Goal: Task Accomplishment & Management: Manage account settings

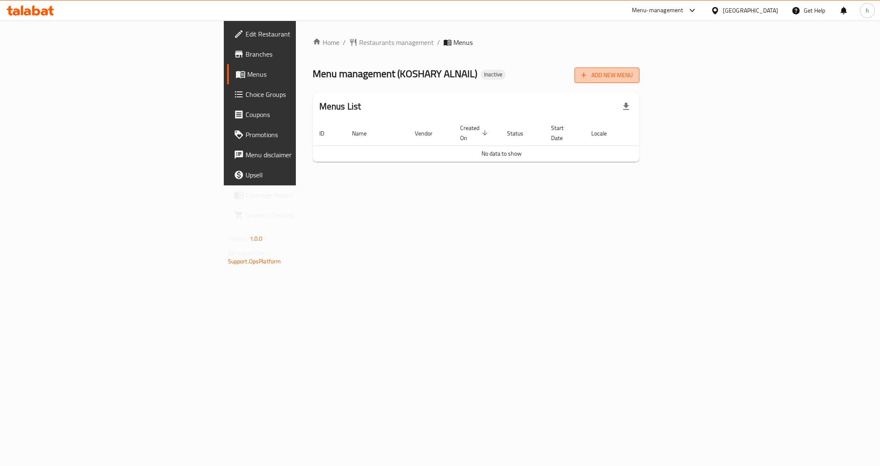
click at [633, 76] on span "Add New Menu" at bounding box center [608, 75] width 52 height 10
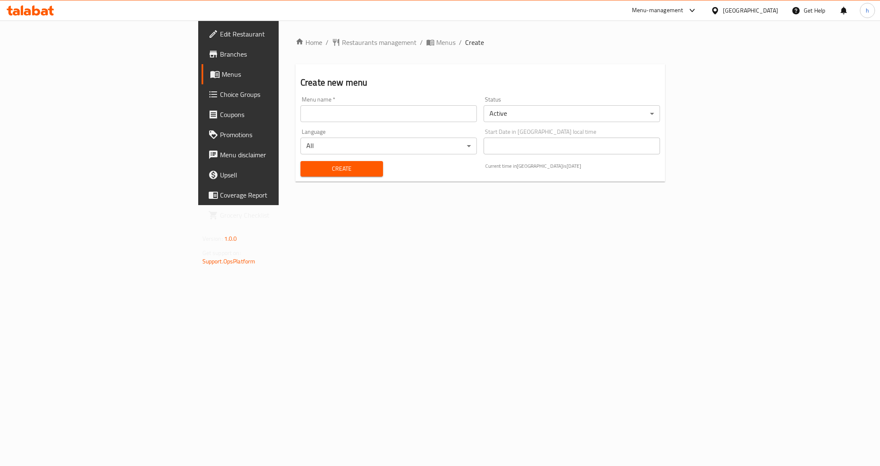
click at [301, 112] on input "text" at bounding box center [389, 113] width 177 height 17
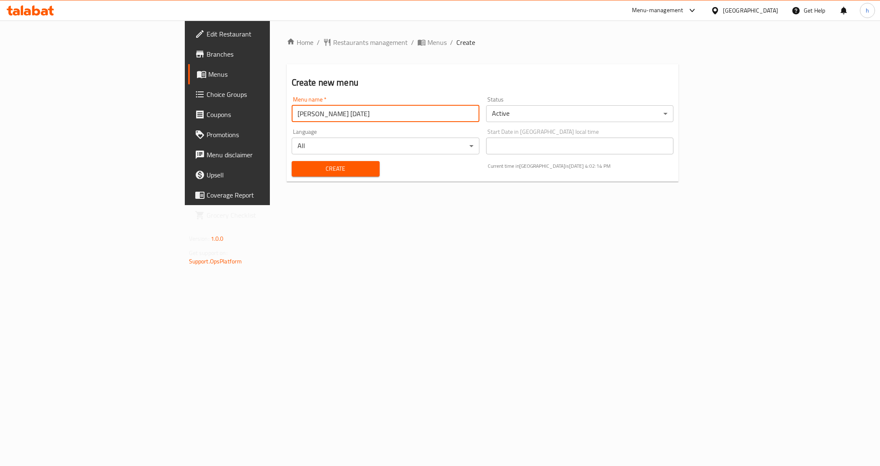
type input "[PERSON_NAME] [DATE]"
click at [315, 168] on span "Create" at bounding box center [336, 169] width 75 height 10
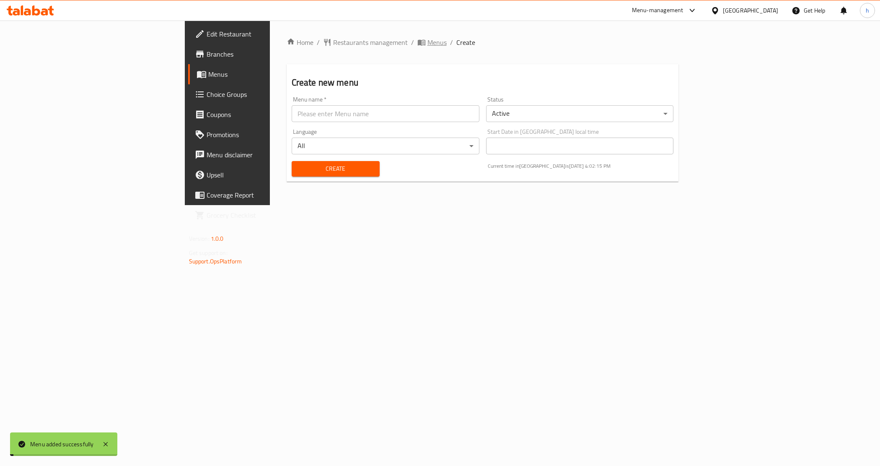
click at [428, 40] on span "Menus" at bounding box center [437, 42] width 19 height 10
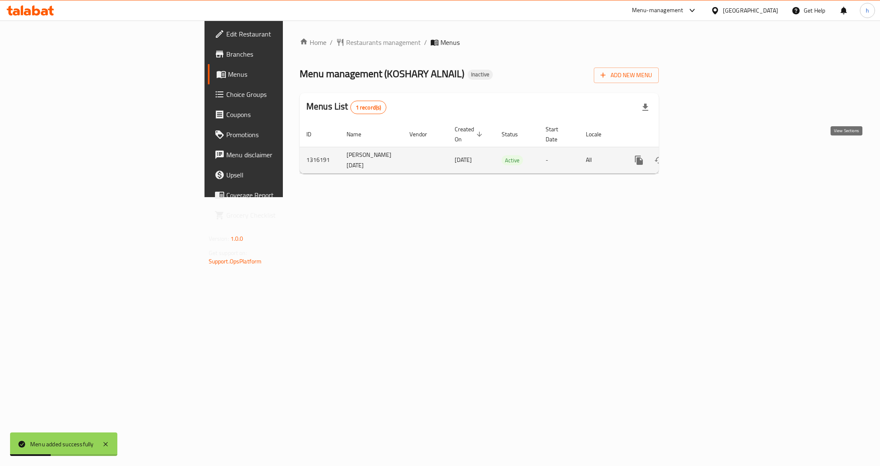
click at [705, 156] on icon "enhanced table" at bounding box center [700, 160] width 10 height 10
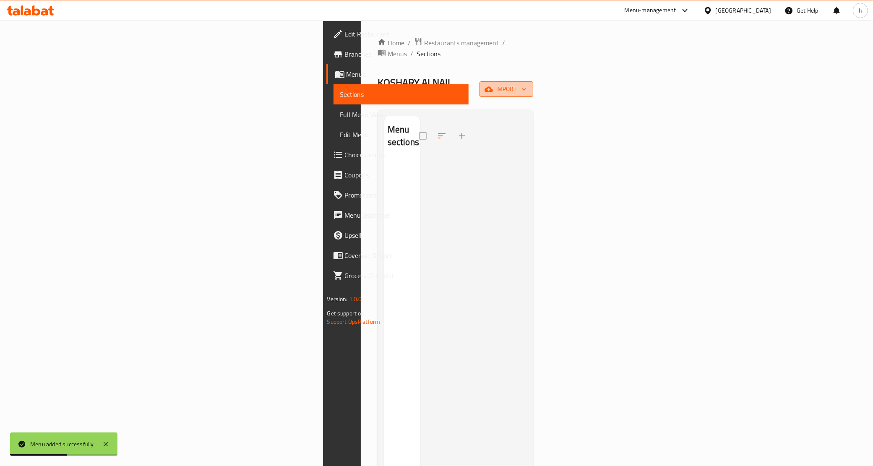
click at [526, 84] on span "import" at bounding box center [506, 89] width 40 height 10
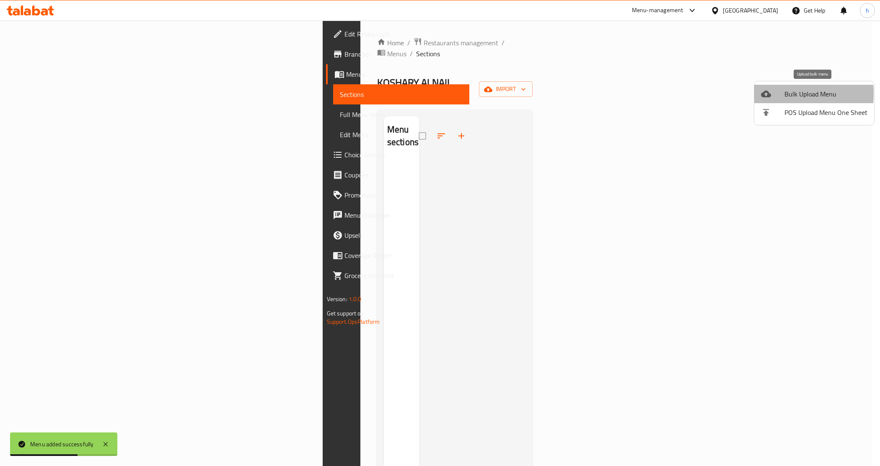
click at [775, 93] on div at bounding box center [772, 94] width 23 height 10
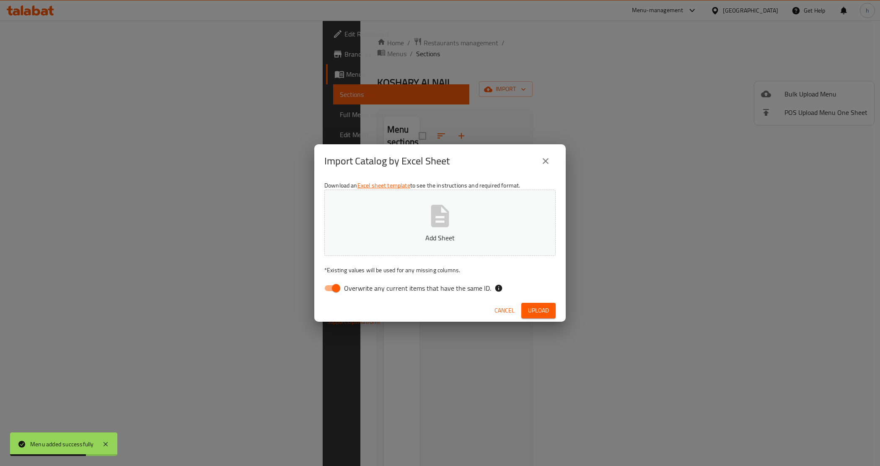
click at [410, 290] on span "Overwrite any current items that have the same ID." at bounding box center [417, 288] width 147 height 10
click at [360, 290] on input "Overwrite any current items that have the same ID." at bounding box center [336, 288] width 48 height 16
checkbox input "false"
click at [538, 310] on span "Upload" at bounding box center [538, 310] width 21 height 10
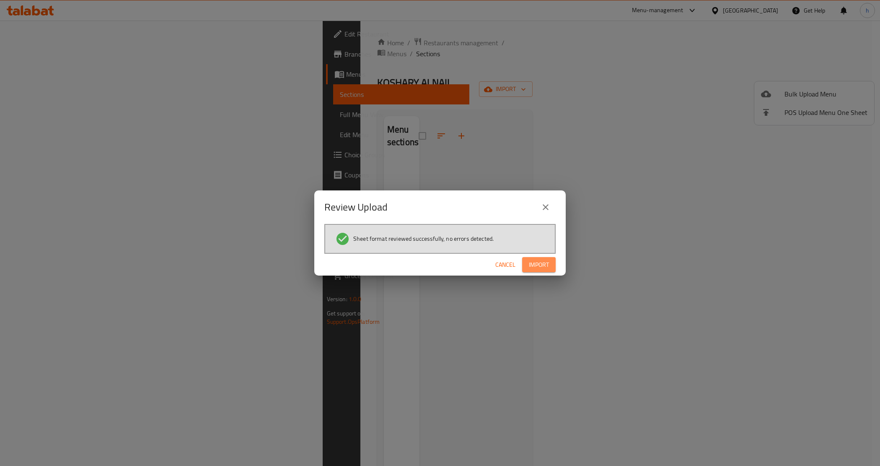
click at [541, 265] on span "Import" at bounding box center [539, 265] width 20 height 10
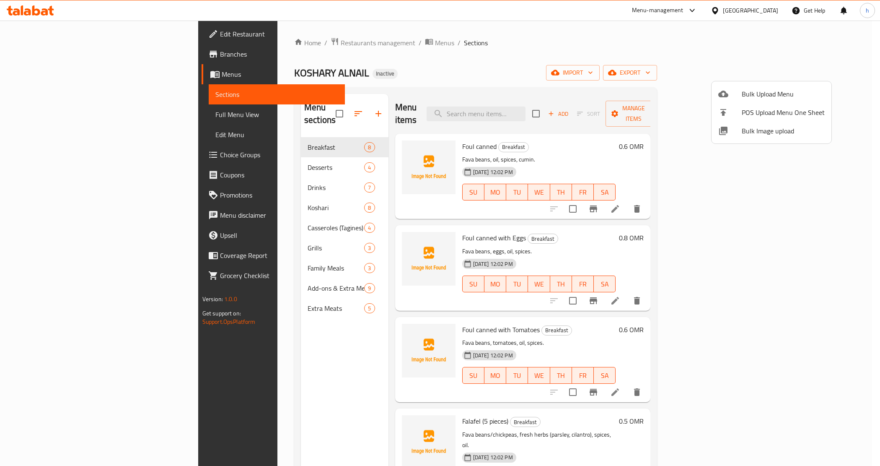
click at [657, 81] on div at bounding box center [440, 233] width 880 height 466
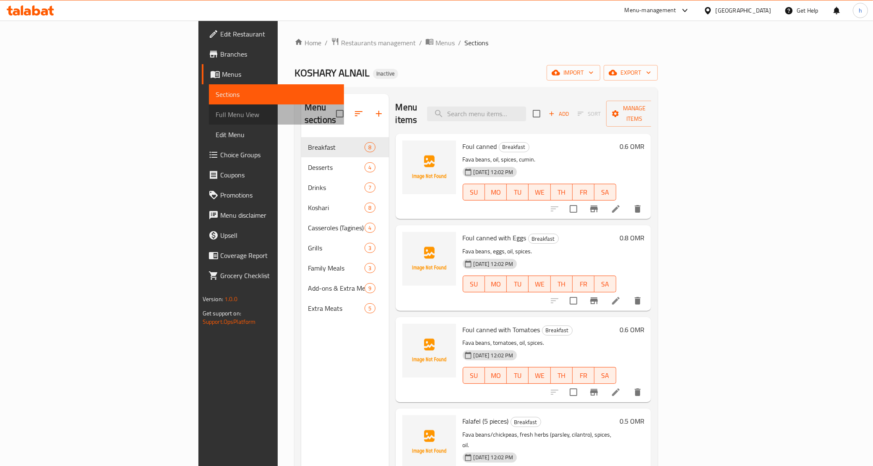
click at [216, 110] on span "Full Menu View" at bounding box center [277, 114] width 122 height 10
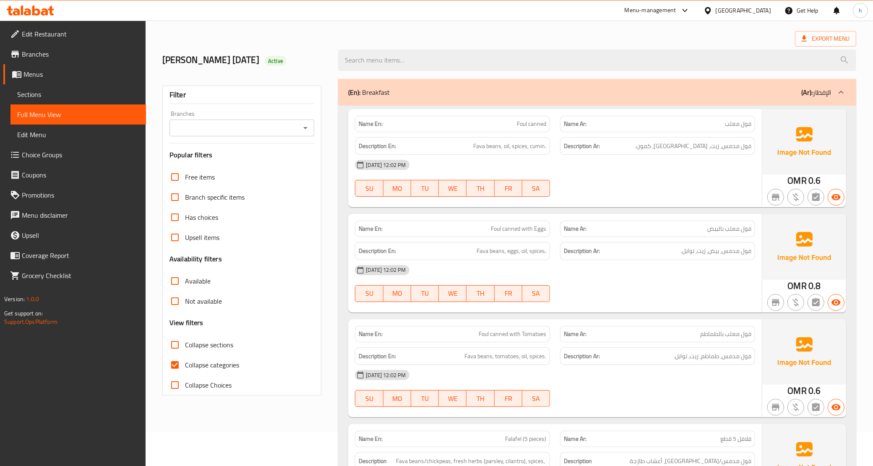
scroll to position [52, 0]
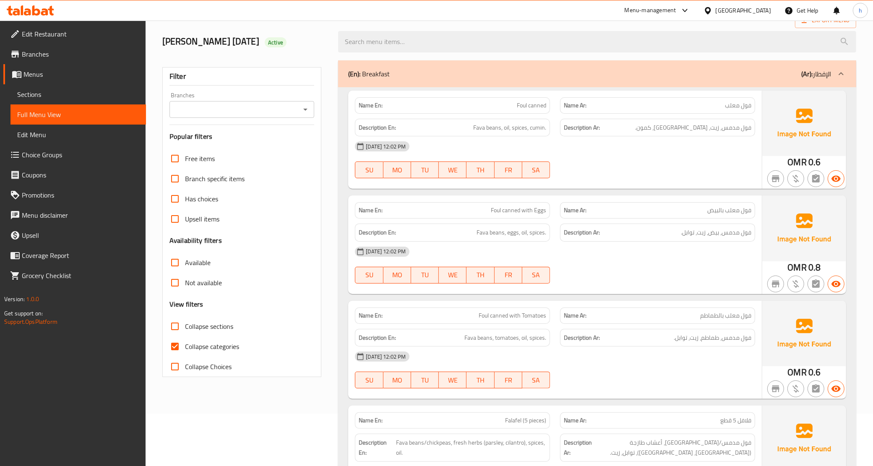
click at [177, 347] on input "Collapse categories" at bounding box center [175, 346] width 20 height 20
checkbox input "false"
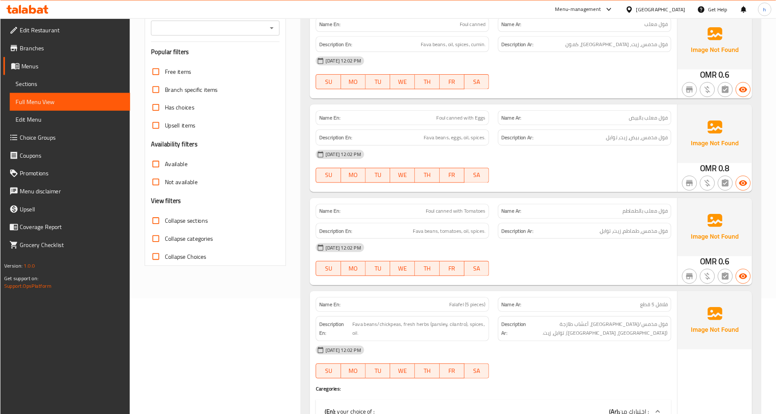
scroll to position [0, 0]
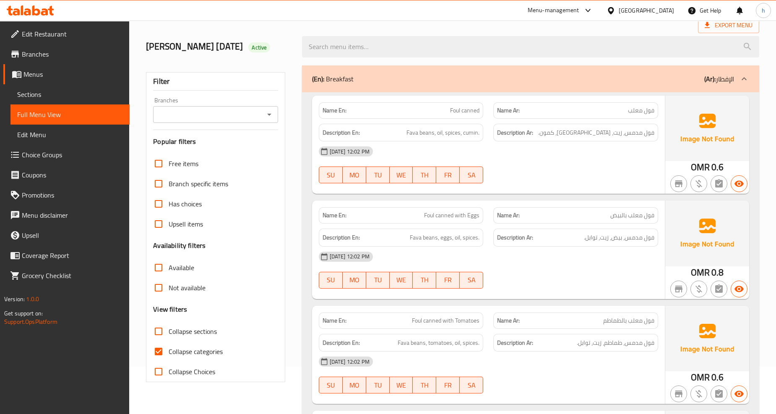
scroll to position [93, 0]
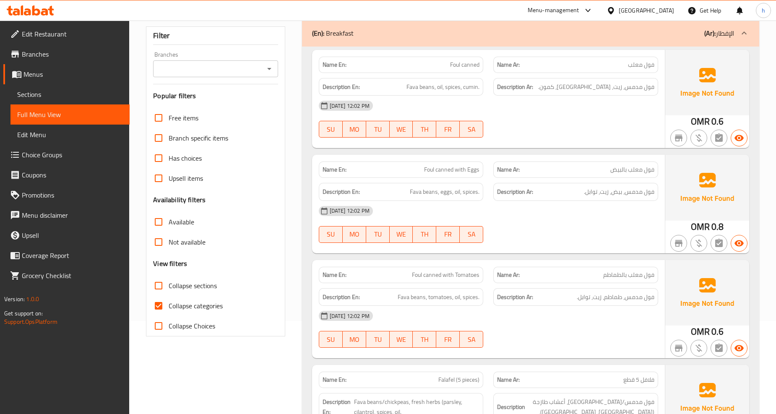
click at [48, 89] on span "Sections" at bounding box center [70, 94] width 106 height 10
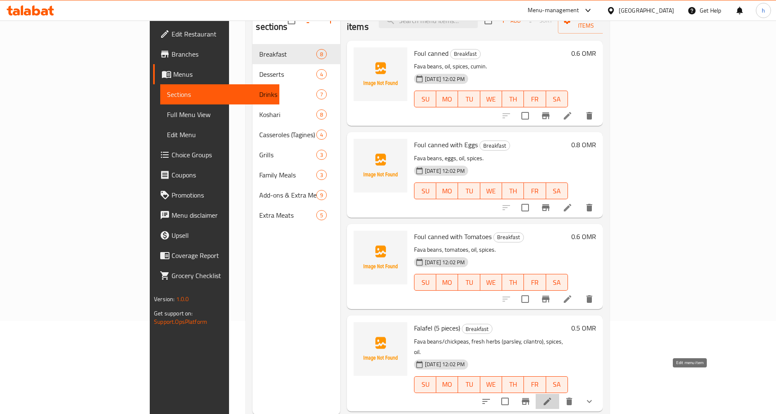
click at [551, 397] on icon at bounding box center [547, 401] width 8 height 8
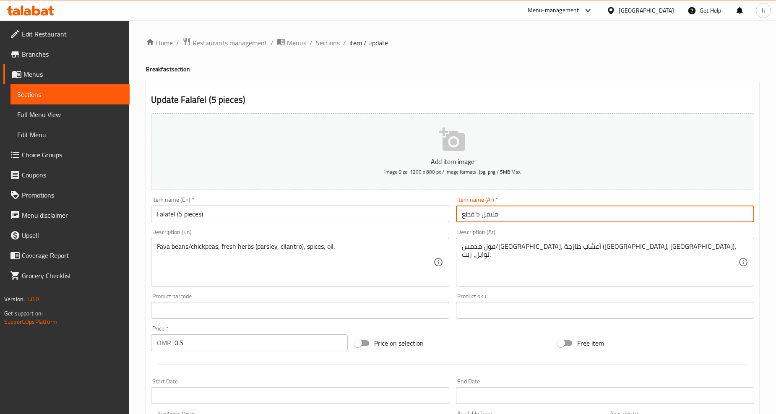
click at [482, 211] on input "فلافل 5 قطع" at bounding box center [605, 213] width 298 height 17
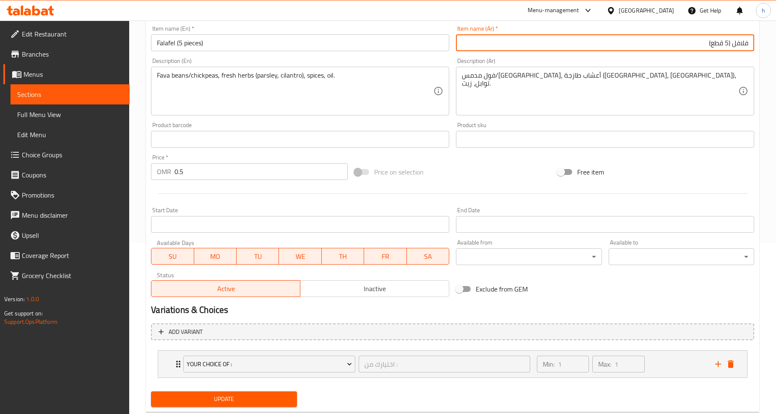
scroll to position [191, 0]
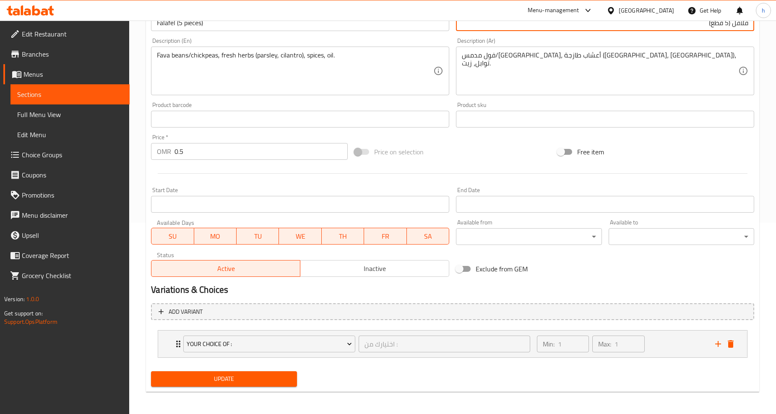
type input "فلافل (5 قطع)"
click at [287, 374] on span "Update" at bounding box center [224, 379] width 132 height 10
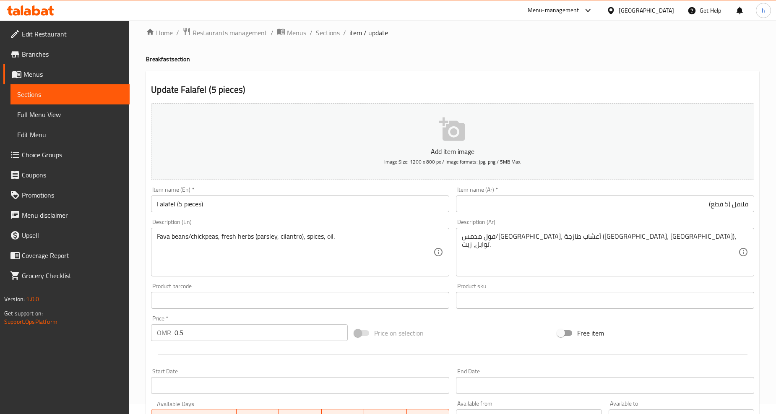
scroll to position [0, 0]
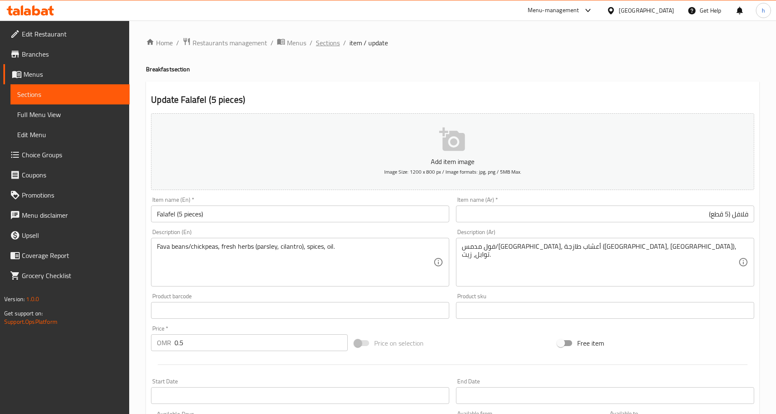
click at [327, 39] on span "Sections" at bounding box center [328, 43] width 24 height 10
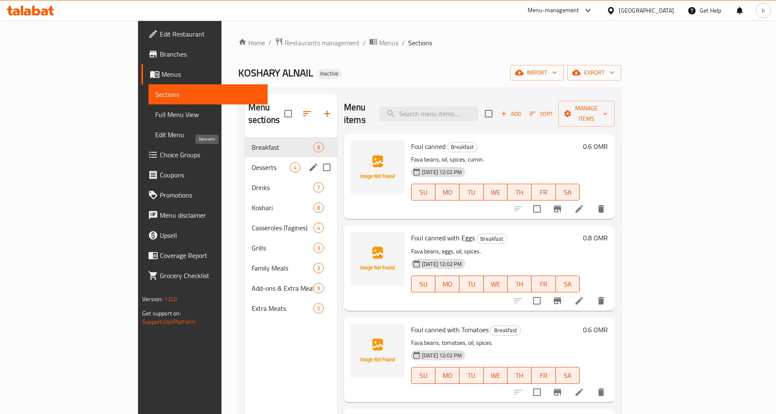
click at [252, 162] on span "Desserts" at bounding box center [271, 167] width 38 height 10
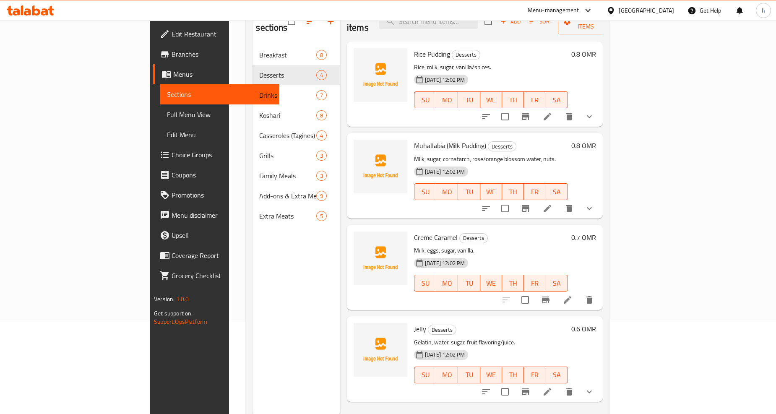
scroll to position [93, 0]
click at [571, 295] on icon at bounding box center [568, 299] width 8 height 8
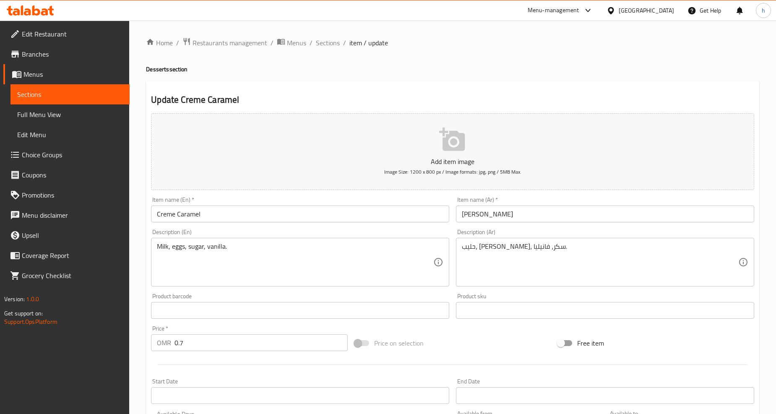
click at [166, 214] on input "Creme Caramel" at bounding box center [300, 213] width 298 height 17
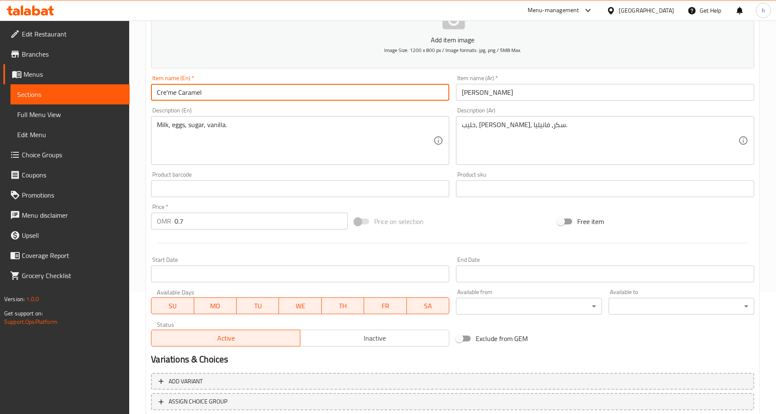
scroll to position [177, 0]
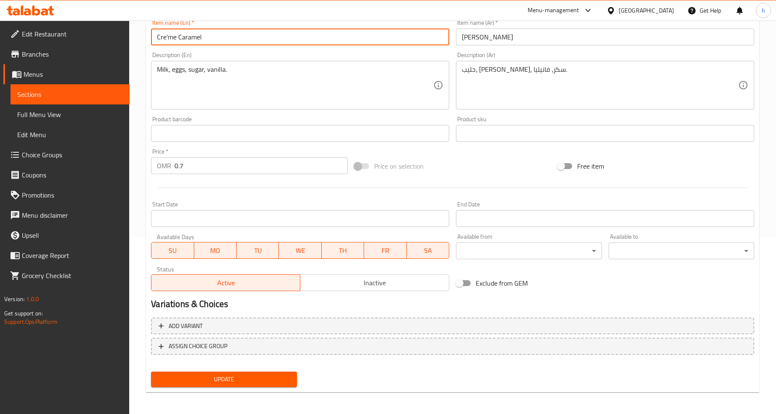
type input "Cre'me Caramel"
click at [241, 374] on span "Update" at bounding box center [224, 379] width 132 height 10
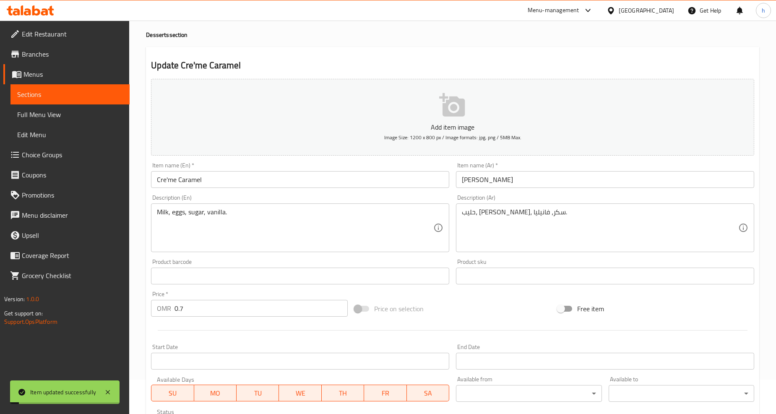
scroll to position [0, 0]
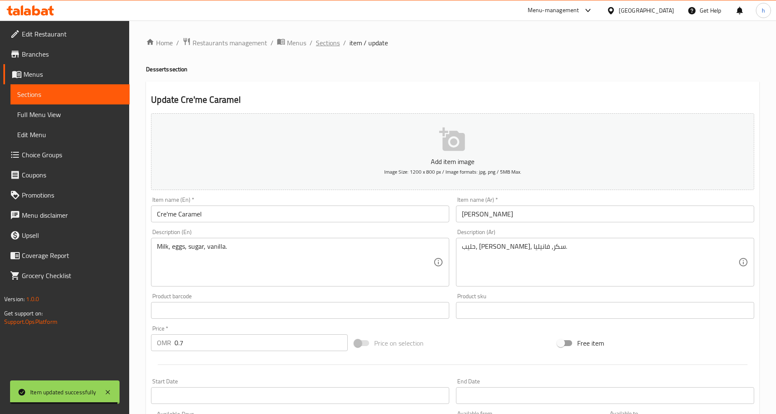
click at [333, 38] on span "Sections" at bounding box center [328, 43] width 24 height 10
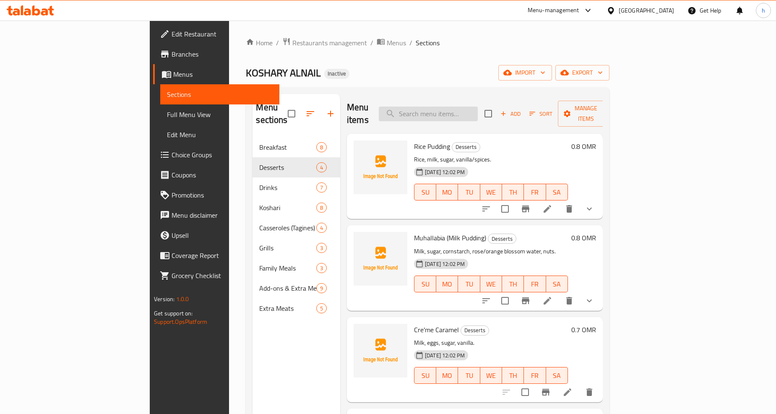
click at [455, 106] on input "search" at bounding box center [428, 113] width 99 height 15
paste input "Koshari with Liver"
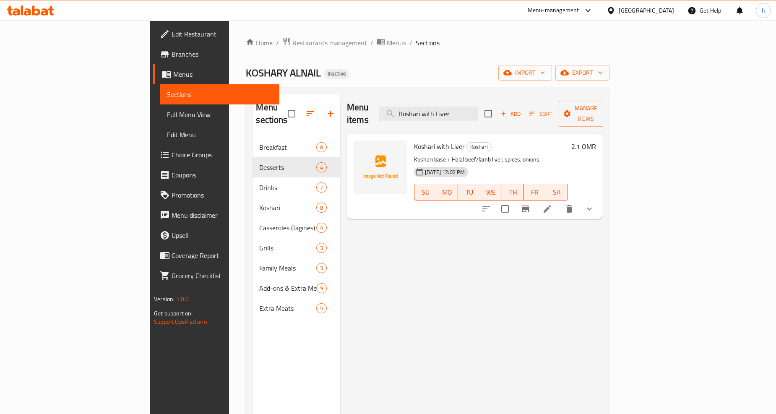
type input "Koshari with Liver"
click at [559, 201] on li at bounding box center [546, 208] width 23 height 15
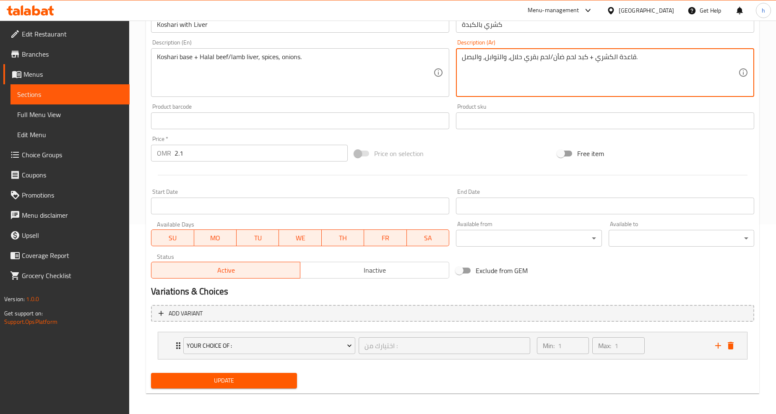
scroll to position [191, 0]
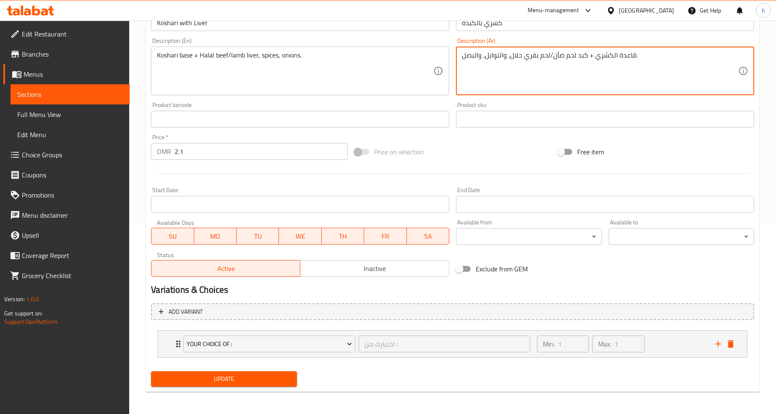
type textarea "قاعدة الكشري + كبد لحم ضأن/لحم بقري حلال، والتوابل، والبصل."
click at [287, 379] on span "Update" at bounding box center [224, 379] width 132 height 10
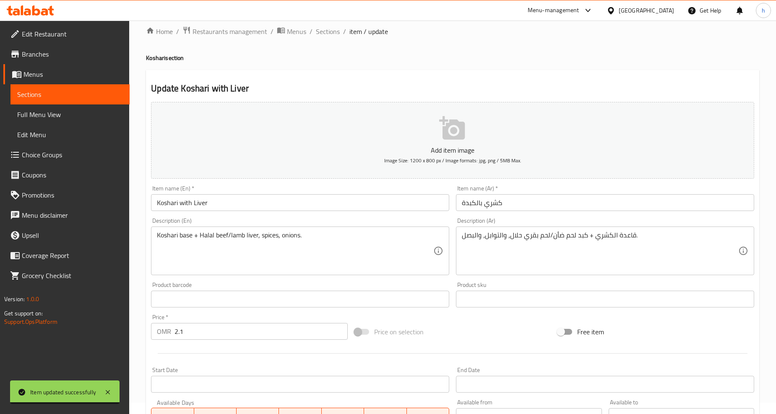
scroll to position [0, 0]
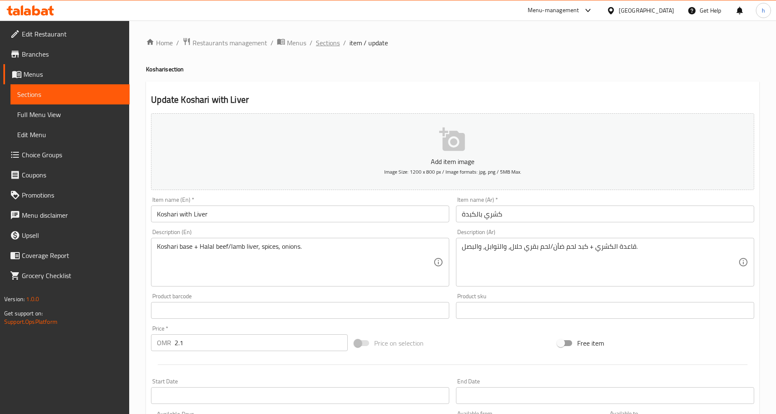
click at [332, 43] on span "Sections" at bounding box center [328, 43] width 24 height 10
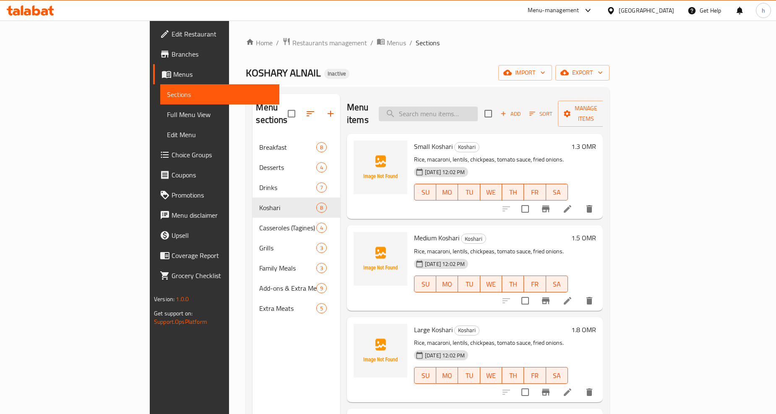
click at [478, 111] on input "search" at bounding box center [428, 113] width 99 height 15
paste input "Meat Mishkak"
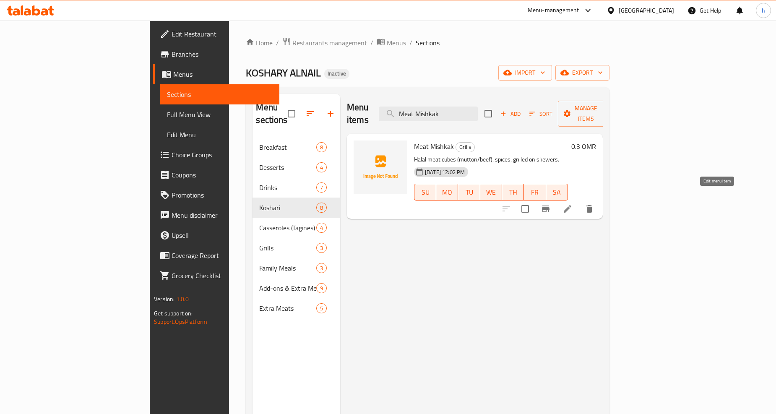
type input "Meat Mishkak"
click at [572, 204] on icon at bounding box center [567, 209] width 10 height 10
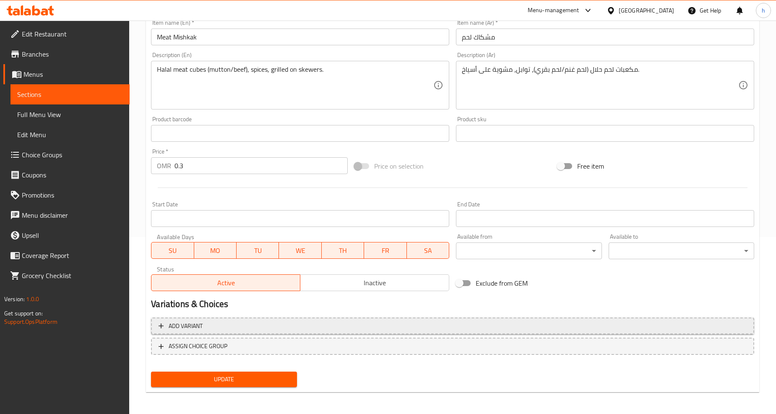
click at [174, 325] on span "Add variant" at bounding box center [186, 326] width 34 height 10
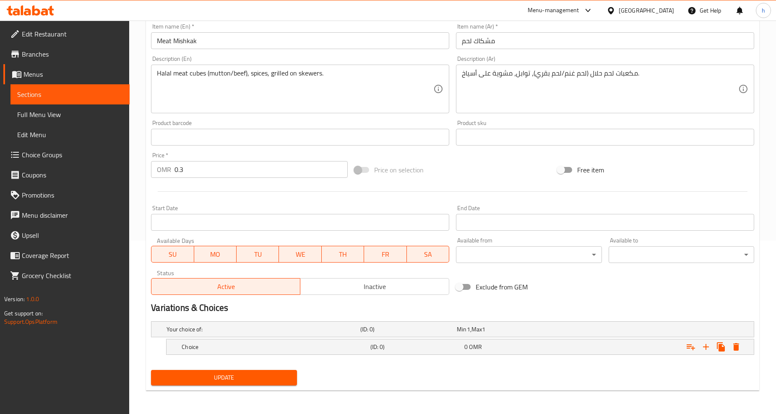
scroll to position [173, 0]
click at [240, 347] on h5 "Choice" at bounding box center [274, 347] width 185 height 8
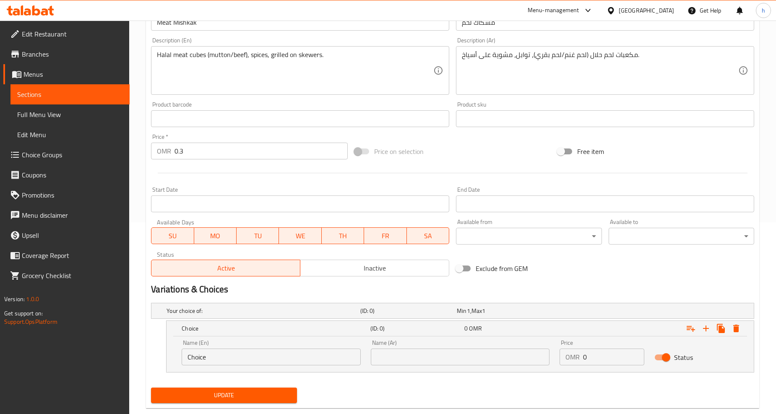
scroll to position [208, 0]
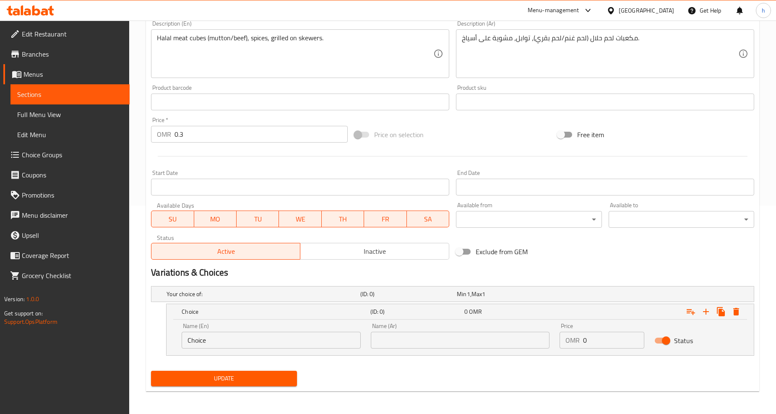
click at [270, 341] on input "Choice" at bounding box center [271, 340] width 179 height 17
type input "mutton"
click at [447, 338] on input "text" at bounding box center [460, 340] width 179 height 17
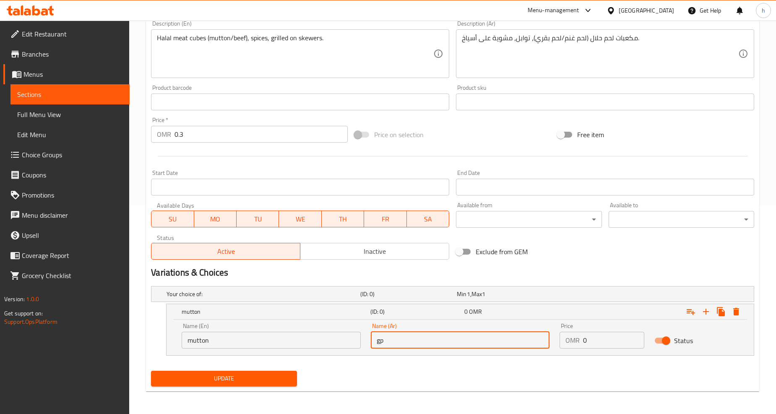
type input "g"
type input "لحم غنم"
click at [707, 308] on icon "Expand" at bounding box center [706, 311] width 10 height 10
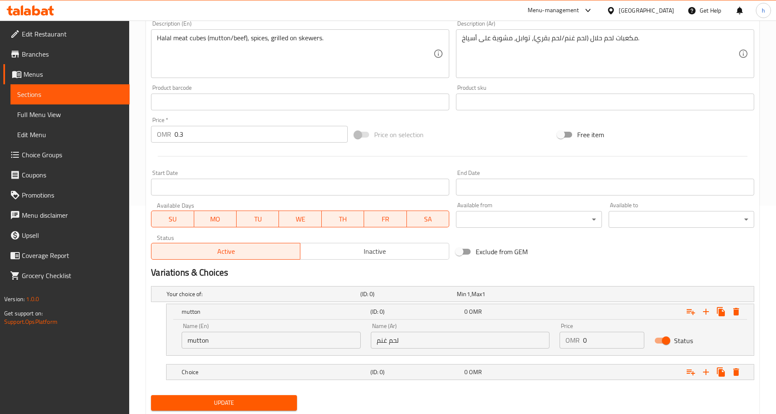
scroll to position [233, 0]
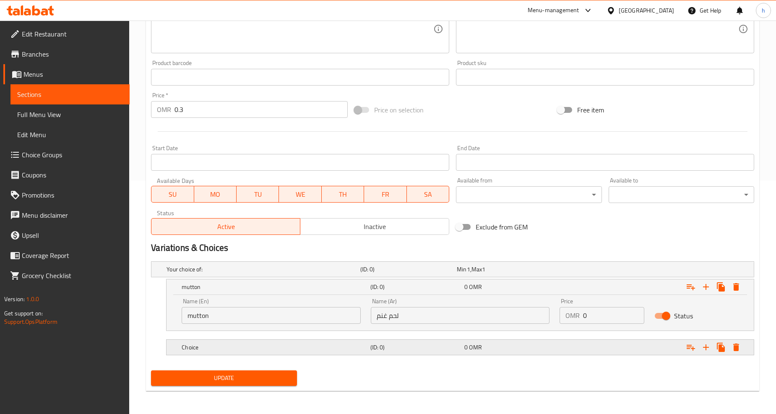
click at [290, 342] on div "Choice" at bounding box center [274, 347] width 188 height 12
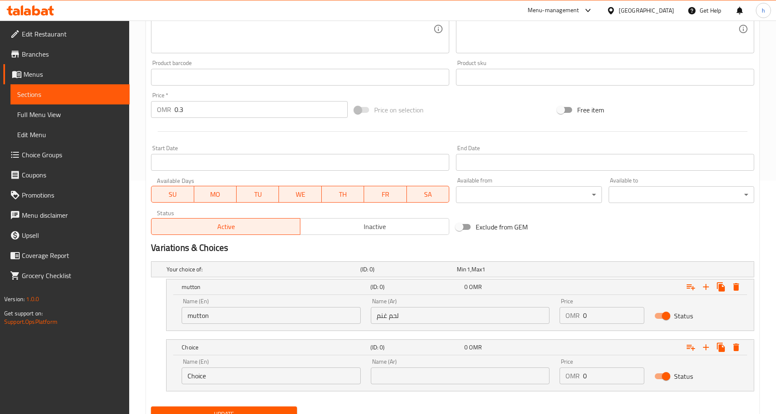
click at [288, 370] on input "Choice" at bounding box center [271, 375] width 179 height 17
click at [416, 372] on input "text" at bounding box center [460, 375] width 179 height 17
type input "لحم بقري"
click at [324, 384] on div "Name (En) Choice Name (En)" at bounding box center [271, 371] width 189 height 36
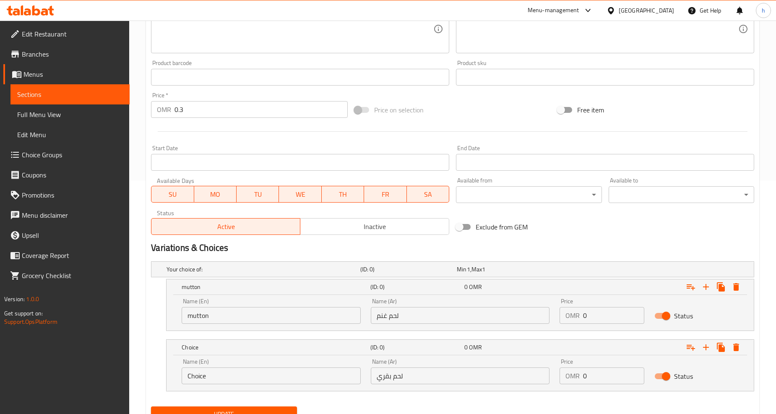
click at [325, 377] on input "Choice" at bounding box center [271, 375] width 179 height 17
type input "ل"
type input "beef"
click at [152, 327] on div "mutton (ID: 0) 0 OMR Name (En) mutton Name (En) Name (Ar) لحم غنم Name (Ar) Pri…" at bounding box center [452, 305] width 603 height 52
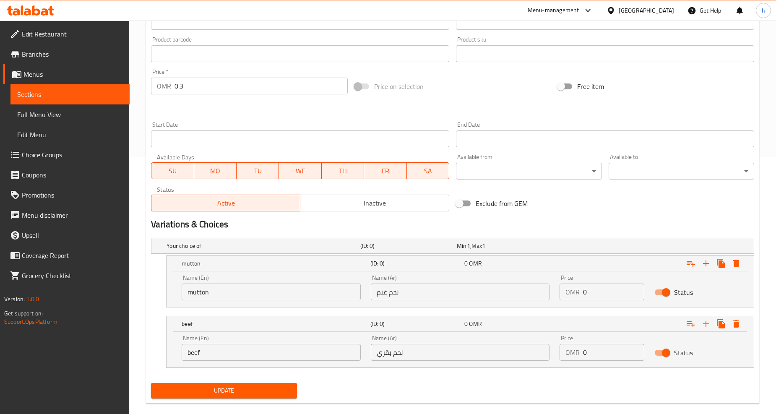
scroll to position [269, 0]
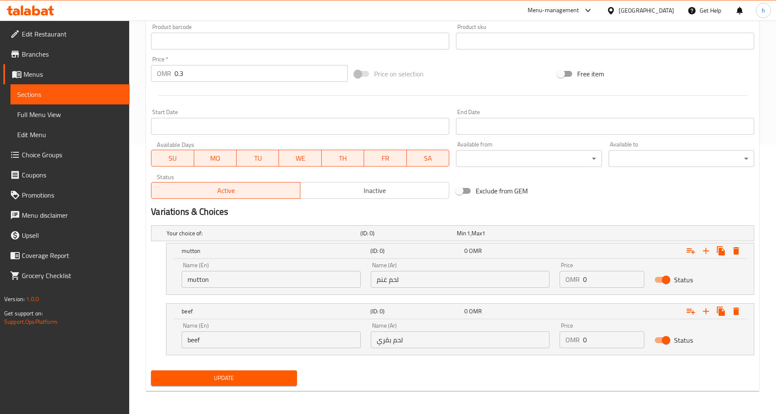
click at [252, 373] on span "Update" at bounding box center [224, 378] width 132 height 10
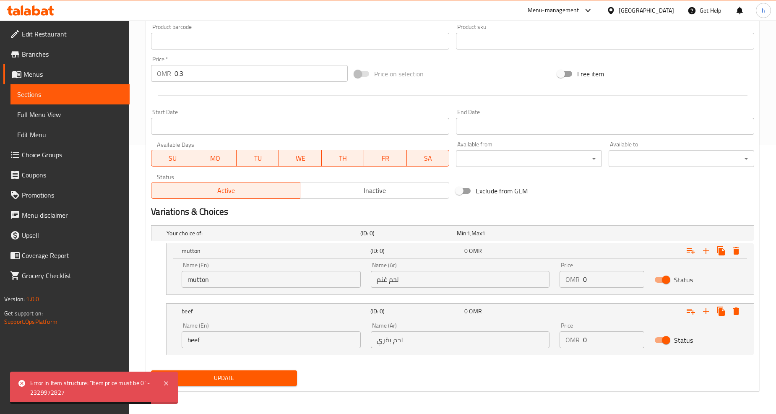
click at [275, 377] on span "Update" at bounding box center [224, 378] width 132 height 10
click at [147, 319] on div "Update Meat Mishkak Add item image Image Size: 1200 x 800 px / Image formats: j…" at bounding box center [452, 101] width 613 height 579
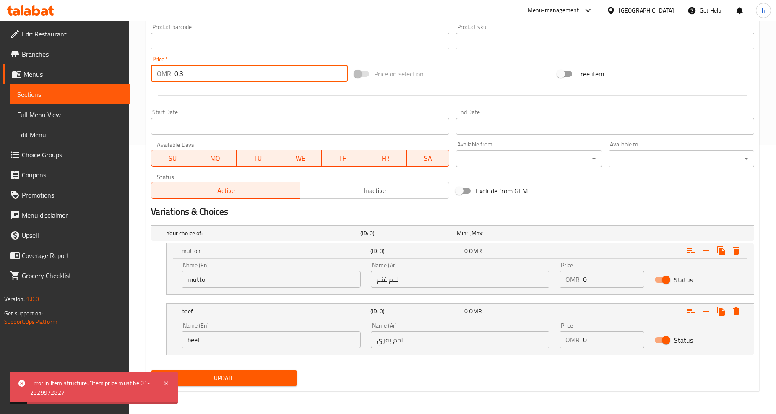
click at [195, 74] on input "0.3" at bounding box center [260, 73] width 173 height 17
type input "0"
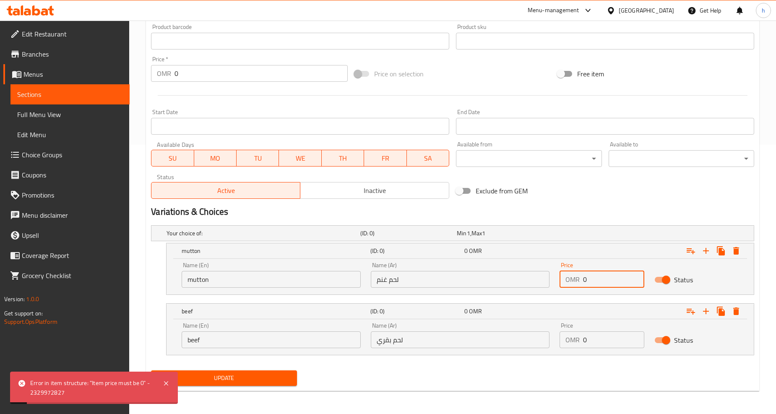
click at [598, 279] on input "0" at bounding box center [613, 279] width 61 height 17
type input "03"
click at [600, 338] on input "0" at bounding box center [613, 339] width 61 height 17
type input "0.3"
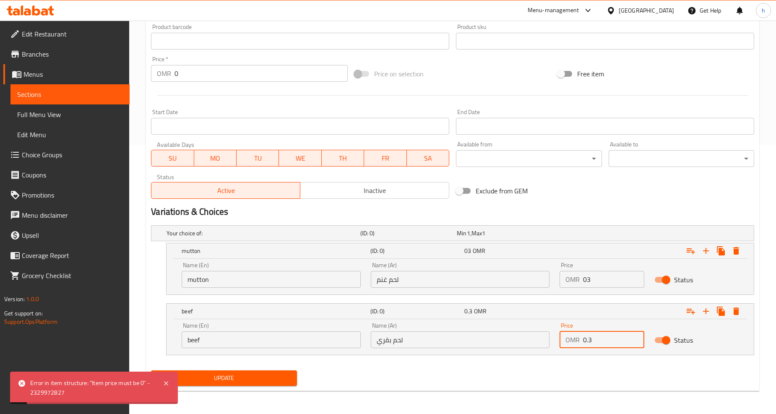
click at [265, 373] on span "Update" at bounding box center [224, 378] width 132 height 10
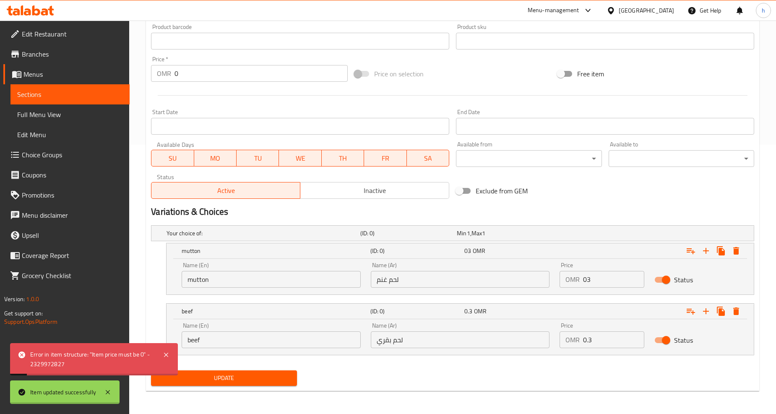
drag, startPoint x: 586, startPoint y: 281, endPoint x: 589, endPoint y: 289, distance: 8.8
click at [587, 280] on input "03" at bounding box center [613, 279] width 61 height 17
type input "0.3"
click at [247, 378] on span "Update" at bounding box center [224, 378] width 132 height 10
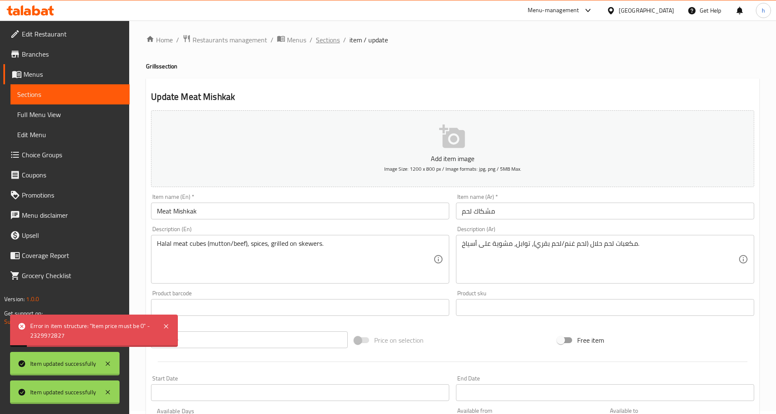
scroll to position [0, 0]
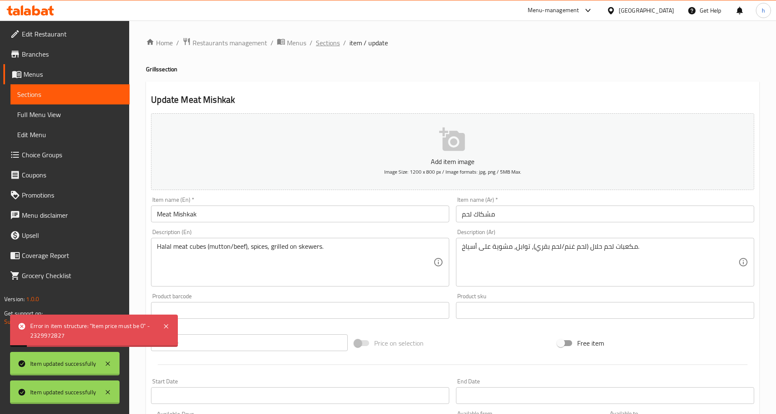
click at [319, 38] on span "Sections" at bounding box center [328, 43] width 24 height 10
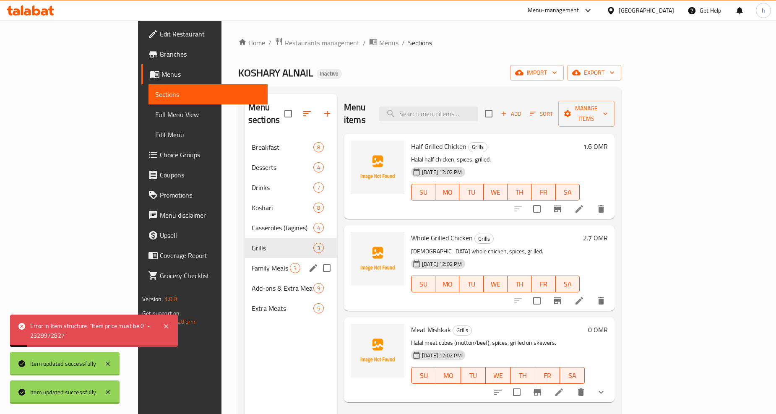
click at [318, 259] on input "Menu sections" at bounding box center [327, 268] width 18 height 18
checkbox input "true"
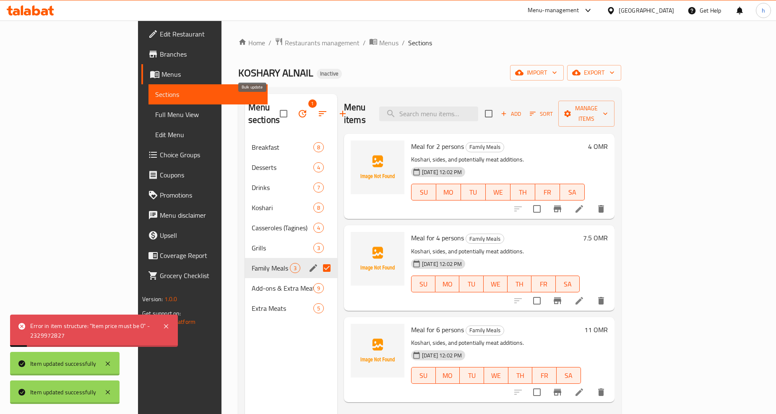
click at [297, 110] on icon "button" at bounding box center [302, 114] width 10 height 10
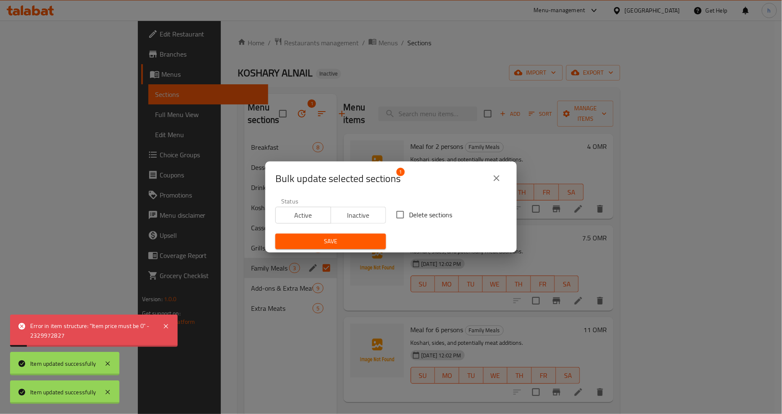
click at [409, 214] on span "Delete sections" at bounding box center [430, 215] width 43 height 10
click at [408, 214] on input "Delete sections" at bounding box center [401, 215] width 18 height 18
checkbox input "true"
click at [360, 241] on span "Save" at bounding box center [330, 241] width 97 height 10
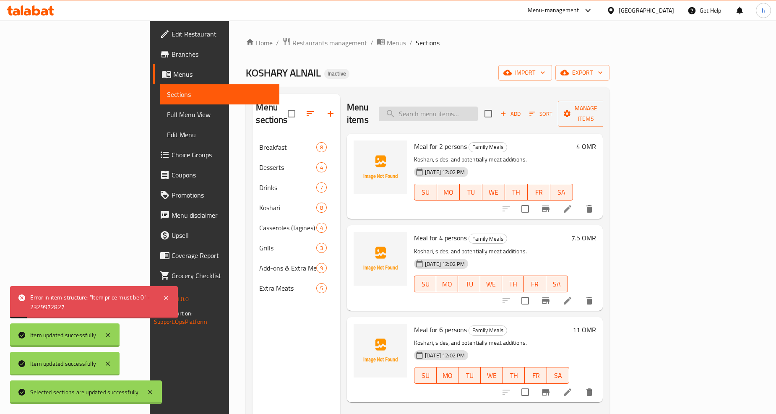
click at [478, 106] on input "search" at bounding box center [428, 113] width 99 height 15
paste input "Mixed Meats"
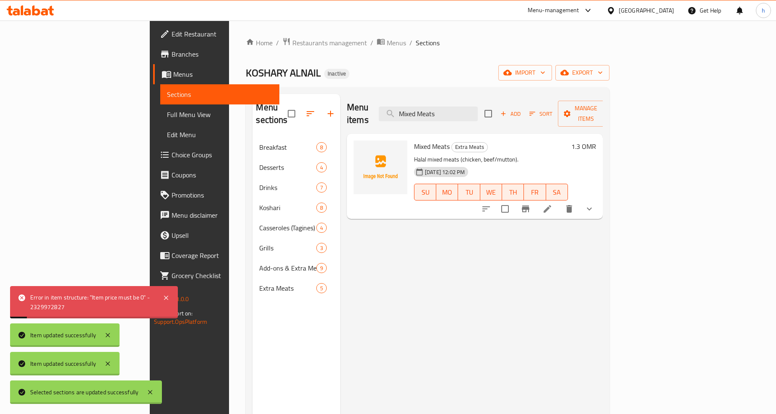
type input "Mixed Meats"
click at [552, 204] on icon at bounding box center [547, 209] width 10 height 10
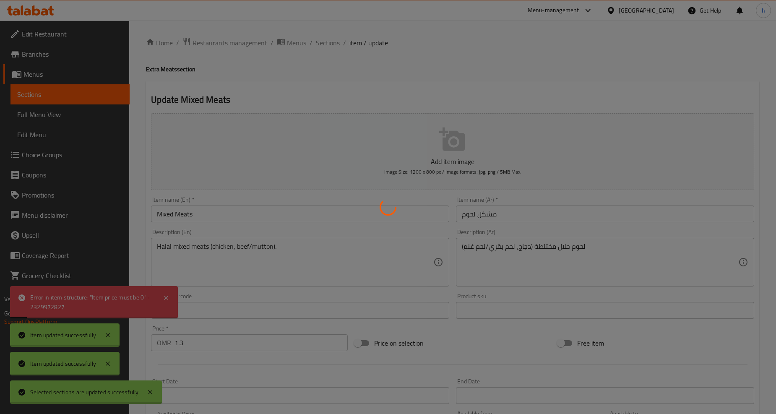
type input "اختيارك من :"
type input "1"
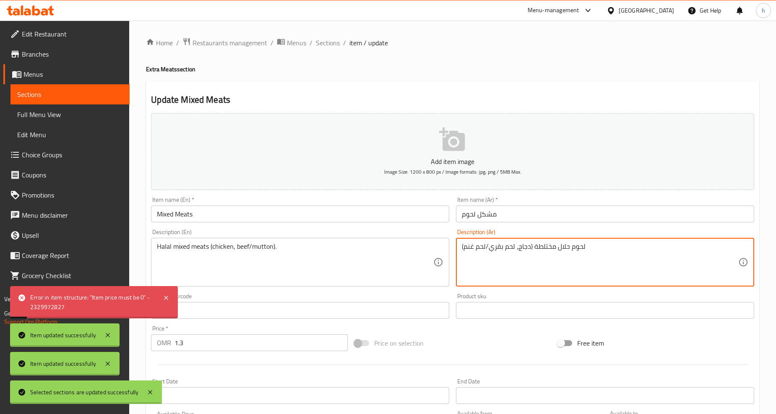
drag, startPoint x: 534, startPoint y: 247, endPoint x: 556, endPoint y: 250, distance: 23.0
click at [556, 250] on textarea "لحوم حلال مختلطة (دجاج، لحم بقري/لحم غنم)" at bounding box center [600, 262] width 276 height 40
click at [547, 247] on textarea "لحوم حلال (دجاج، لحم بقري/لحم غنم)" at bounding box center [600, 262] width 276 height 40
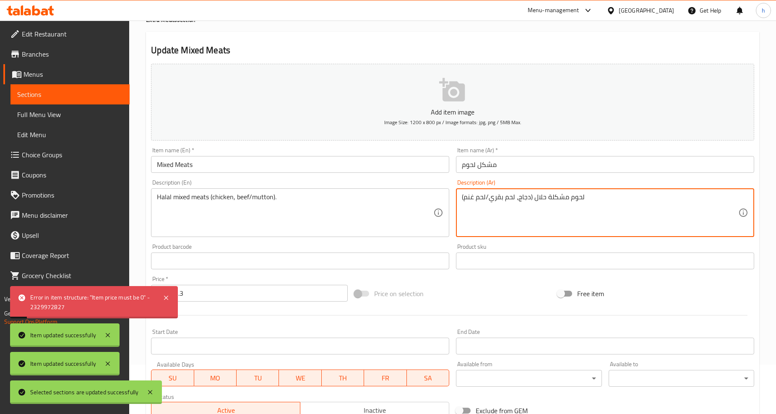
scroll to position [191, 0]
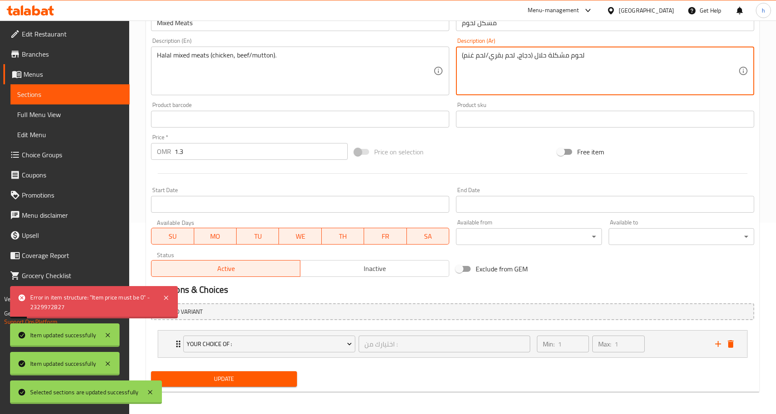
type textarea "لحوم مشكلة حلال (دجاج، لحم بقري/لحم غنم)"
click at [250, 382] on span "Update" at bounding box center [224, 379] width 132 height 10
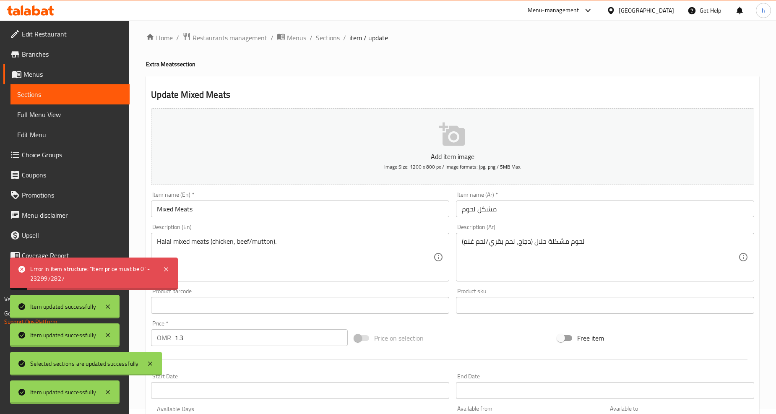
scroll to position [0, 0]
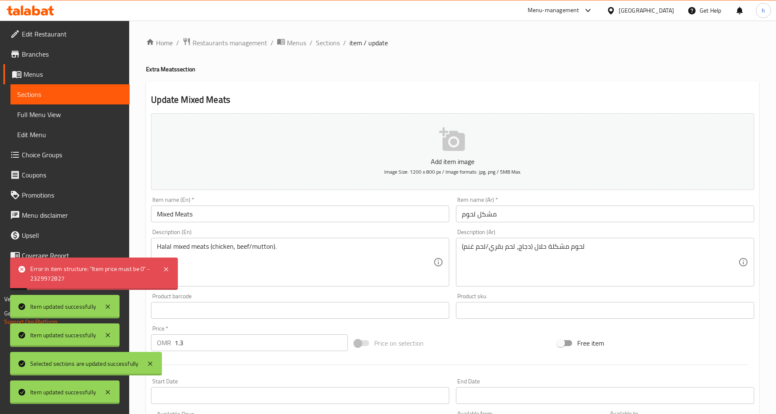
drag, startPoint x: 326, startPoint y: 45, endPoint x: 363, endPoint y: 55, distance: 38.1
click at [326, 44] on span "Sections" at bounding box center [328, 43] width 24 height 10
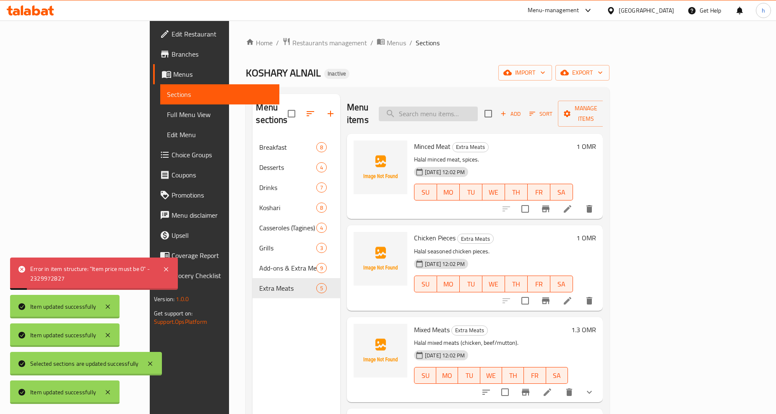
click at [452, 112] on input "search" at bounding box center [428, 113] width 99 height 15
paste input "Mixed Meats"
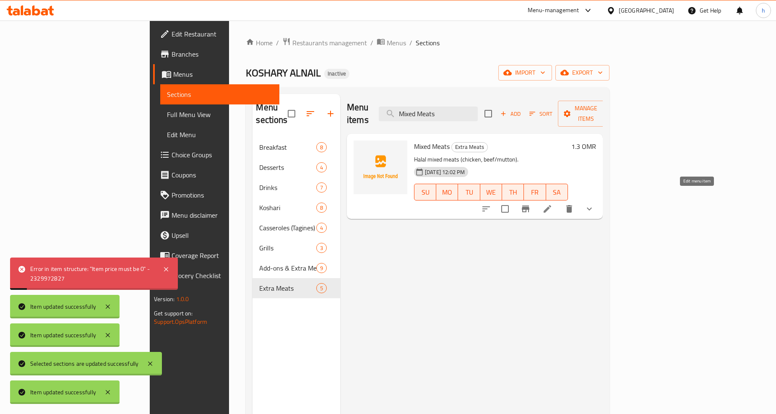
type input "Mixed Meats"
click at [552, 204] on icon at bounding box center [547, 209] width 10 height 10
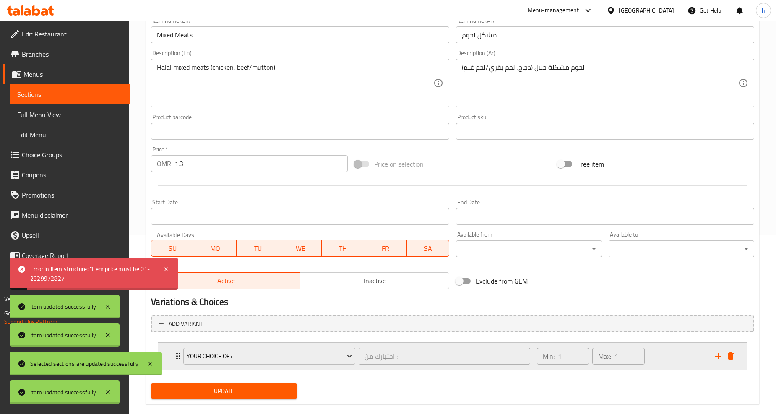
scroll to position [191, 0]
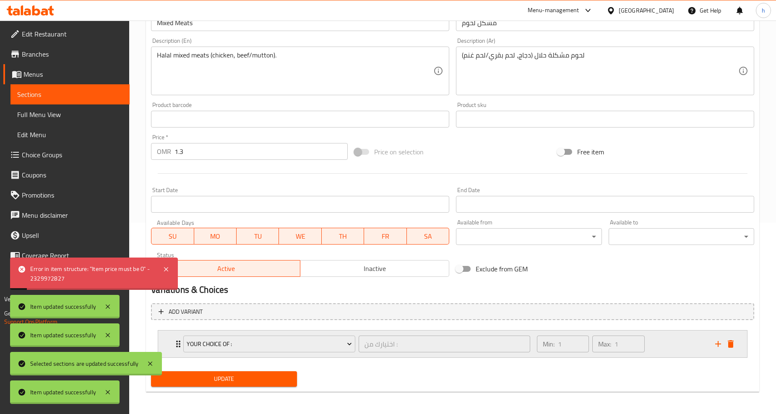
click at [167, 340] on div "your choice of : اختيارك من : ​ Min: 1 ​ Max: 1 ​" at bounding box center [452, 343] width 589 height 27
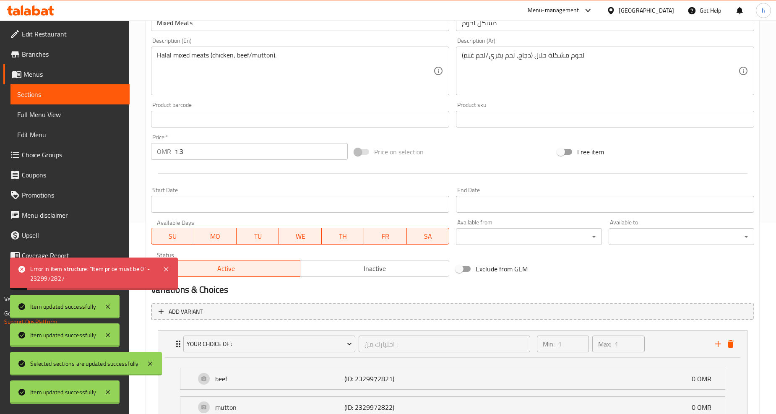
drag, startPoint x: 162, startPoint y: 269, endPoint x: 125, endPoint y: 286, distance: 41.6
click at [162, 268] on icon at bounding box center [166, 269] width 10 height 10
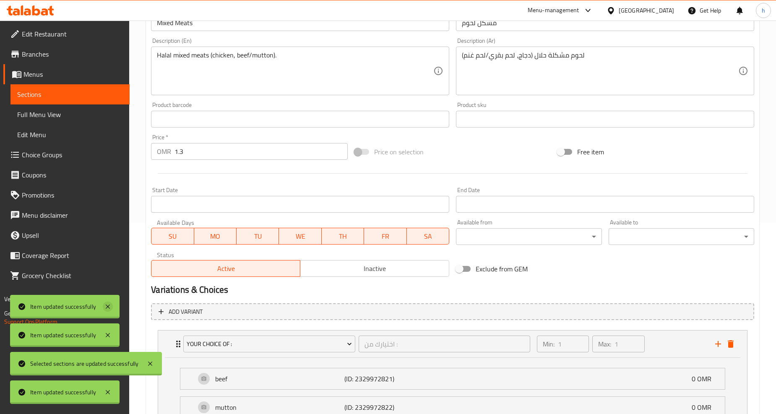
click at [109, 308] on icon at bounding box center [108, 306] width 4 height 4
click at [111, 338] on icon at bounding box center [108, 335] width 10 height 10
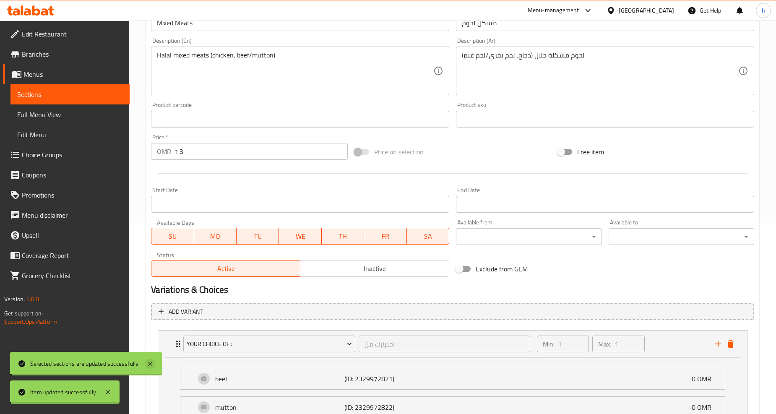
click at [153, 362] on icon at bounding box center [150, 363] width 10 height 10
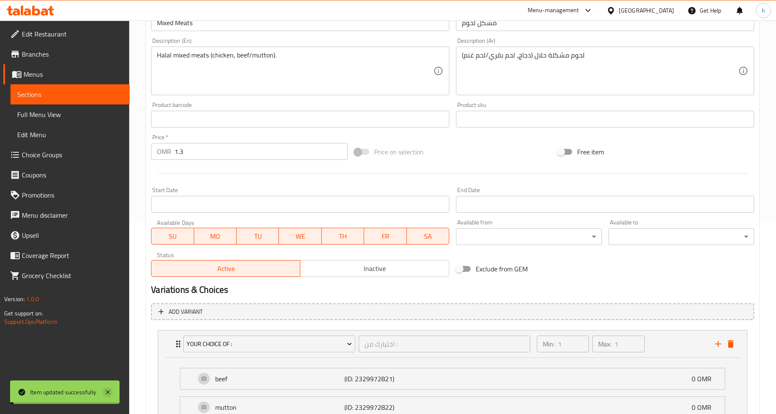
click at [110, 388] on icon at bounding box center [108, 392] width 10 height 10
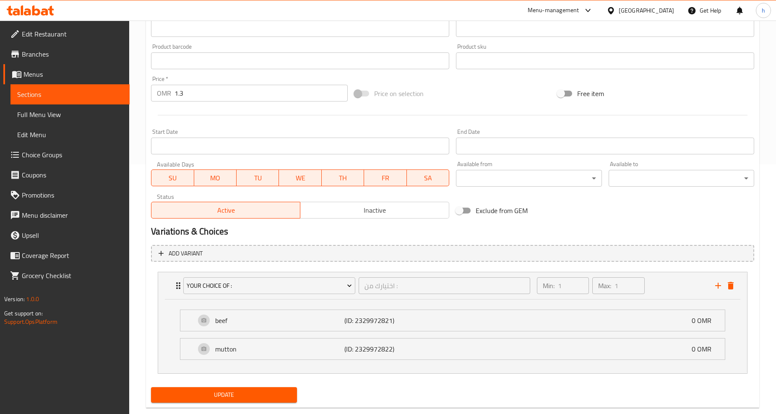
scroll to position [266, 0]
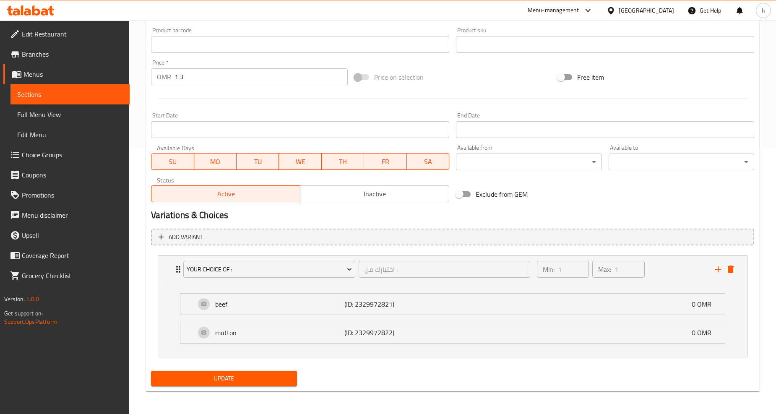
drag, startPoint x: 187, startPoint y: 334, endPoint x: 195, endPoint y: 323, distance: 13.8
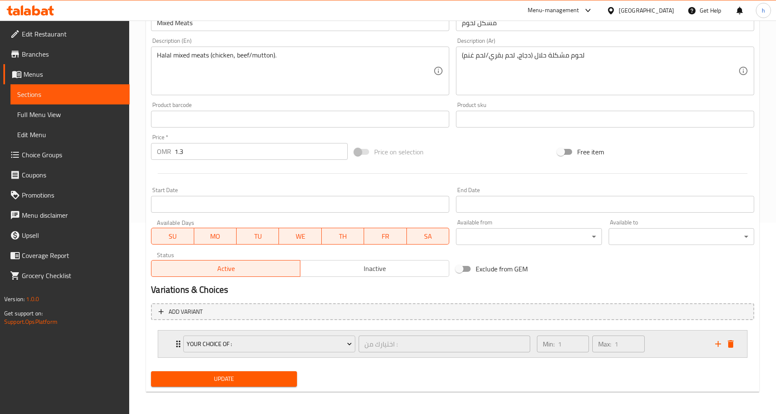
click at [171, 342] on div "your choice of : اختيارك من : ​ Min: 1 ​ Max: 1 ​" at bounding box center [452, 343] width 589 height 27
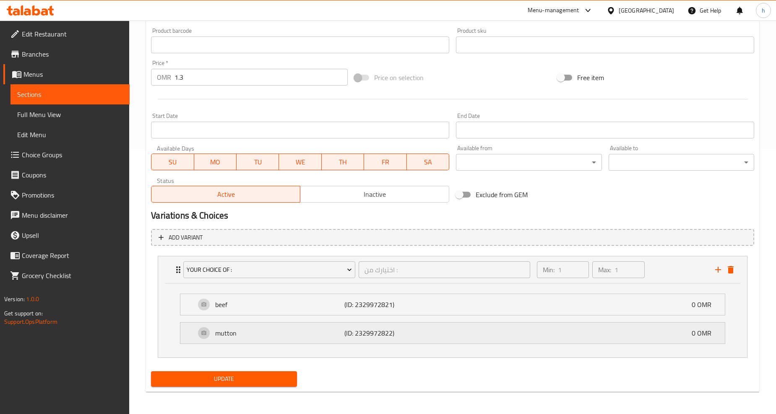
scroll to position [266, 0]
click at [192, 305] on div "beef (ID: 2329972821) 0 OMR" at bounding box center [452, 303] width 544 height 21
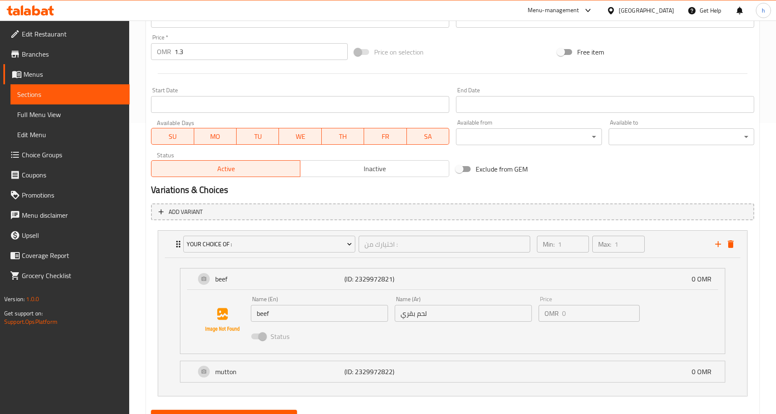
scroll to position [330, 0]
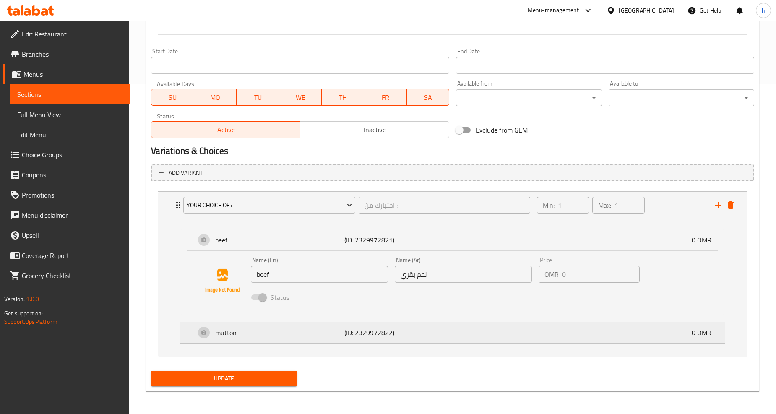
click at [191, 336] on div "mutton (ID: 2329972822) 0 OMR" at bounding box center [452, 332] width 544 height 21
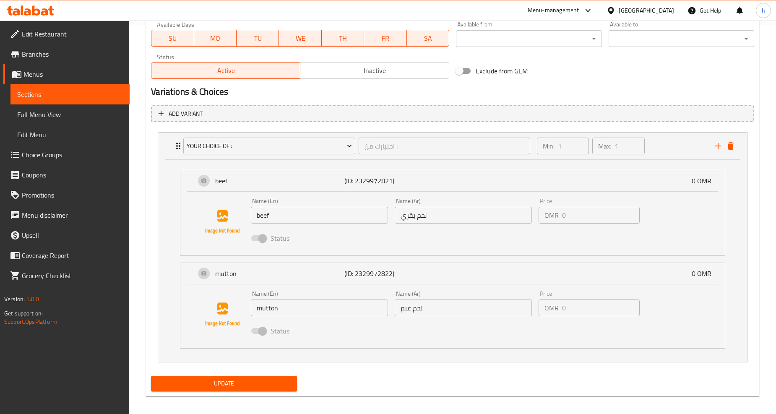
scroll to position [394, 0]
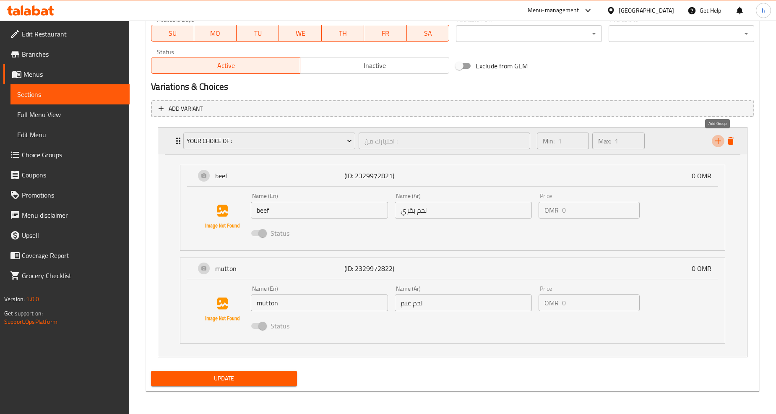
click at [715, 138] on icon "add" at bounding box center [718, 141] width 10 height 10
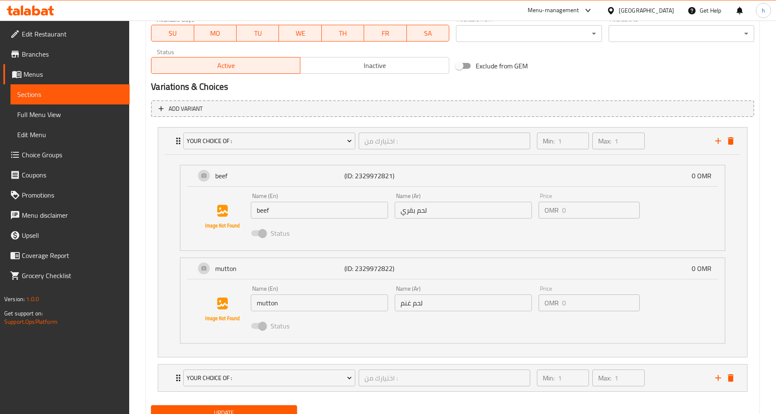
scroll to position [429, 0]
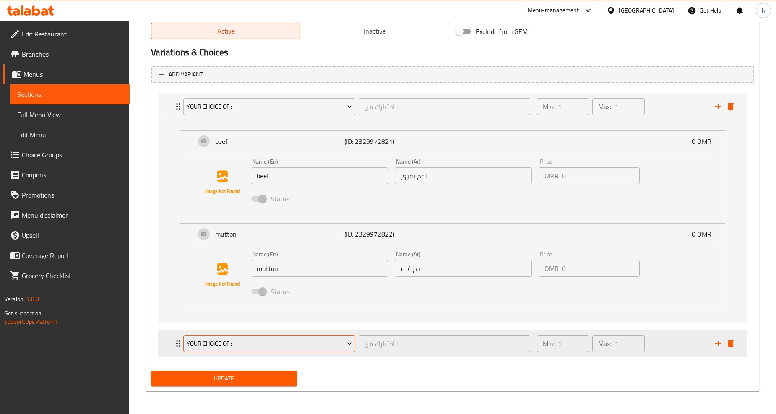
click at [319, 345] on span "your choice of :" at bounding box center [269, 343] width 165 height 10
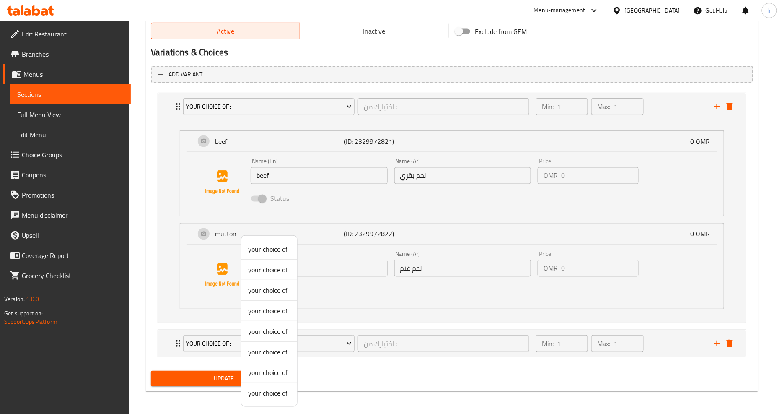
drag, startPoint x: 351, startPoint y: 366, endPoint x: 338, endPoint y: 361, distance: 13.9
click at [350, 367] on div at bounding box center [391, 207] width 782 height 414
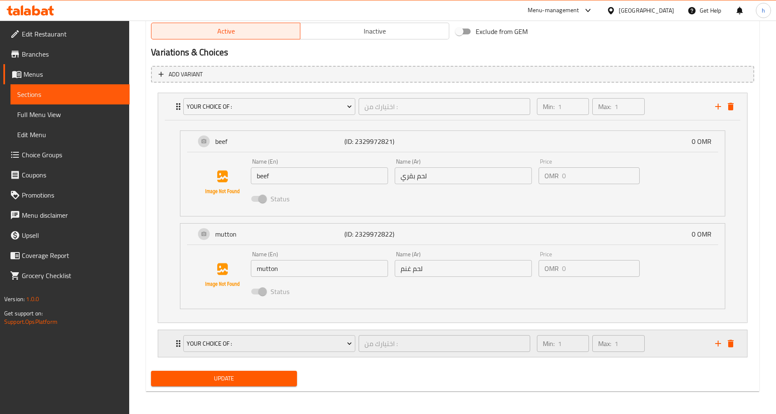
click at [164, 340] on div "your choice of : اختيارك من : ​ Min: 1 ​ Max: 1 ​" at bounding box center [452, 343] width 589 height 27
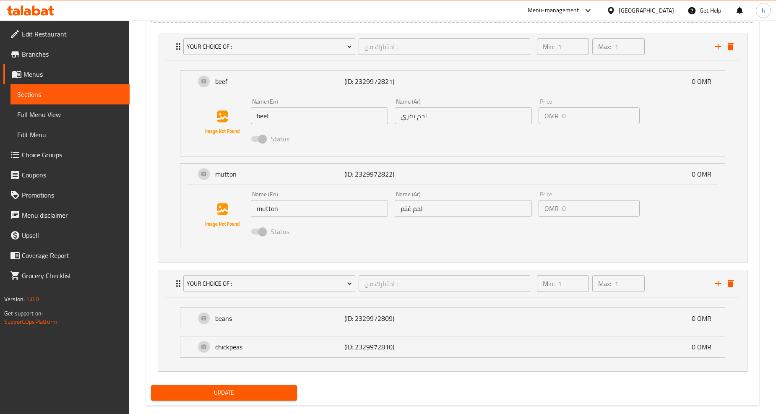
scroll to position [503, 0]
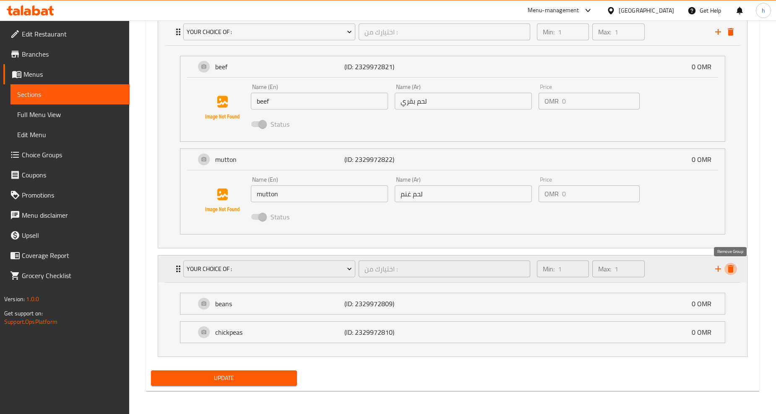
click at [730, 268] on icon "delete" at bounding box center [730, 269] width 6 height 8
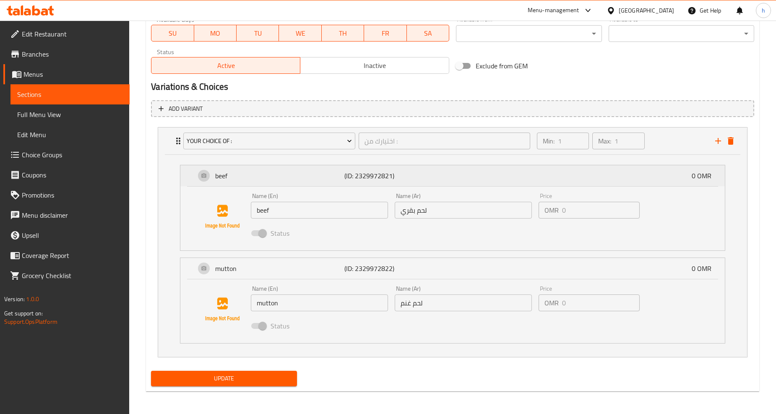
click at [665, 173] on div "beef (ID: 2329972821) 0 OMR" at bounding box center [454, 175] width 519 height 21
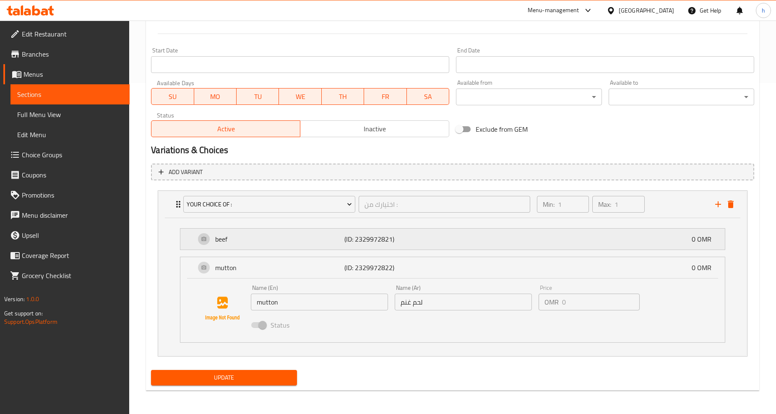
scroll to position [330, 0]
click at [651, 270] on div "mutton (ID: 2329972822) 0 OMR" at bounding box center [454, 268] width 519 height 21
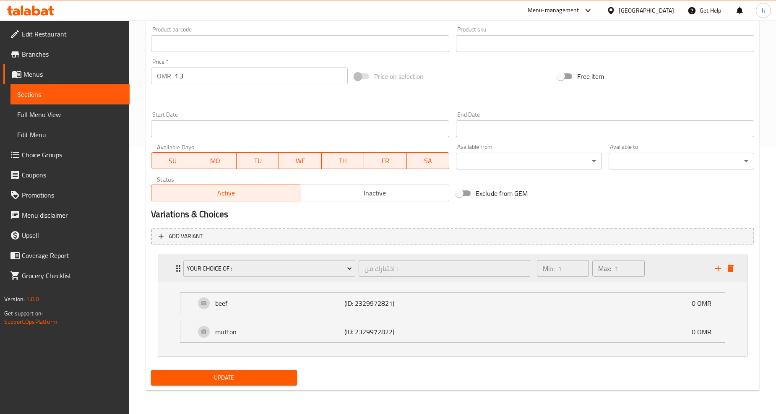
scroll to position [266, 0]
click at [621, 295] on div "beef (ID: 2329972821) 0 OMR" at bounding box center [454, 303] width 519 height 21
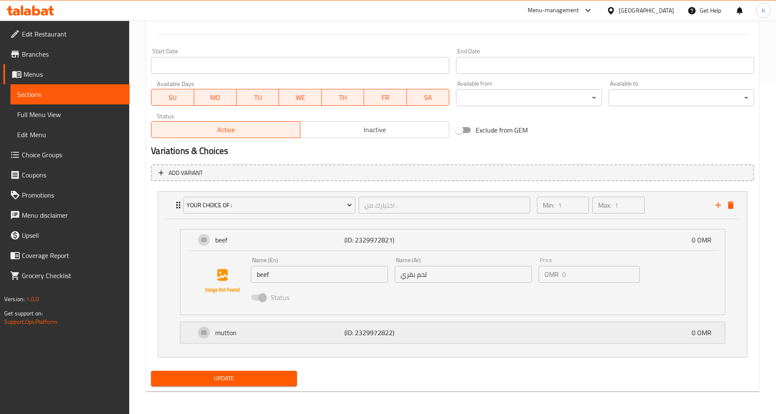
click at [619, 327] on div "mutton (ID: 2329972822) 0 OMR" at bounding box center [454, 332] width 519 height 21
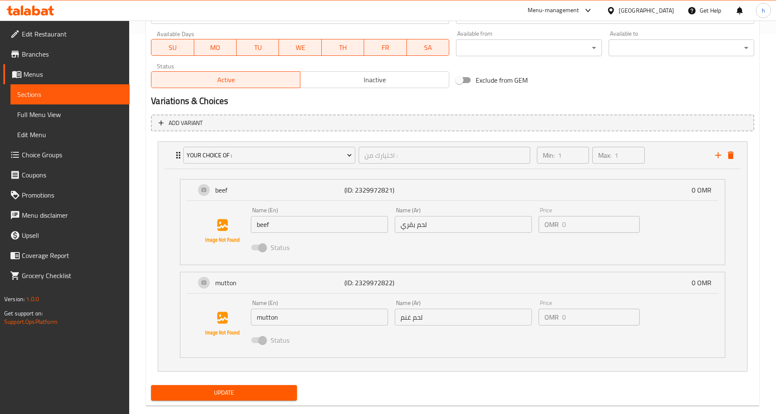
scroll to position [394, 0]
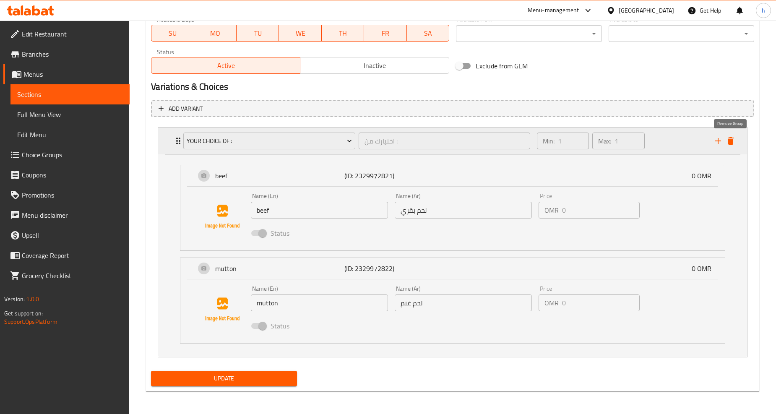
click at [734, 141] on icon "delete" at bounding box center [730, 141] width 10 height 10
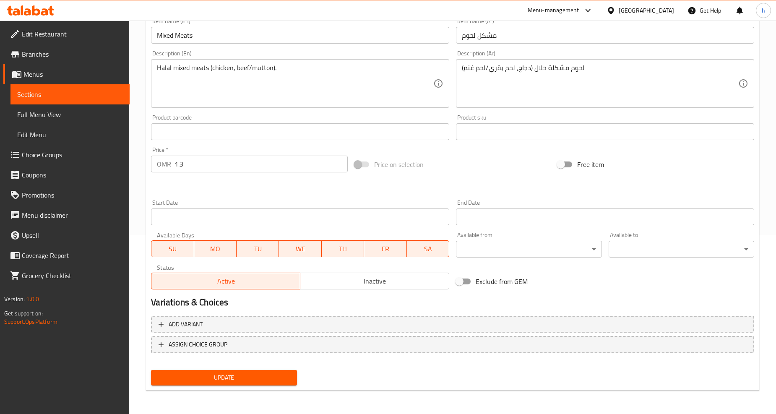
scroll to position [177, 0]
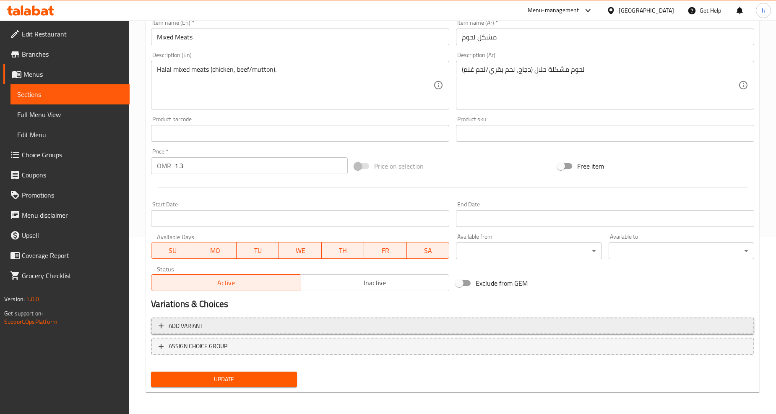
click at [210, 325] on span "Add variant" at bounding box center [452, 326] width 588 height 10
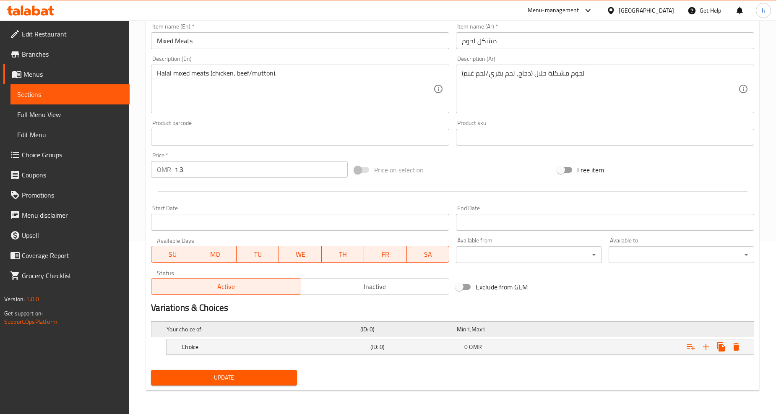
scroll to position [173, 0]
click at [268, 345] on h5 "Choice" at bounding box center [274, 347] width 185 height 8
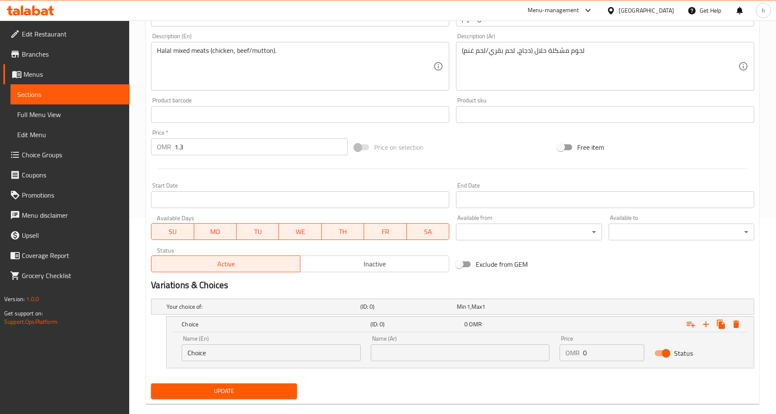
scroll to position [208, 0]
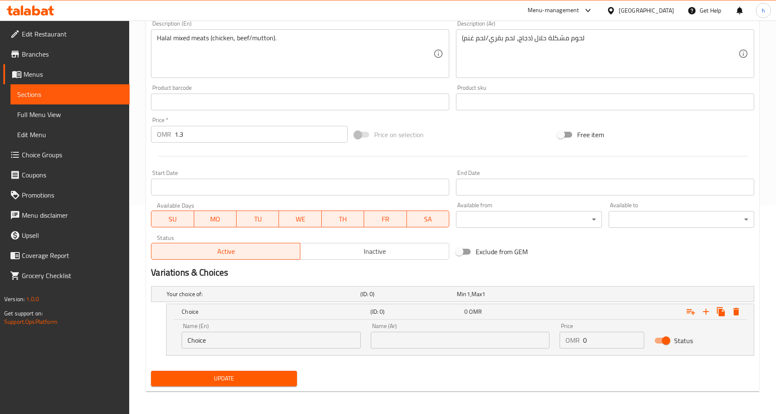
click at [294, 342] on input "Choice" at bounding box center [271, 340] width 179 height 17
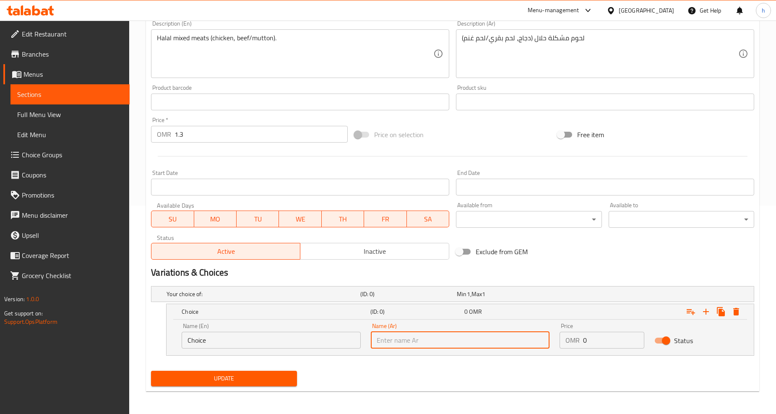
click at [388, 339] on input "text" at bounding box center [460, 340] width 179 height 17
type input "دجاج"
click at [707, 313] on icon "Expand" at bounding box center [706, 311] width 10 height 10
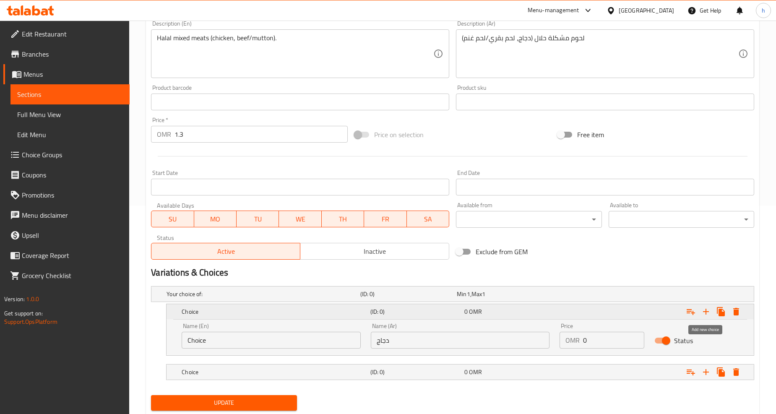
click at [707, 312] on icon "Expand" at bounding box center [706, 311] width 10 height 10
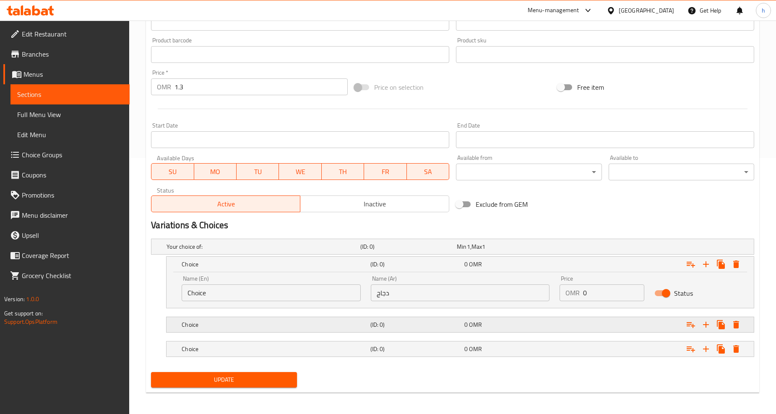
scroll to position [257, 0]
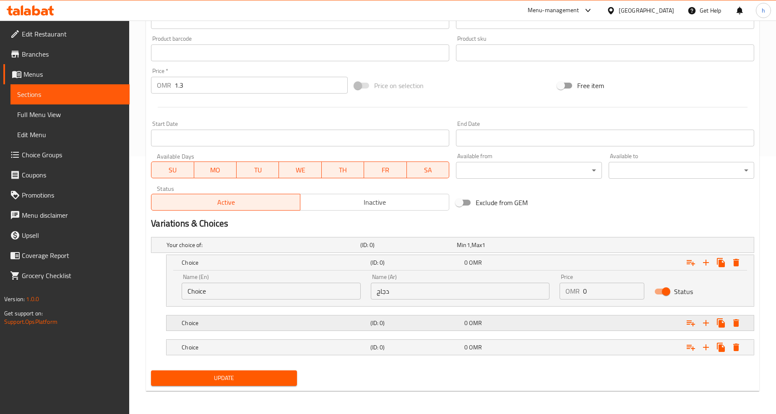
click at [287, 319] on h5 "Choice" at bounding box center [274, 323] width 185 height 8
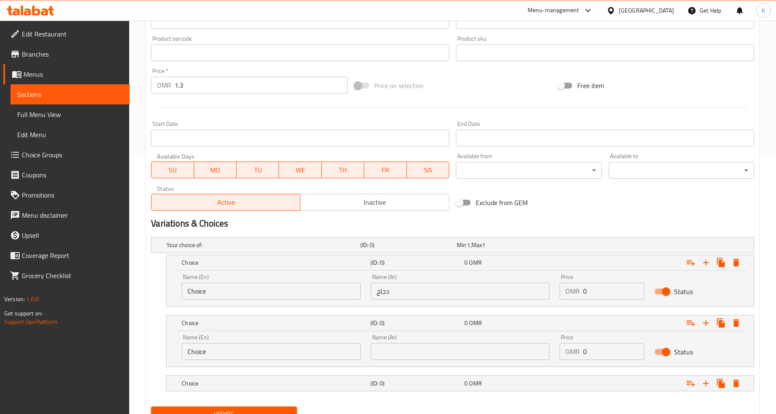
click at [396, 347] on input "text" at bounding box center [460, 351] width 179 height 17
type input "ل"
type input "لحم بقري"
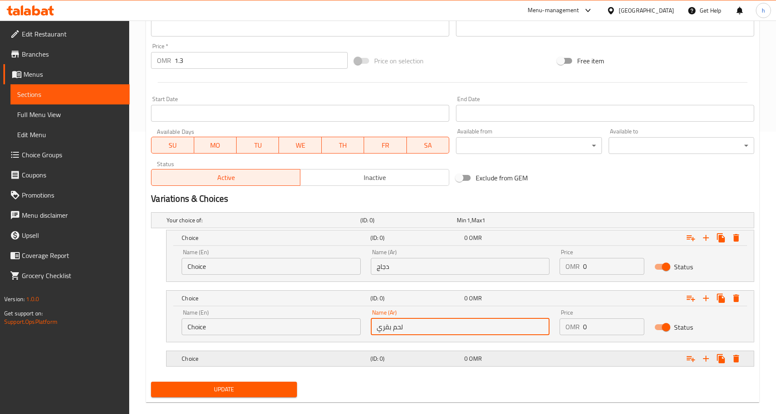
scroll to position [293, 0]
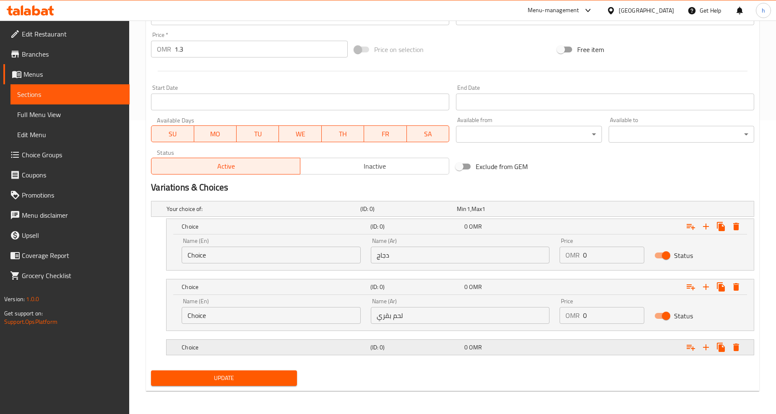
click at [400, 341] on div "(ID: 0)" at bounding box center [416, 347] width 94 height 12
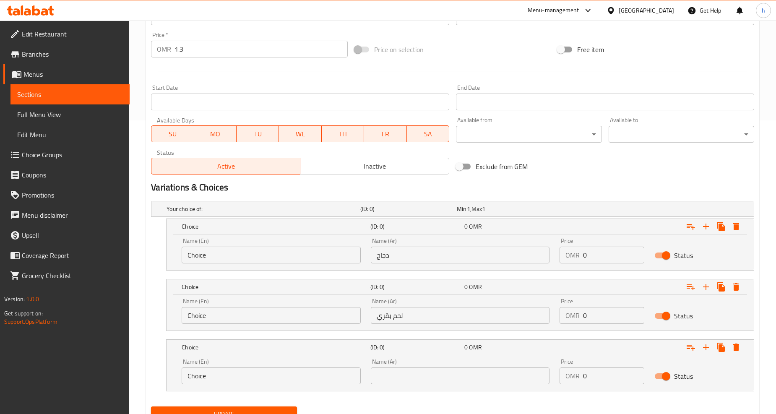
click at [409, 377] on input "text" at bounding box center [460, 375] width 179 height 17
type input "لحم غنم"
click at [247, 253] on input "Choice" at bounding box center [271, 255] width 179 height 17
type input "chicken"
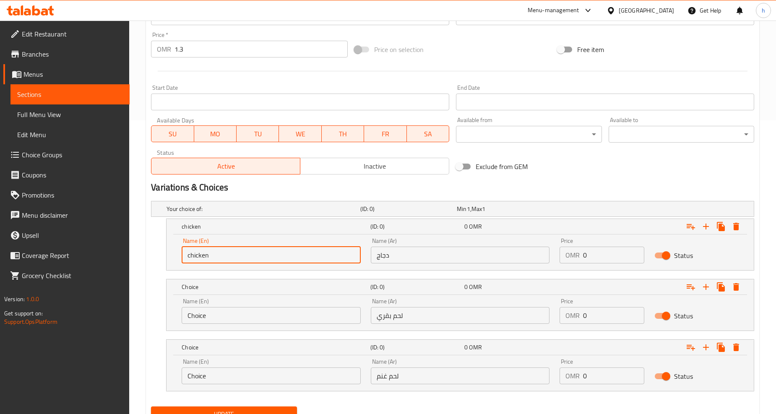
click at [225, 316] on input "Choice" at bounding box center [271, 315] width 179 height 17
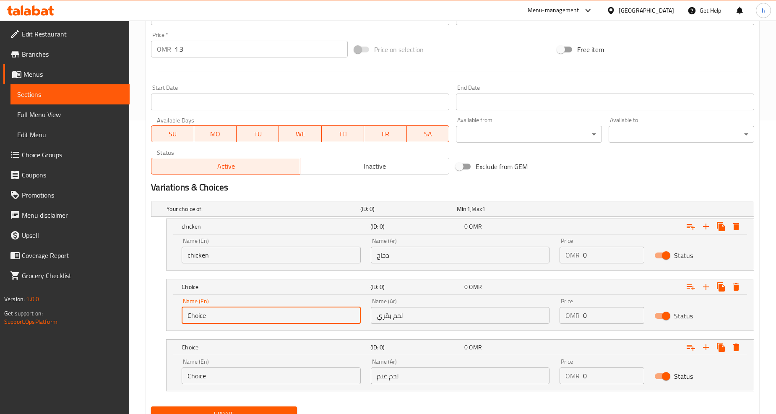
click at [225, 316] on input "Choice" at bounding box center [271, 315] width 179 height 17
type input "beef"
click at [212, 370] on input "Choice" at bounding box center [271, 375] width 179 height 17
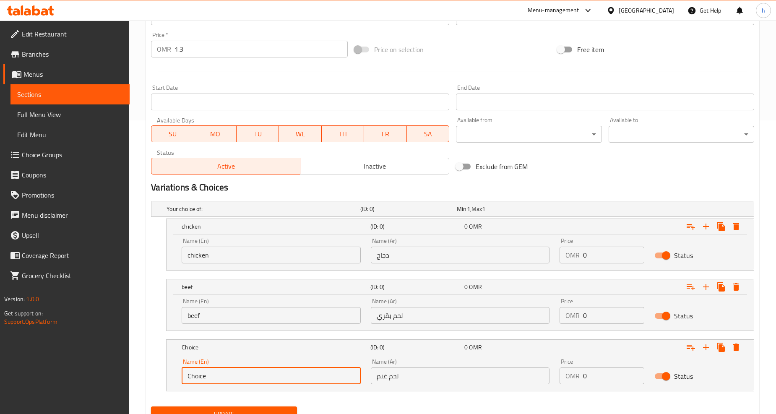
click at [212, 370] on input "Choice" at bounding box center [271, 375] width 179 height 17
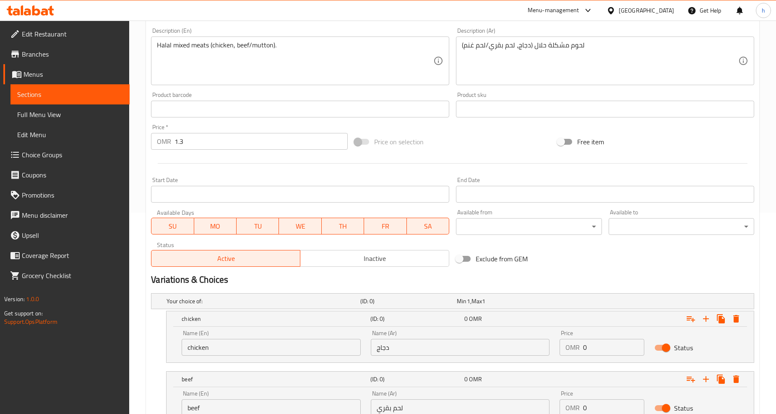
scroll to position [200, 0]
type input "mutton"
click at [206, 142] on input "1.3" at bounding box center [260, 142] width 173 height 17
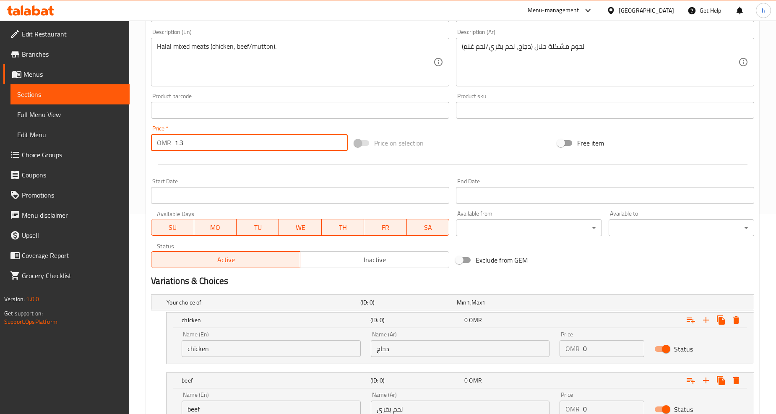
click at [206, 142] on input "1.3" at bounding box center [260, 142] width 173 height 17
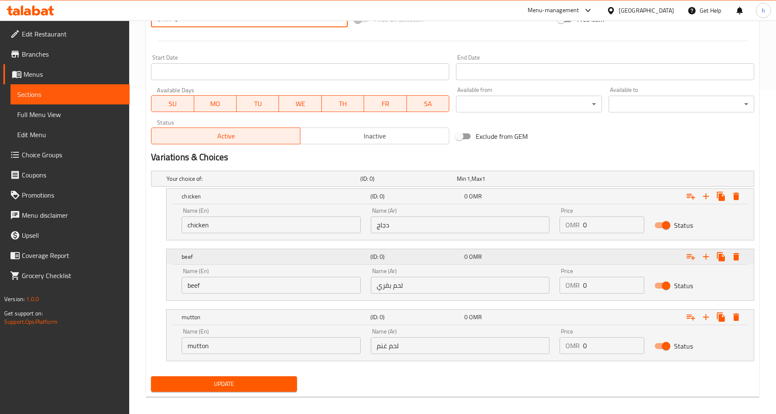
scroll to position [330, 0]
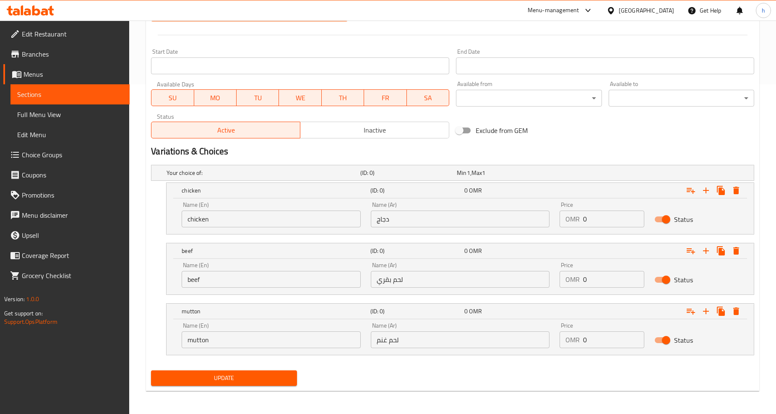
type input "0"
click at [592, 220] on input "0" at bounding box center [613, 218] width 61 height 17
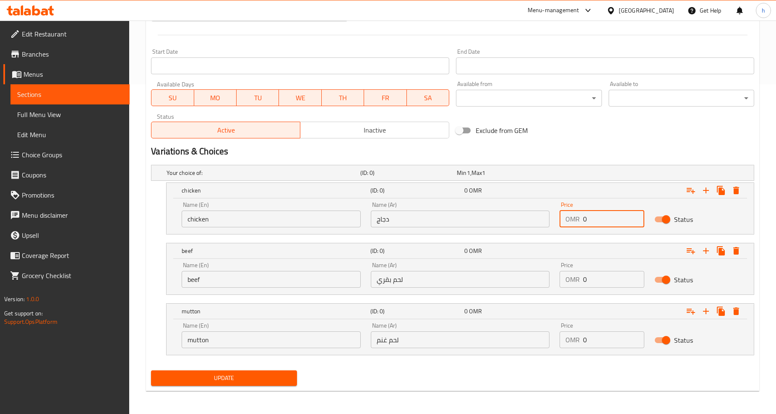
click at [590, 217] on input "0" at bounding box center [613, 218] width 61 height 17
click at [588, 217] on input "0" at bounding box center [613, 218] width 61 height 17
click at [586, 217] on input "0" at bounding box center [613, 218] width 61 height 17
click at [585, 217] on input "0" at bounding box center [613, 218] width 61 height 17
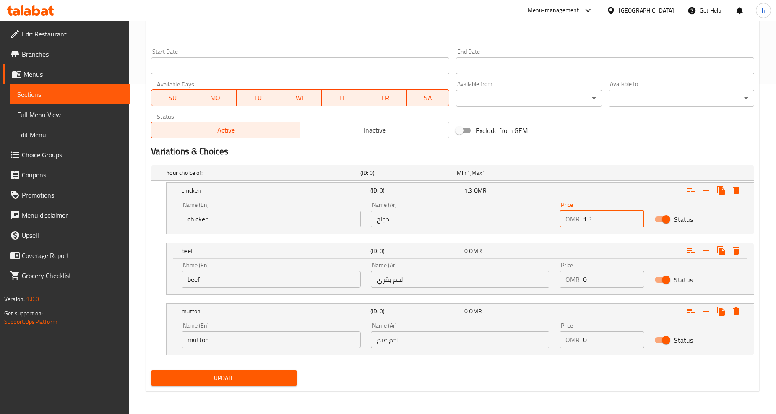
type input "1.3"
click at [586, 283] on input "0" at bounding box center [613, 279] width 61 height 17
click at [586, 280] on input "0" at bounding box center [613, 279] width 61 height 17
click at [585, 277] on input "0" at bounding box center [613, 279] width 61 height 17
drag, startPoint x: 579, startPoint y: 279, endPoint x: 596, endPoint y: 278, distance: 16.4
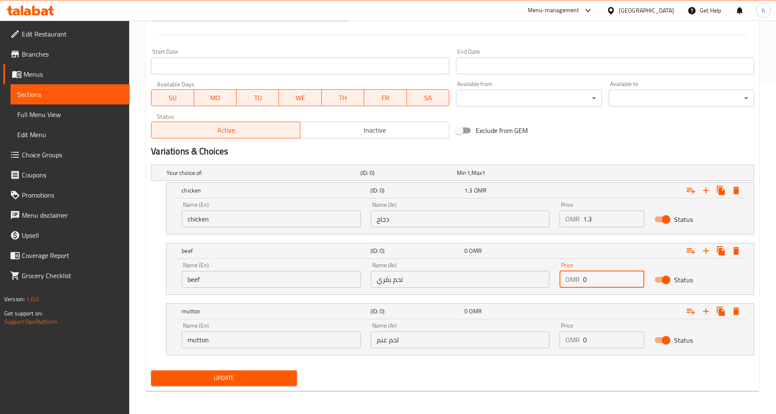
click at [590, 280] on input "0" at bounding box center [613, 279] width 61 height 17
type input "1.3"
click at [580, 341] on div "OMR 0 Price" at bounding box center [601, 339] width 84 height 17
click at [581, 341] on div "OMR 0 Price" at bounding box center [601, 339] width 84 height 17
click at [585, 340] on input "0" at bounding box center [613, 339] width 61 height 17
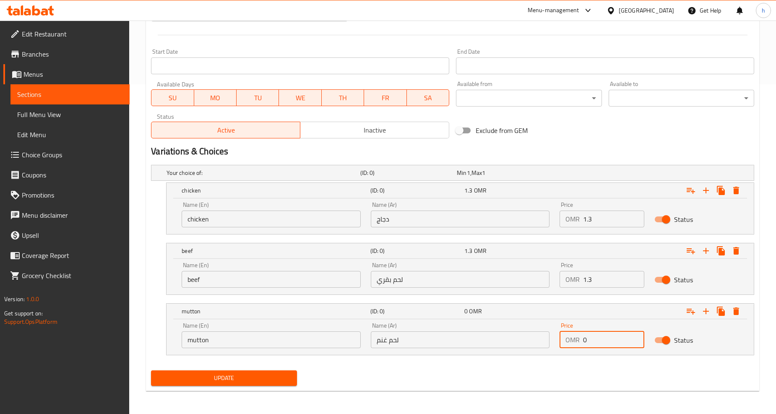
drag, startPoint x: 587, startPoint y: 339, endPoint x: 580, endPoint y: 337, distance: 7.3
click at [580, 337] on div "OMR 0 Price" at bounding box center [601, 339] width 84 height 17
type input "1.3"
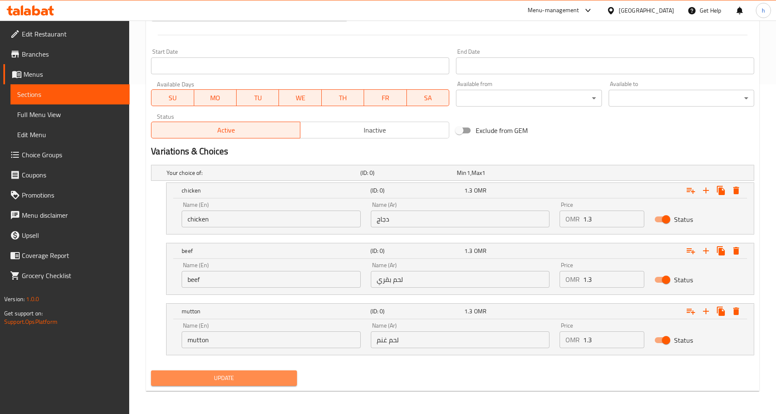
click at [260, 373] on span "Update" at bounding box center [224, 378] width 132 height 10
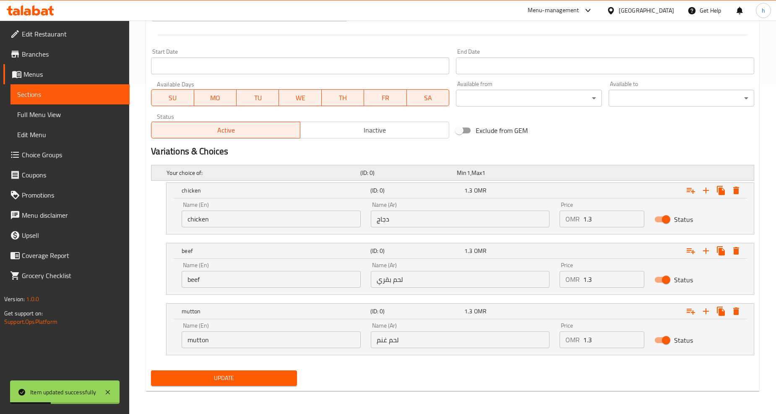
click at [264, 173] on h5 "Your choice of:" at bounding box center [261, 173] width 190 height 8
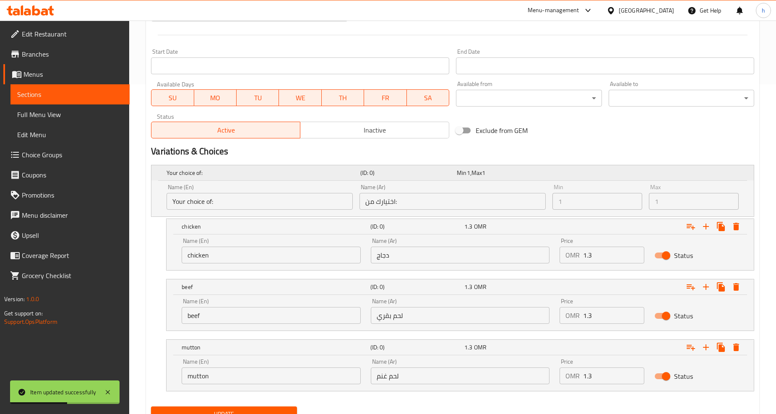
click at [230, 172] on h5 "Your choice of:" at bounding box center [261, 173] width 190 height 8
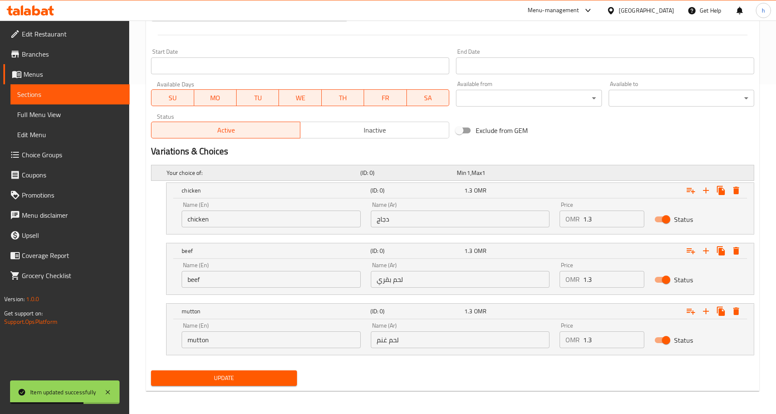
click at [161, 169] on div "Your choice of: (ID: 0) Min 1 , Max 1" at bounding box center [452, 172] width 602 height 15
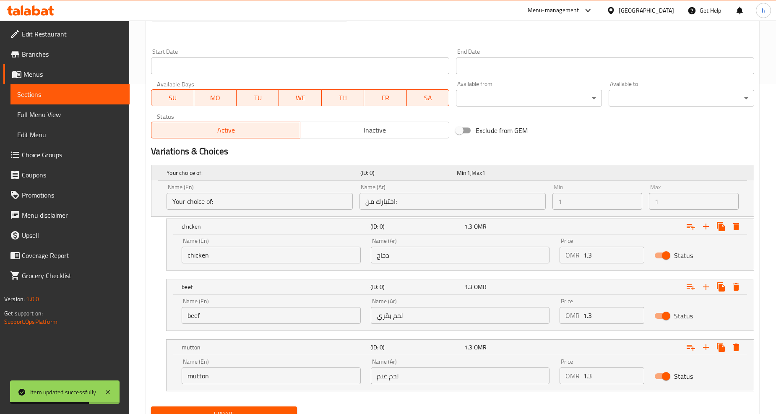
click at [161, 169] on div "Your choice of: (ID: 0) Min 1 , Max 1" at bounding box center [452, 172] width 602 height 15
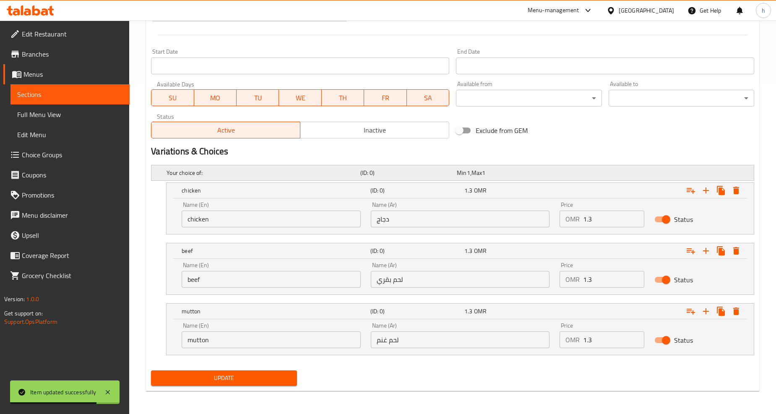
click at [161, 169] on div "Your choice of: (ID: 0) Min 1 , Max 1" at bounding box center [452, 172] width 602 height 15
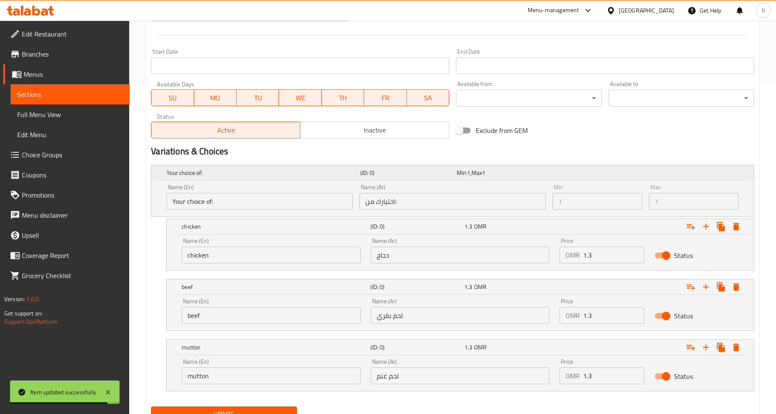
click at [161, 169] on div "Your choice of: (ID: 0) Min 1 , Max 1" at bounding box center [452, 172] width 602 height 15
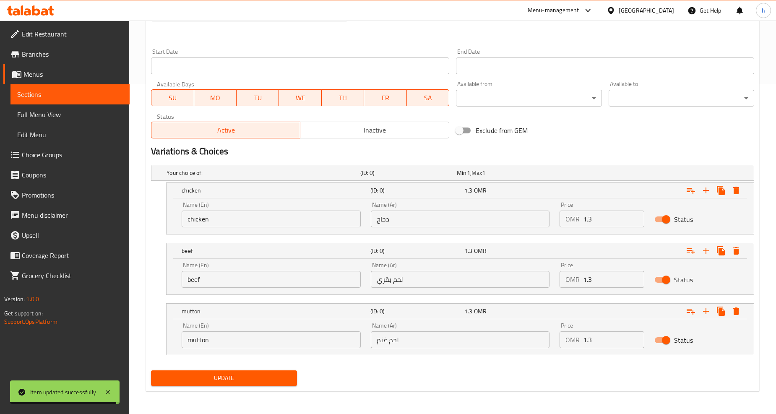
click at [144, 265] on div "Home / Restaurants management / Menus / Sections / item / update Extra Meats se…" at bounding box center [452, 52] width 647 height 723
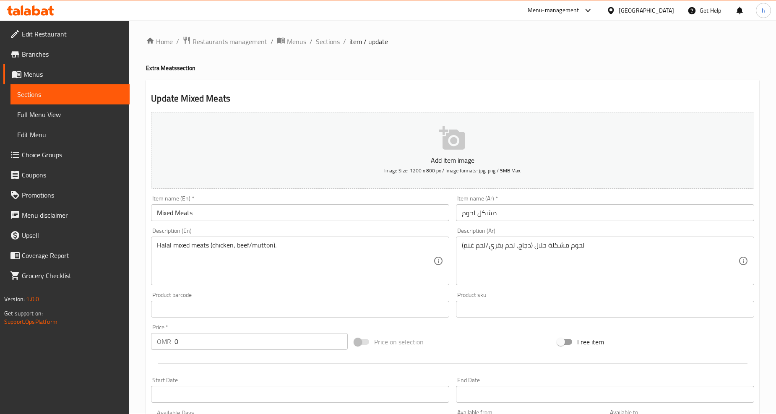
scroll to position [0, 0]
click at [326, 44] on span "Sections" at bounding box center [328, 43] width 24 height 10
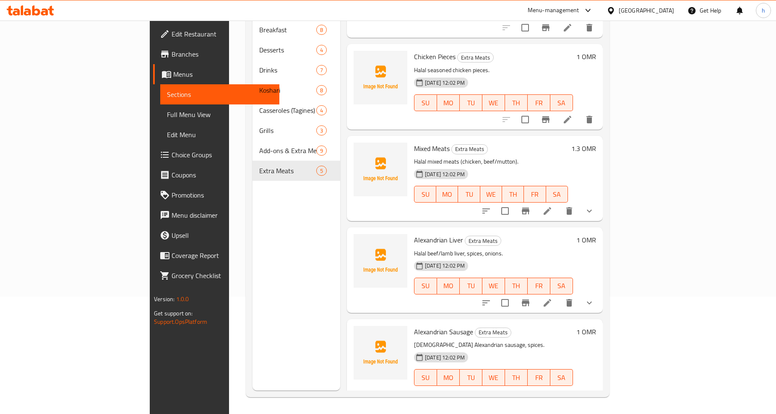
scroll to position [64, 0]
click at [551, 207] on icon at bounding box center [547, 211] width 8 height 8
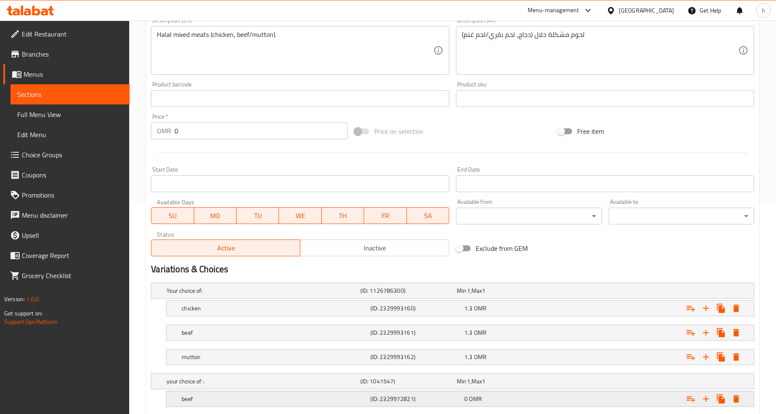
scroll to position [279, 0]
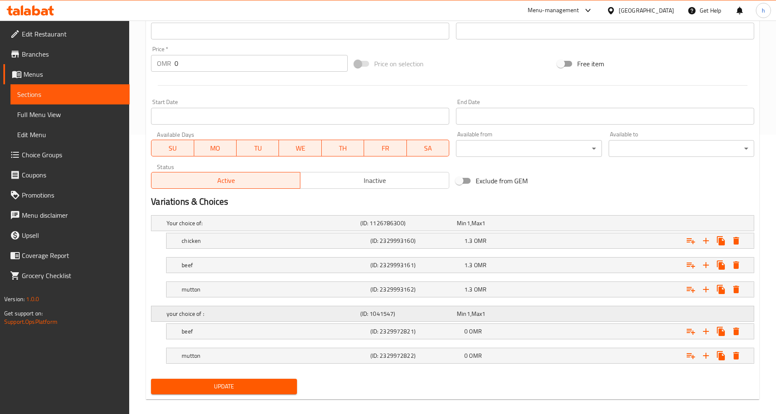
click at [172, 317] on h5 "your choice of :" at bounding box center [261, 313] width 190 height 8
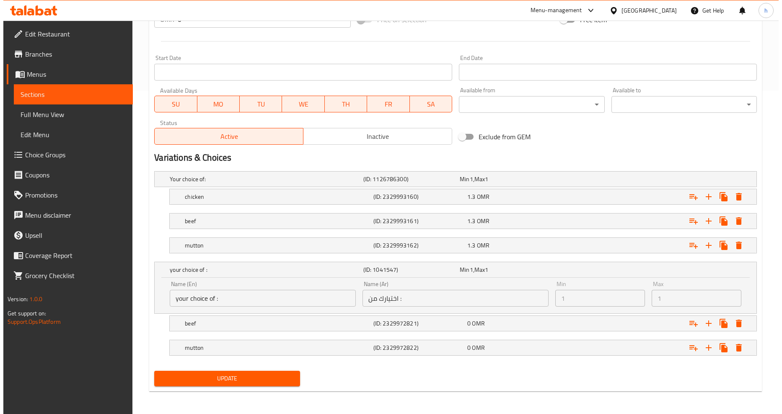
scroll to position [324, 0]
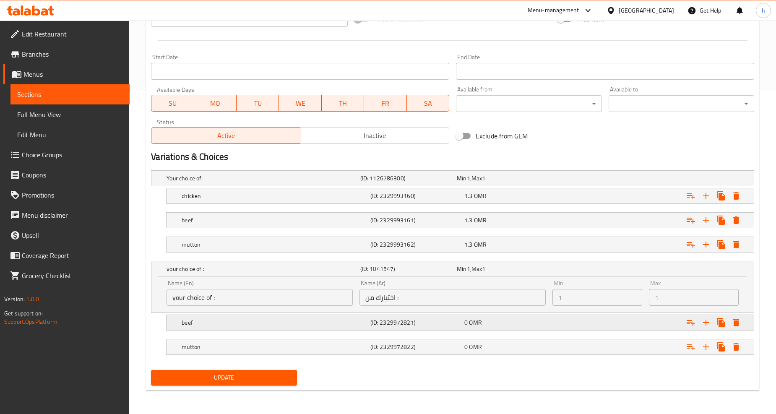
click at [207, 317] on div "beef" at bounding box center [274, 323] width 188 height 12
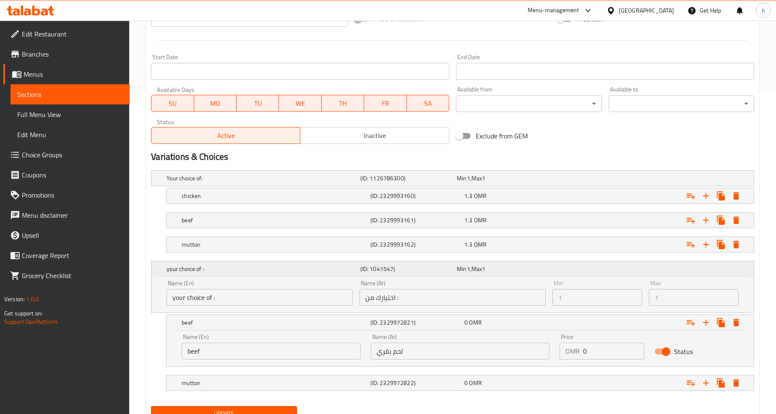
click at [168, 266] on h5 "your choice of :" at bounding box center [261, 269] width 190 height 8
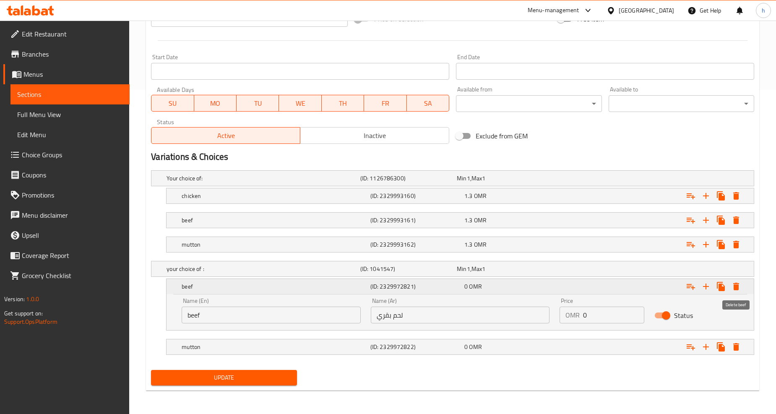
click at [734, 285] on icon "Expand" at bounding box center [736, 287] width 6 height 8
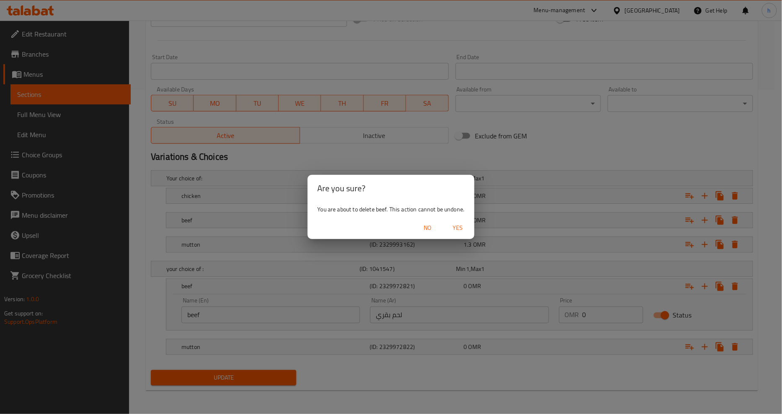
click at [457, 229] on span "Yes" at bounding box center [458, 228] width 20 height 10
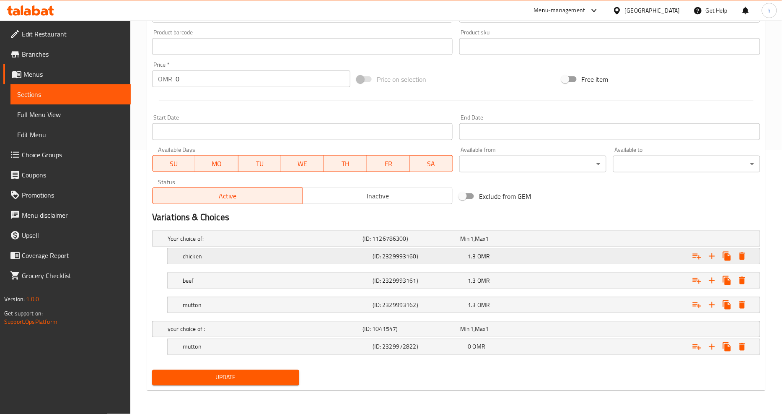
scroll to position [263, 0]
click at [738, 345] on icon "Expand" at bounding box center [736, 347] width 10 height 10
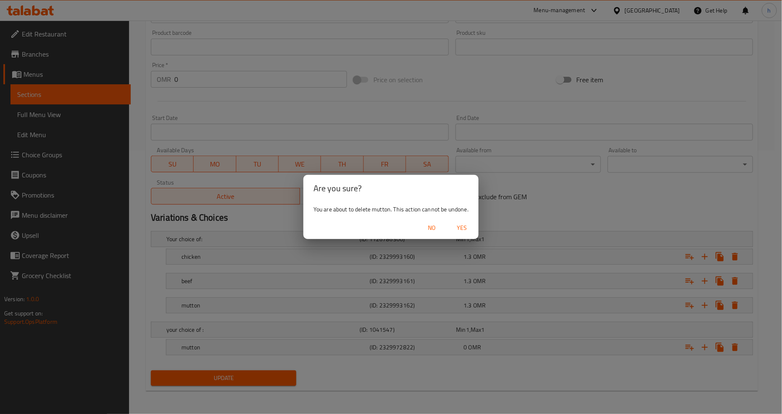
click at [464, 228] on span "Yes" at bounding box center [462, 228] width 20 height 10
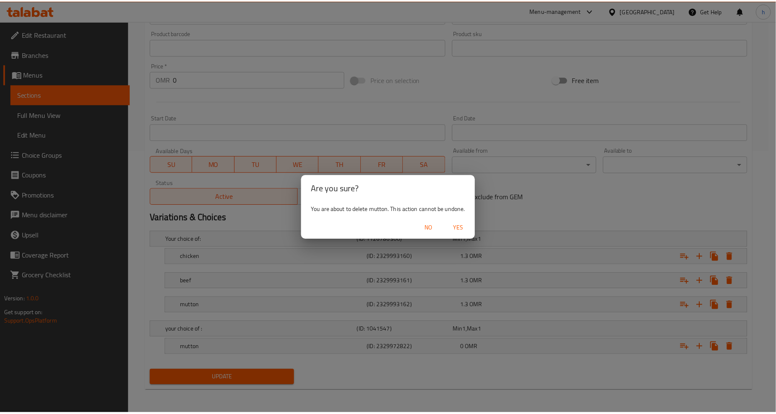
scroll to position [170, 0]
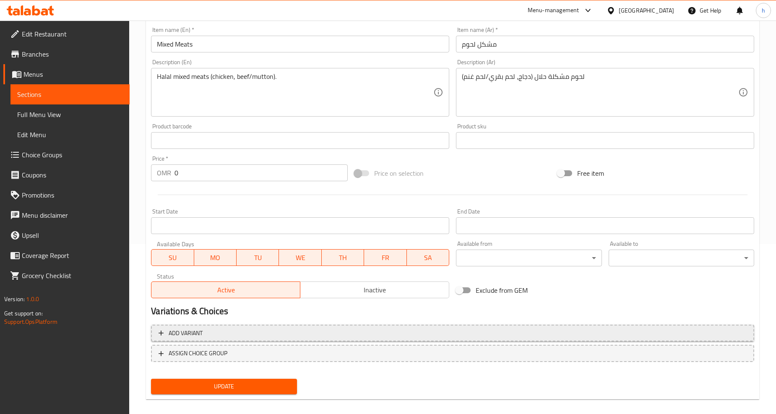
click at [190, 328] on span "Add variant" at bounding box center [186, 333] width 34 height 10
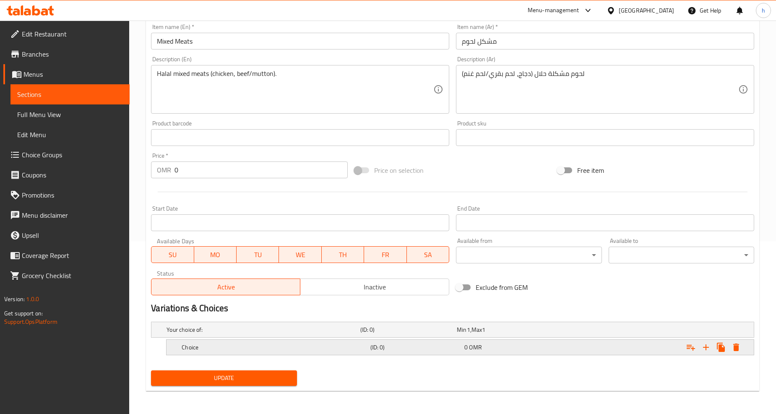
click at [260, 345] on h5 "Choice" at bounding box center [274, 347] width 185 height 8
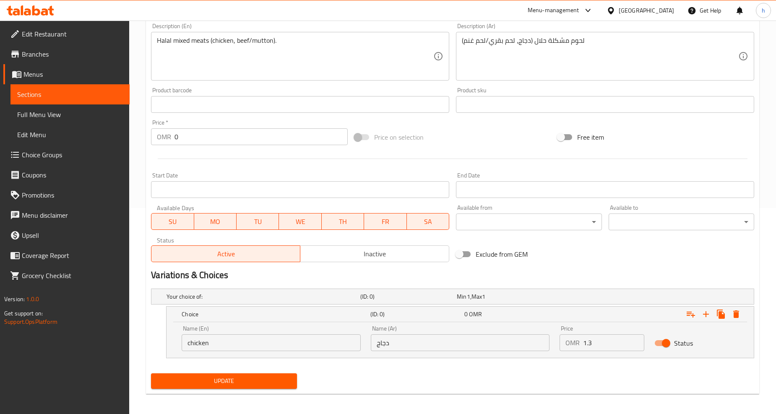
scroll to position [208, 0]
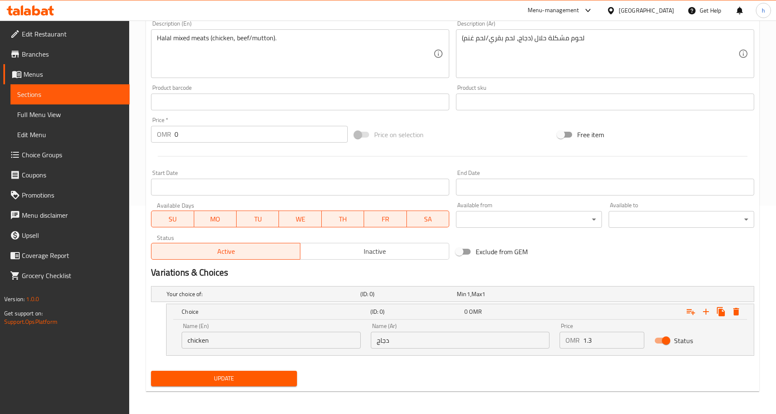
click at [174, 333] on div "Name (En) chicken Name (En) Name (Ar) دجاج Name (Ar) Price OMR 1.3 Price Status" at bounding box center [459, 337] width 587 height 36
click at [705, 311] on icon "Expand" at bounding box center [706, 312] width 6 height 6
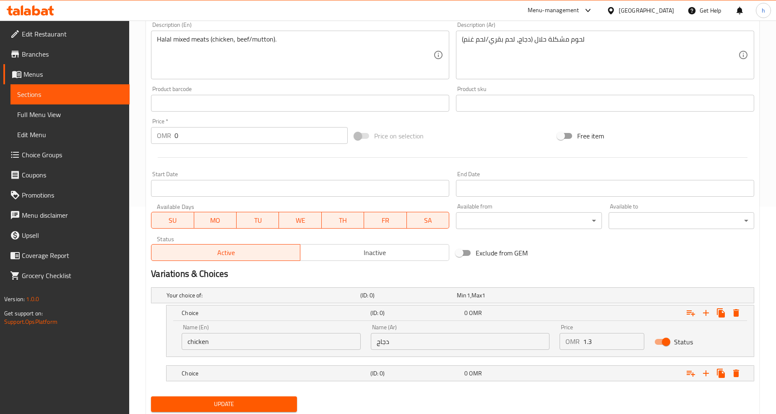
scroll to position [233, 0]
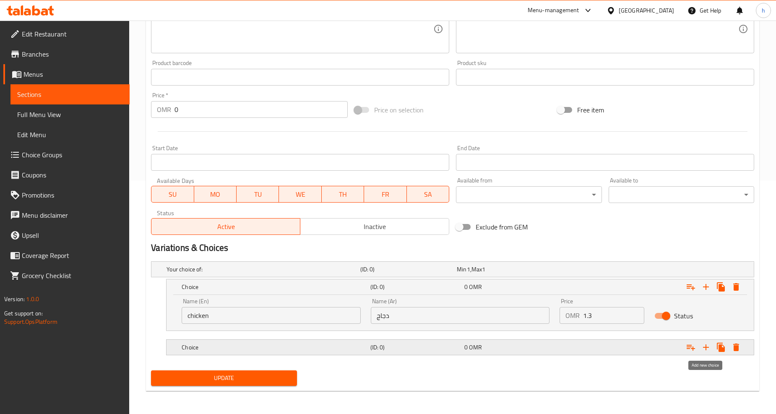
click at [704, 349] on icon "Expand" at bounding box center [706, 347] width 10 height 10
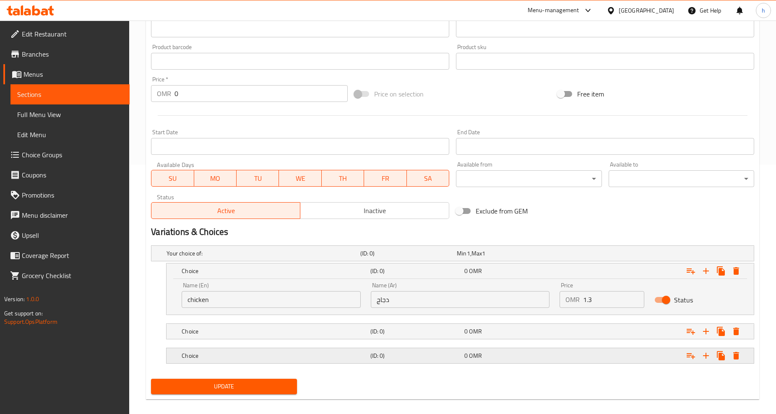
scroll to position [257, 0]
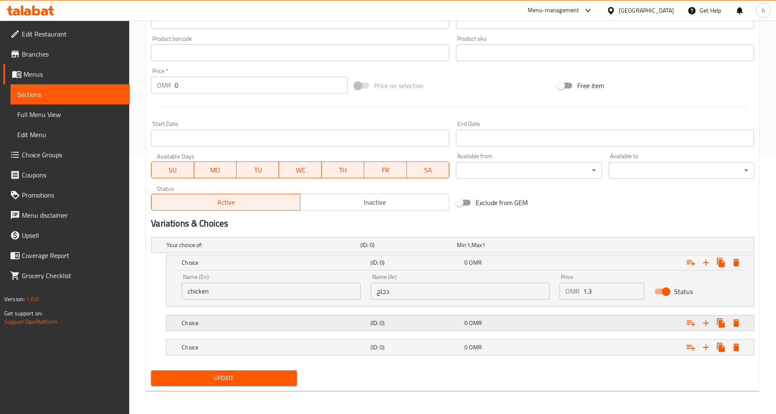
click at [262, 325] on h5 "Choice" at bounding box center [274, 323] width 185 height 8
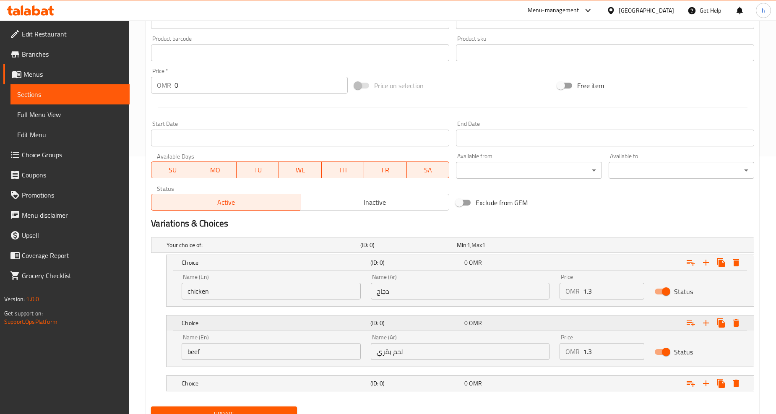
click at [262, 325] on h5 "Choice" at bounding box center [274, 323] width 185 height 8
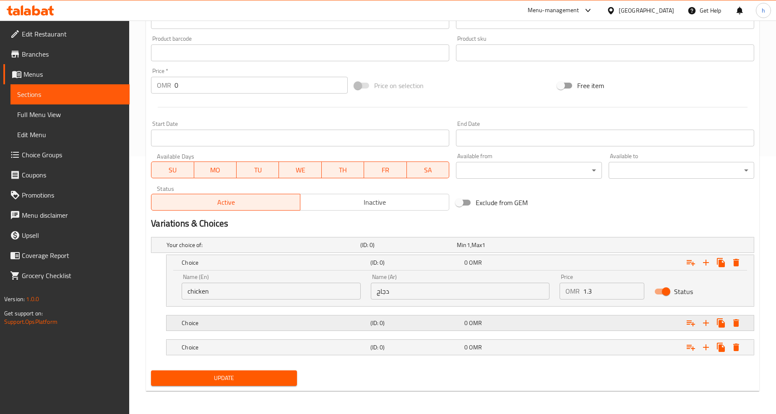
click at [278, 325] on h5 "Choice" at bounding box center [274, 323] width 185 height 8
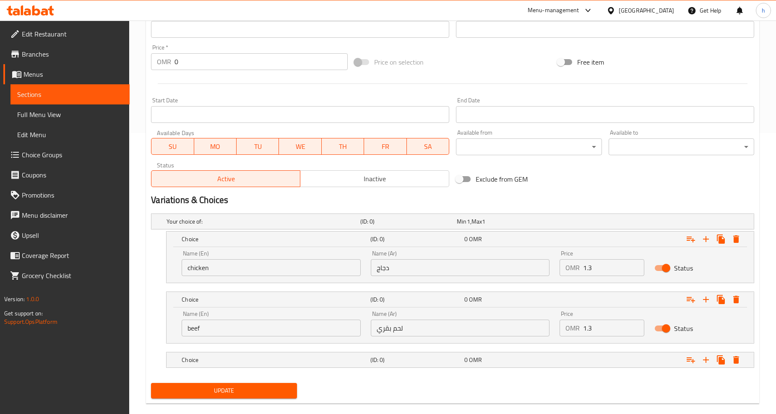
scroll to position [293, 0]
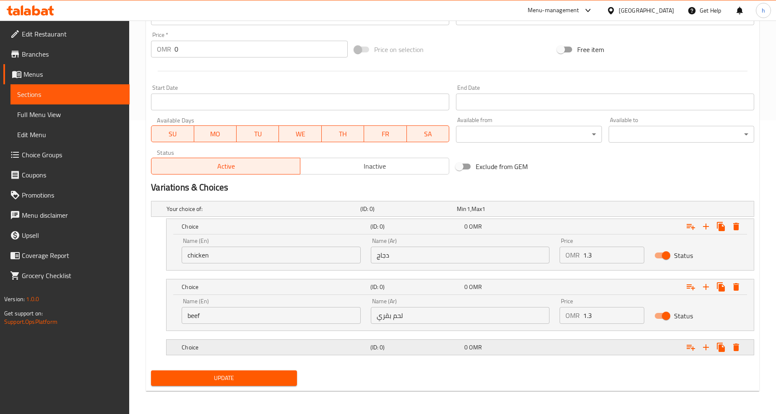
click at [249, 345] on h5 "Choice" at bounding box center [274, 347] width 185 height 8
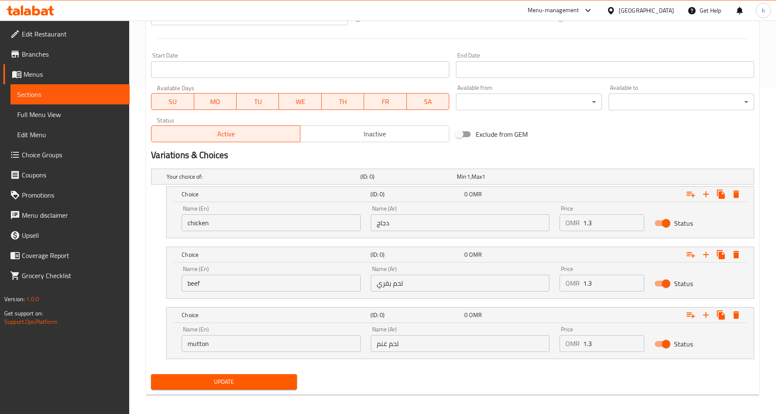
scroll to position [330, 0]
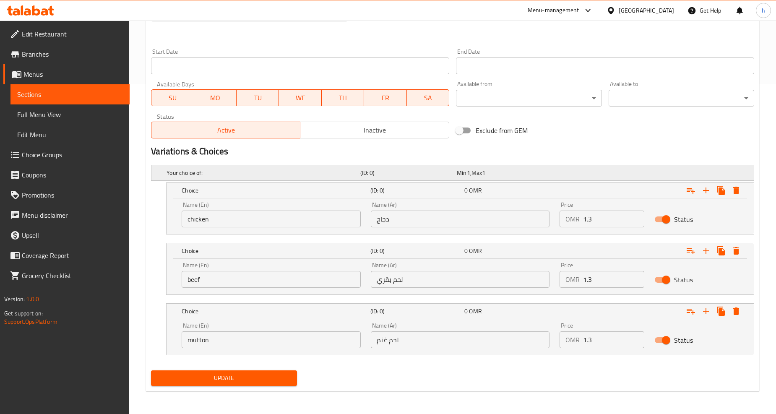
click at [161, 171] on div "Your choice of: (ID: 0) Min 1 , Max 1" at bounding box center [452, 172] width 602 height 15
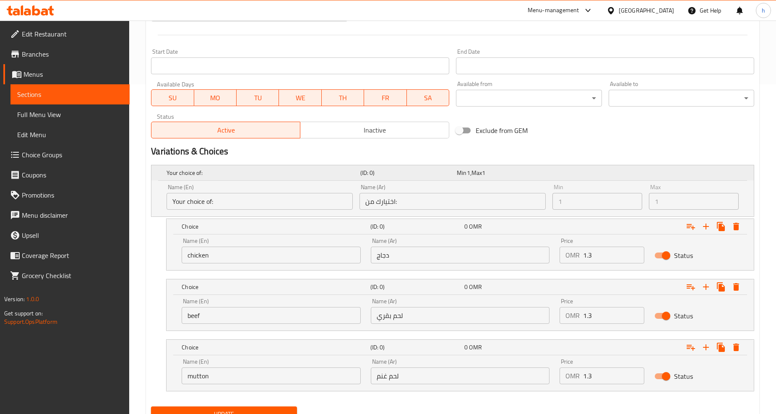
click at [161, 171] on div "Your choice of: (ID: 0) Min 1 , Max 1" at bounding box center [452, 172] width 602 height 15
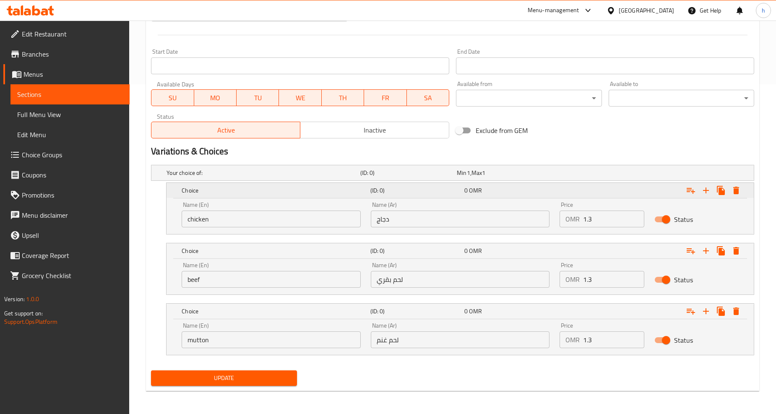
click at [172, 196] on div "Choice (ID: 0) 0 OMR" at bounding box center [459, 190] width 587 height 15
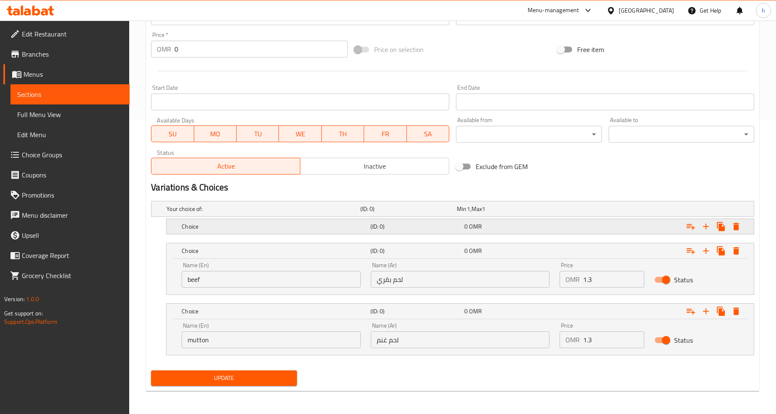
click at [175, 225] on div "Choice (ID: 0) 0 OMR" at bounding box center [459, 226] width 587 height 15
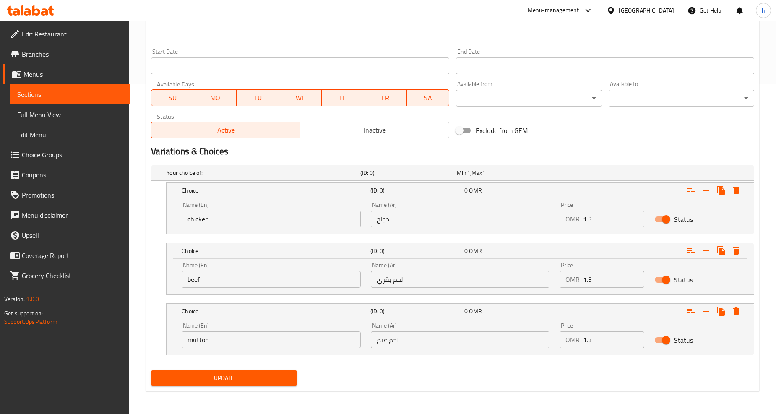
click at [252, 375] on span "Update" at bounding box center [224, 378] width 132 height 10
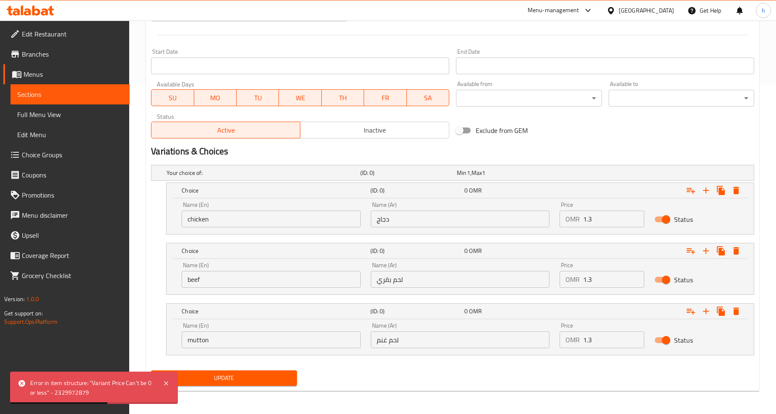
drag, startPoint x: 149, startPoint y: 265, endPoint x: 147, endPoint y: 316, distance: 51.2
click at [147, 316] on div "Update Mixed Meats Add item image Image Size: 1200 x 800 px / Image formats: jp…" at bounding box center [452, 71] width 613 height 639
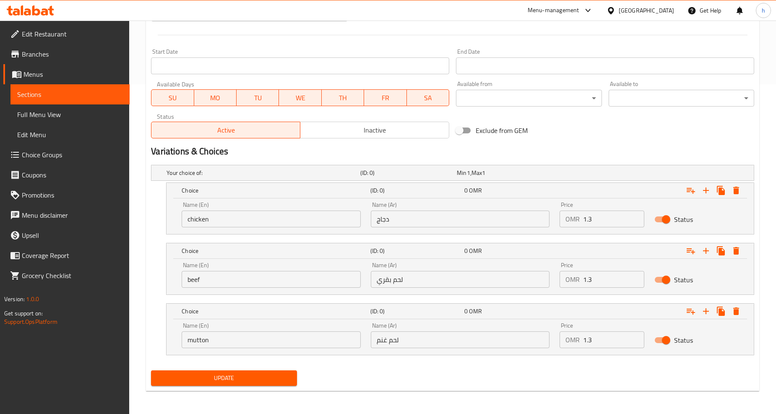
click at [176, 202] on div "Name (En) chicken Name (En) Name (Ar) دجاج Name (Ar) Price OMR 1.3 Price Status" at bounding box center [459, 216] width 587 height 36
click at [164, 170] on div "Your choice of: (ID: 0) Min 1 , Max 1" at bounding box center [452, 172] width 602 height 15
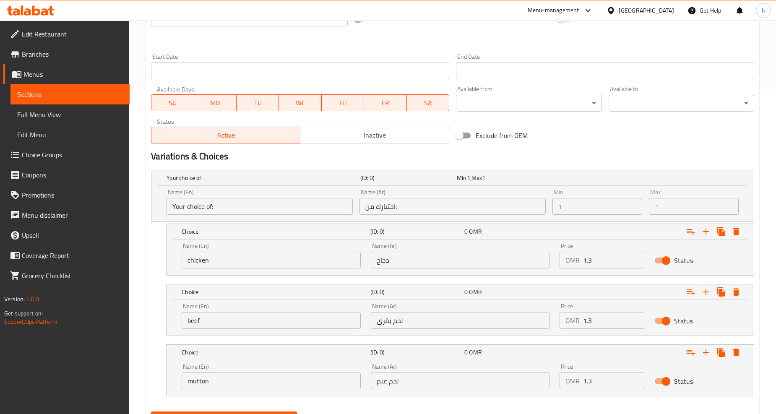
scroll to position [366, 0]
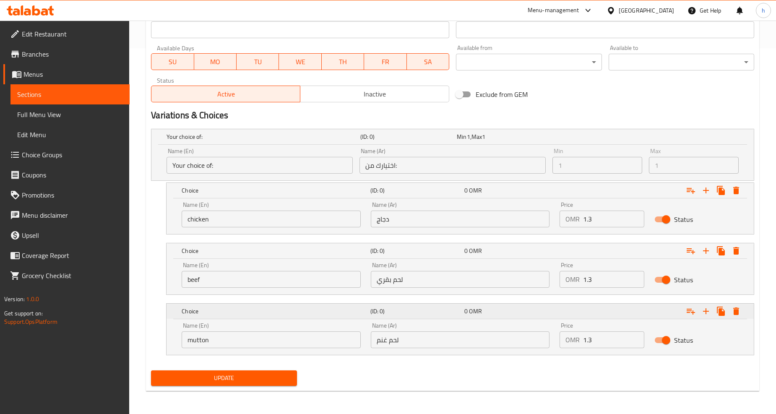
click at [177, 312] on div "Choice (ID: 0) 0 OMR" at bounding box center [459, 311] width 587 height 15
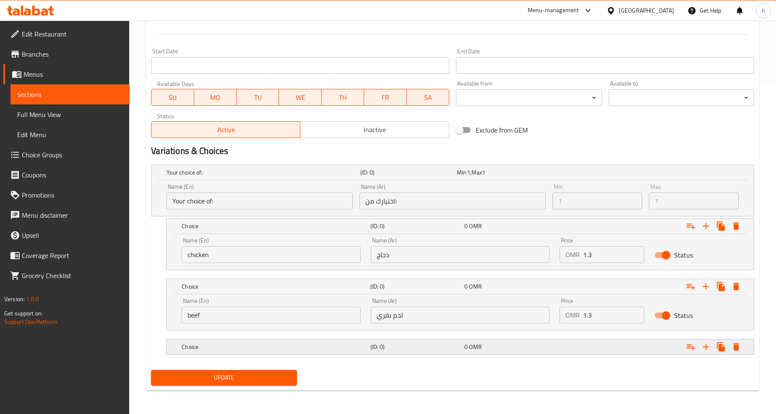
scroll to position [330, 0]
click at [177, 288] on div "Choice (ID: 0) 0 OMR" at bounding box center [459, 286] width 587 height 15
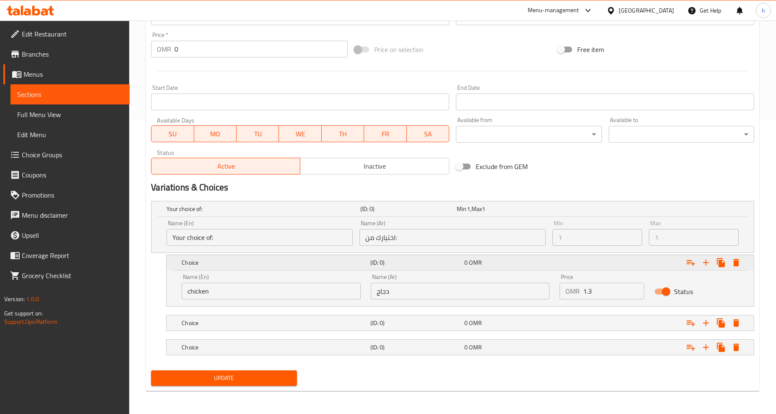
click at [173, 261] on div "Choice (ID: 0) 0 OMR" at bounding box center [459, 262] width 587 height 15
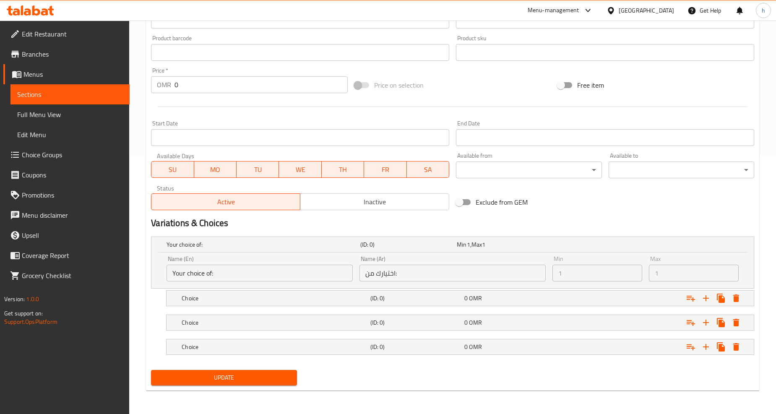
scroll to position [257, 0]
click at [155, 309] on nav at bounding box center [452, 311] width 603 height 7
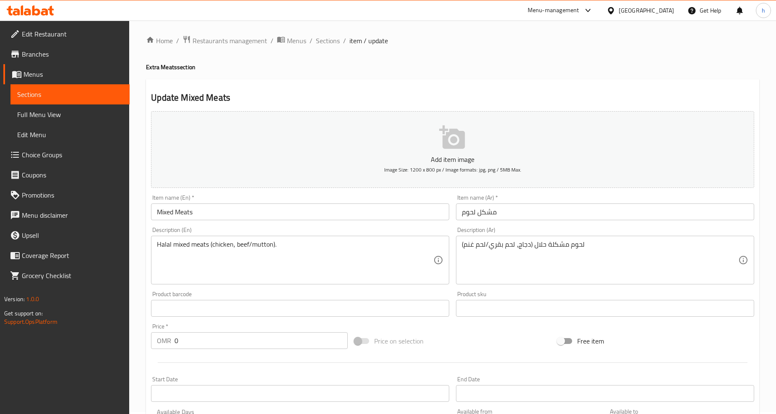
scroll to position [0, 0]
click at [325, 43] on span "Sections" at bounding box center [328, 43] width 24 height 10
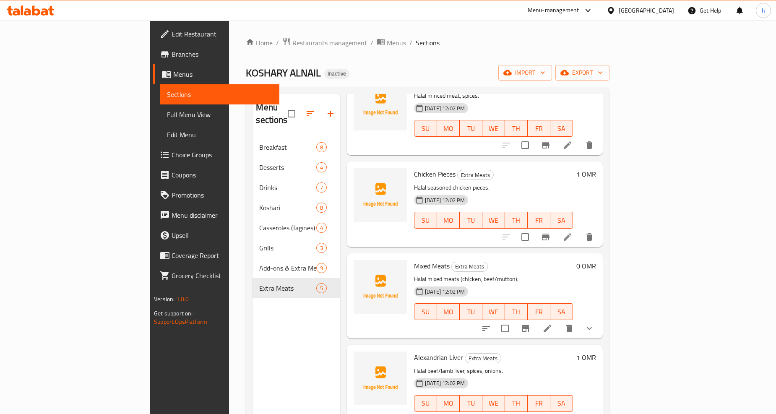
scroll to position [64, 0]
click at [552, 323] on icon at bounding box center [547, 328] width 10 height 10
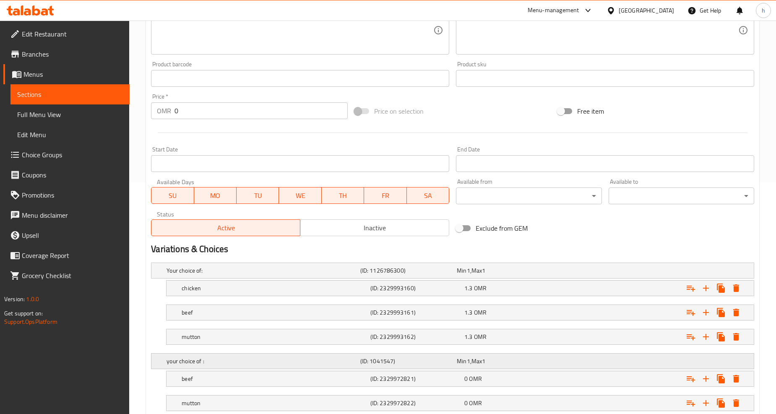
scroll to position [288, 0]
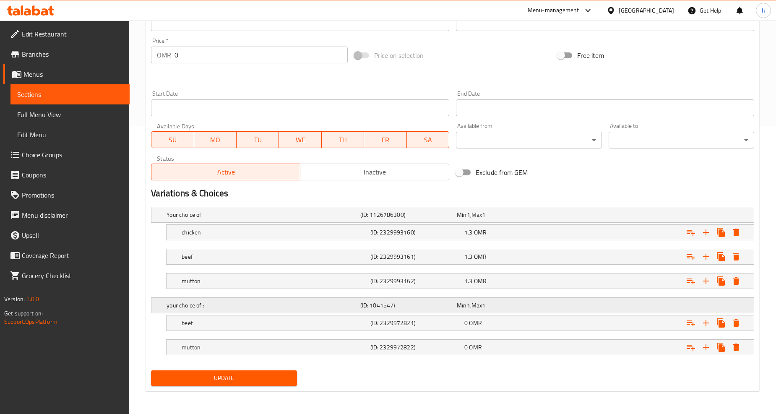
click at [165, 301] on div "your choice of :" at bounding box center [261, 305] width 193 height 12
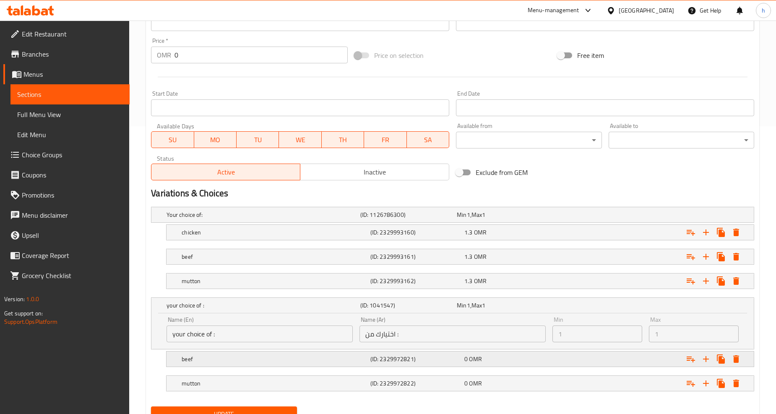
click at [324, 361] on h5 "beef" at bounding box center [274, 359] width 185 height 8
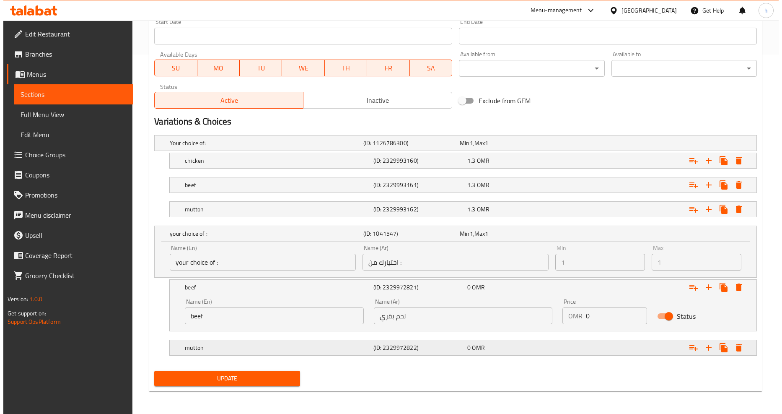
scroll to position [360, 0]
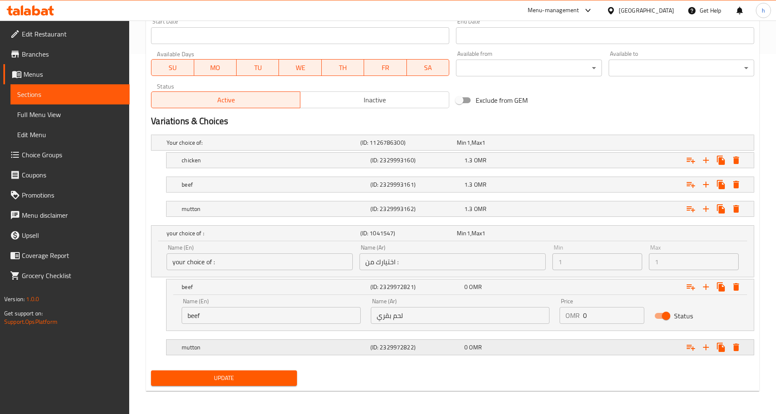
click at [327, 345] on h5 "mutton" at bounding box center [274, 347] width 185 height 8
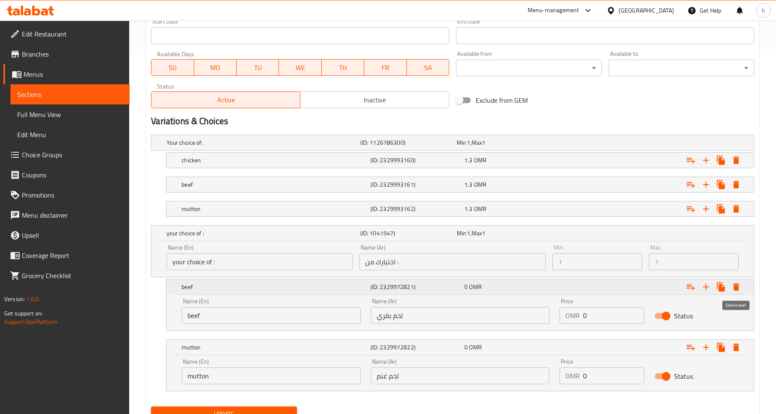
click at [733, 289] on icon "Expand" at bounding box center [736, 287] width 6 height 8
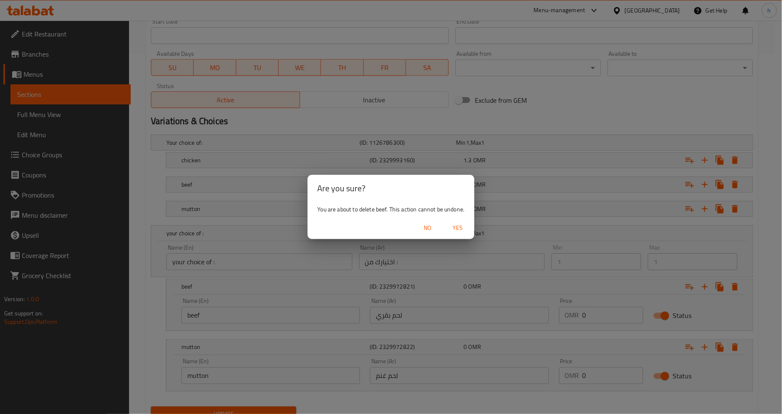
click at [455, 223] on span "Yes" at bounding box center [458, 228] width 20 height 10
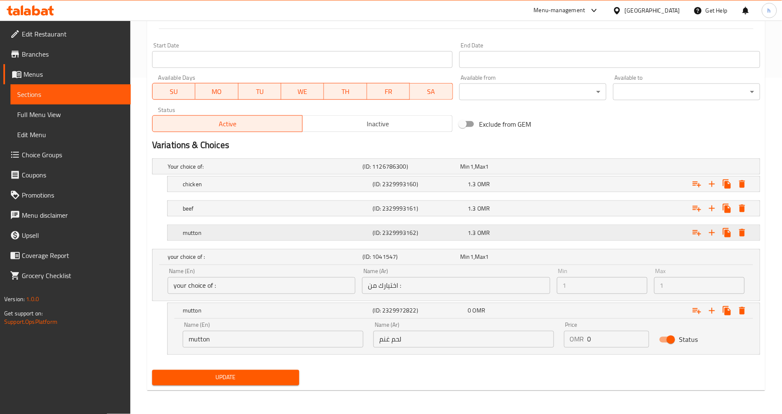
scroll to position [336, 0]
click at [739, 312] on icon "Expand" at bounding box center [736, 311] width 10 height 10
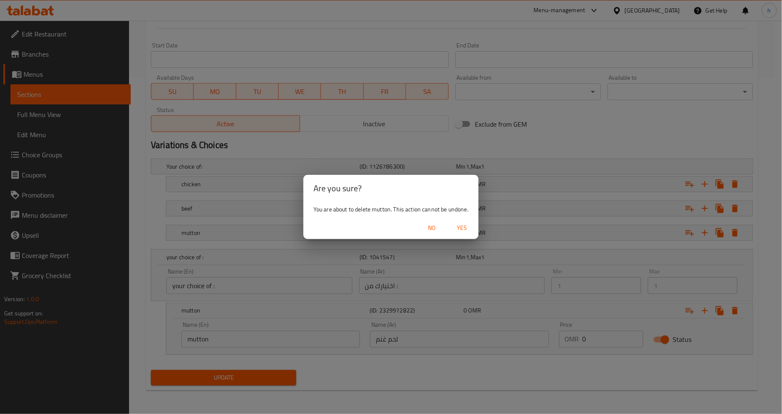
click at [461, 228] on span "Yes" at bounding box center [462, 228] width 20 height 10
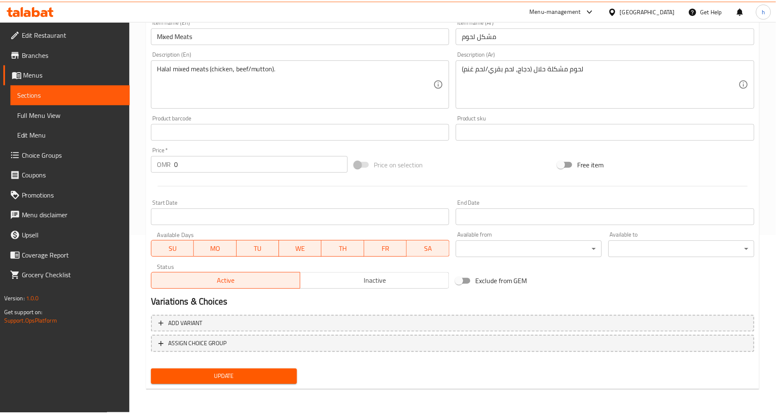
scroll to position [177, 0]
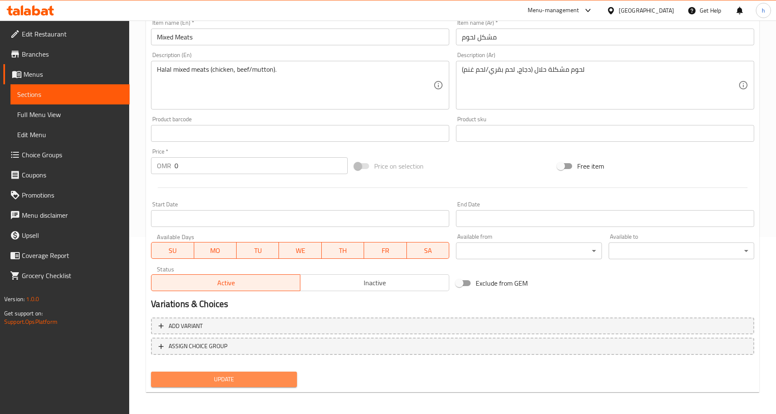
click at [263, 374] on span "Update" at bounding box center [224, 379] width 132 height 10
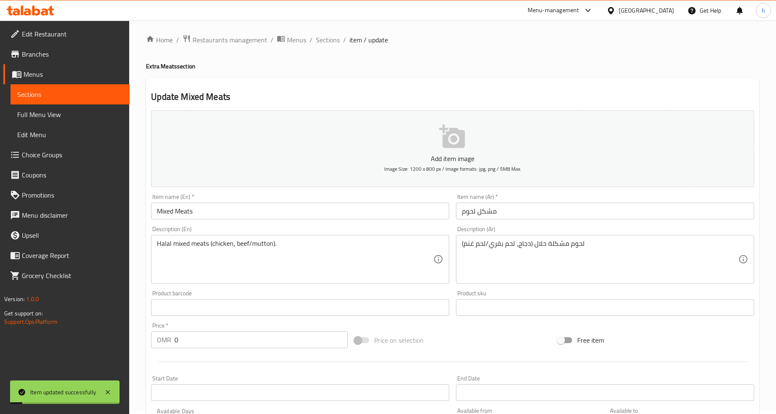
scroll to position [0, 0]
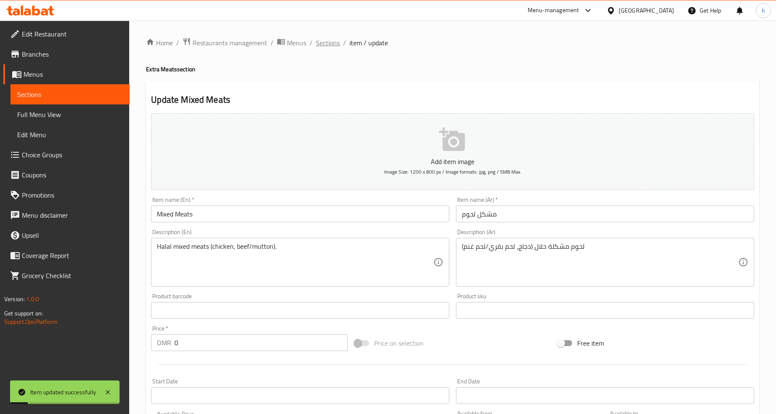
click at [322, 41] on span "Sections" at bounding box center [328, 43] width 24 height 10
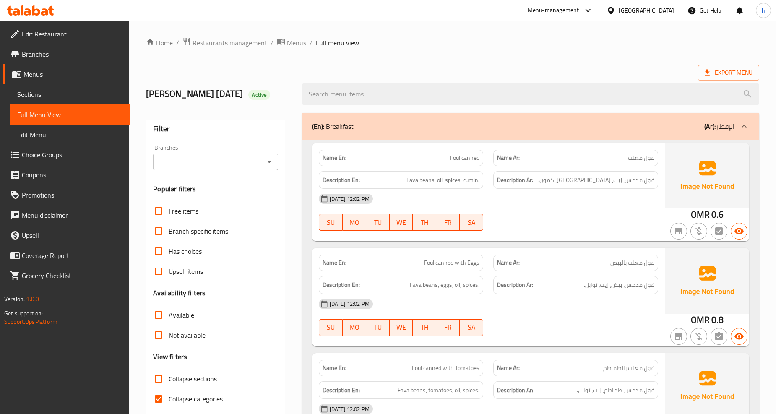
click at [160, 397] on input "Collapse categories" at bounding box center [158, 399] width 20 height 20
checkbox input "false"
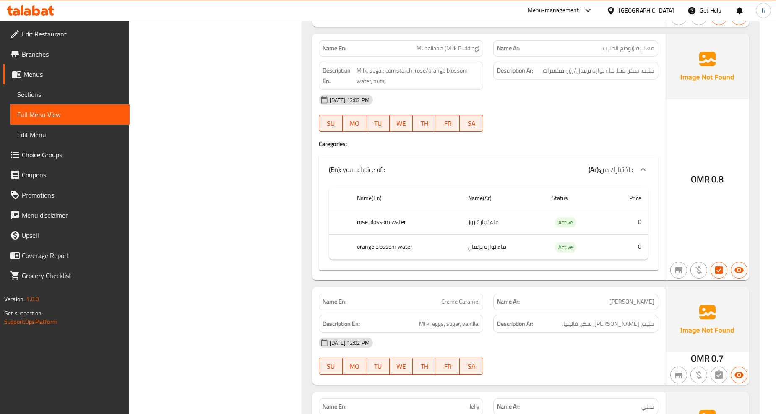
scroll to position [1584, 0]
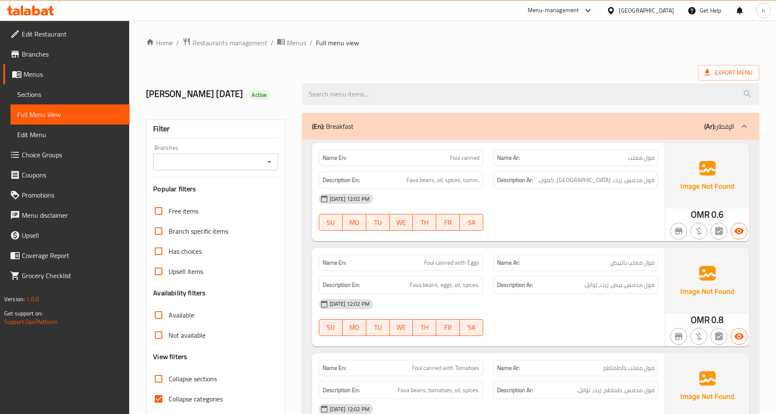
click at [161, 397] on input "Collapse categories" at bounding box center [158, 399] width 20 height 20
checkbox input "false"
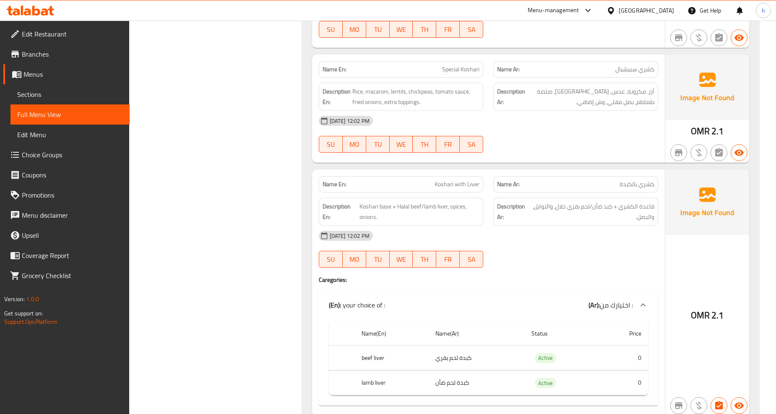
scroll to position [3354, 0]
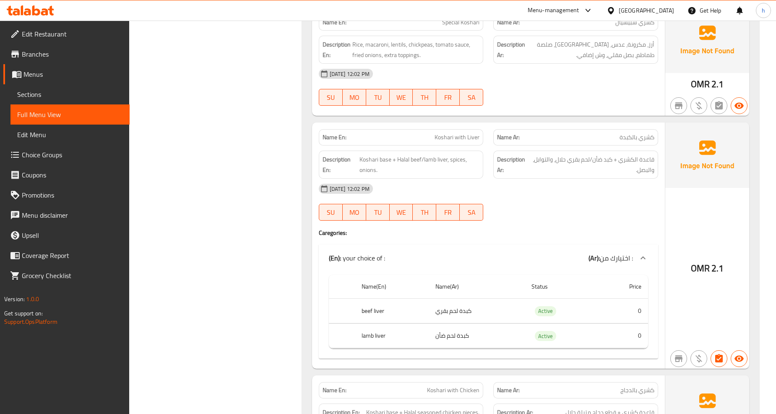
click at [447, 133] on span "Koshari with Liver" at bounding box center [456, 137] width 45 height 9
click at [437, 133] on span "Koshari with Liver" at bounding box center [456, 137] width 45 height 9
drag, startPoint x: 431, startPoint y: 128, endPoint x: 480, endPoint y: 125, distance: 49.1
click at [480, 129] on div "Name En: Koshari with Liver" at bounding box center [401, 137] width 165 height 16
copy span "Koshari with Liver"
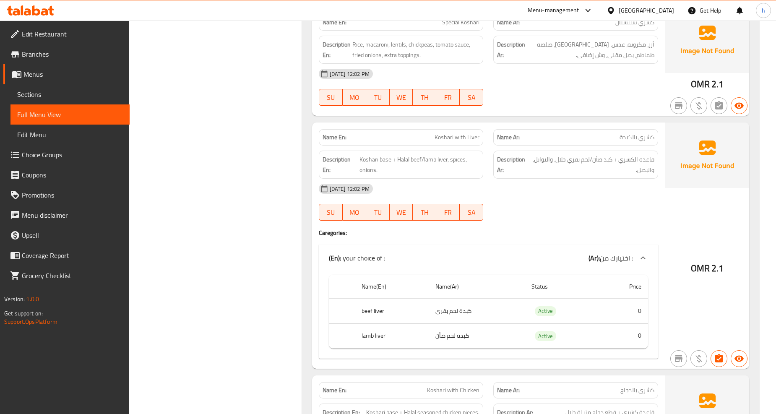
drag, startPoint x: 236, startPoint y: 183, endPoint x: 426, endPoint y: 157, distance: 191.2
click at [239, 181] on div "Filter Branches Branches Popular filters Free items Branch specific items Has c…" at bounding box center [219, 354] width 156 height 7203
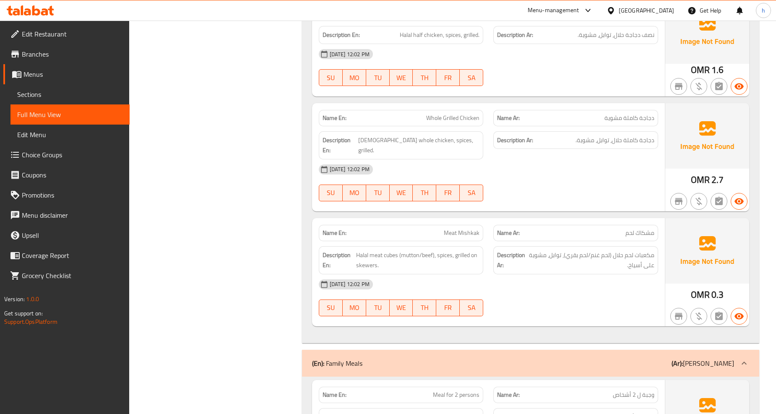
scroll to position [4612, 0]
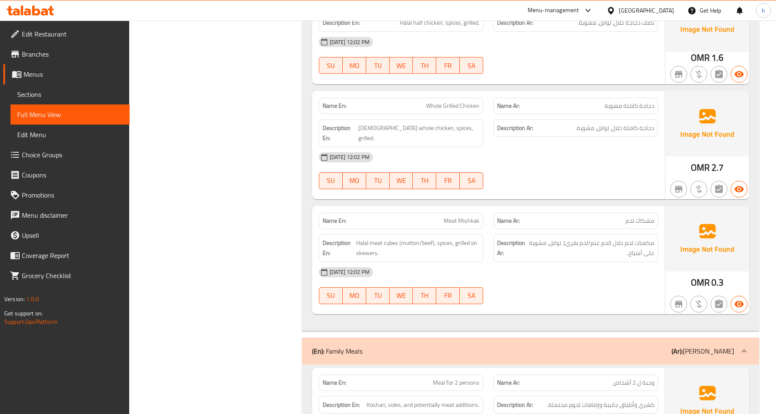
click at [454, 216] on span "Meat Mishkak" at bounding box center [462, 220] width 36 height 9
copy span "Meat Mishkak"
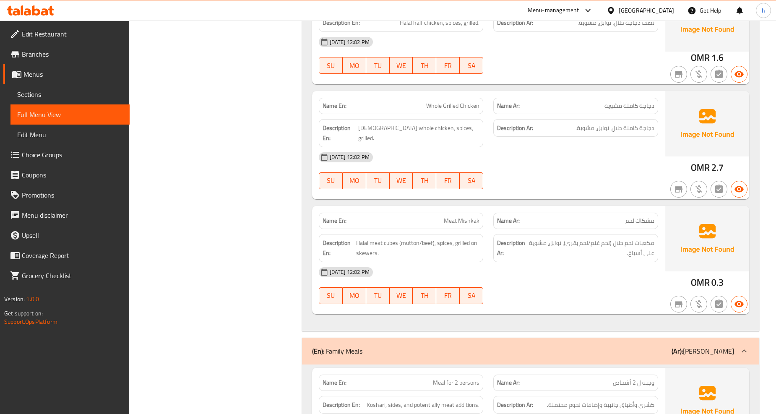
drag, startPoint x: 233, startPoint y: 97, endPoint x: 208, endPoint y: 122, distance: 35.6
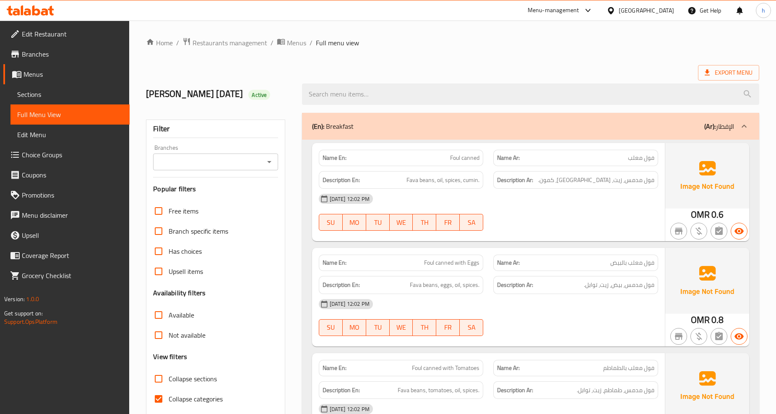
click at [158, 397] on input "Collapse categories" at bounding box center [158, 399] width 20 height 20
checkbox input "false"
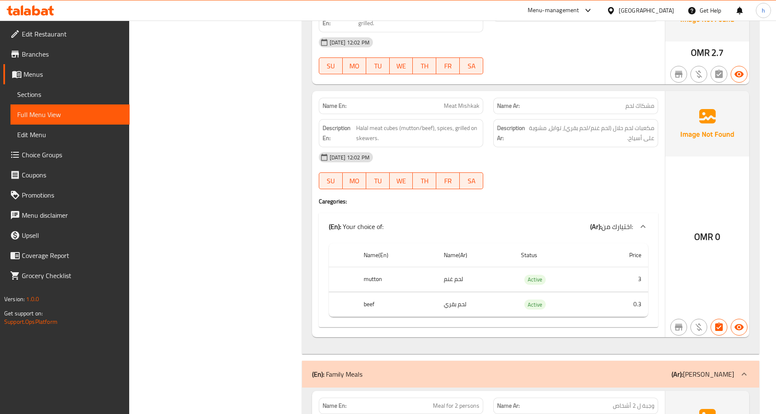
scroll to position [4735, 0]
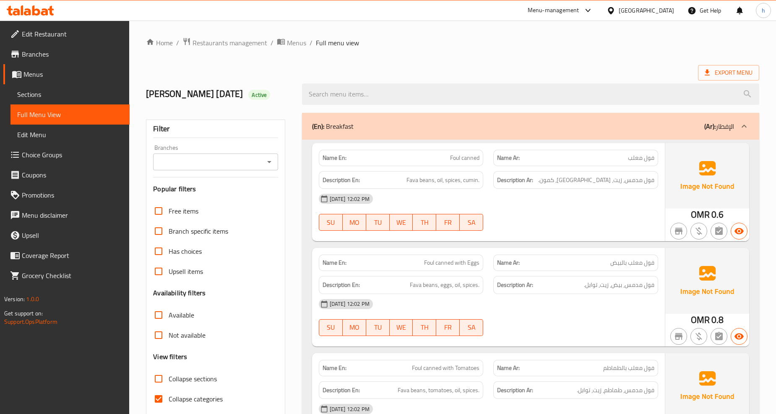
click at [165, 396] on input "Collapse categories" at bounding box center [158, 399] width 20 height 20
checkbox input "false"
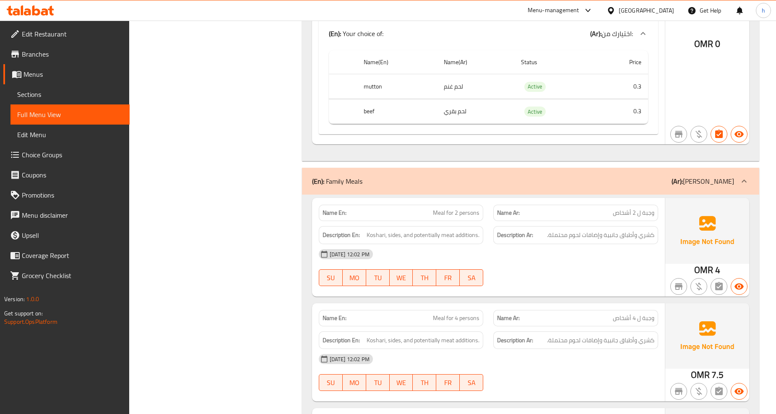
scroll to position [4955, 0]
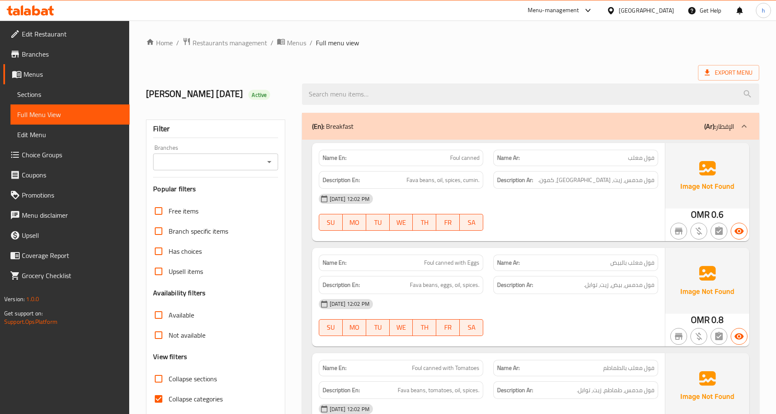
click at [162, 400] on input "Collapse categories" at bounding box center [158, 399] width 20 height 20
checkbox input "false"
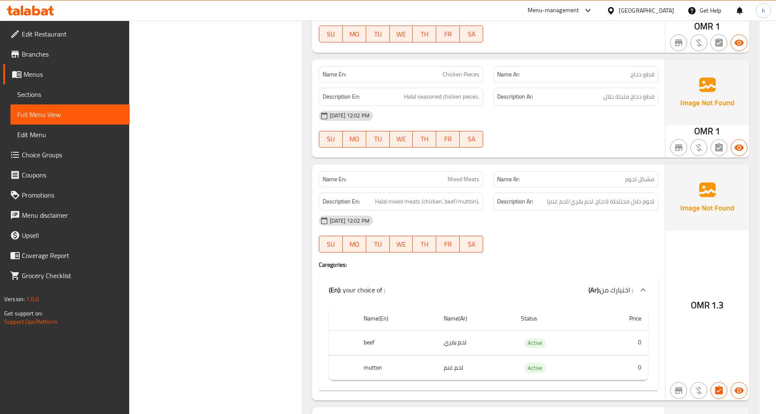
scroll to position [6333, 0]
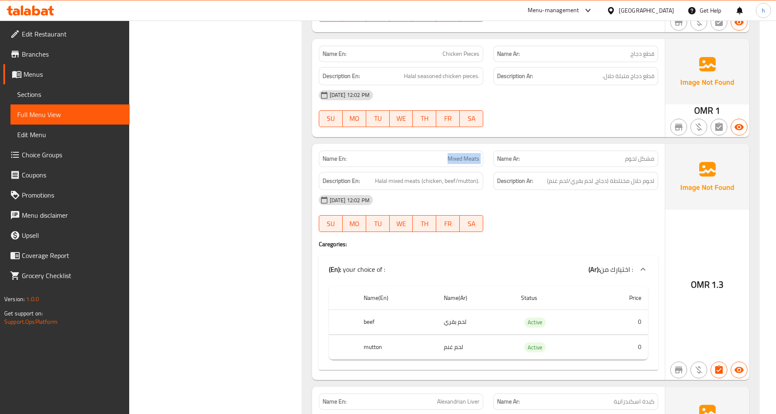
drag, startPoint x: 449, startPoint y: 139, endPoint x: 491, endPoint y: 143, distance: 41.2
click at [491, 145] on div "Name En: Mixed Meats Name Ar: مشكل لحوم" at bounding box center [488, 158] width 349 height 26
copy span "Mixed Meats"
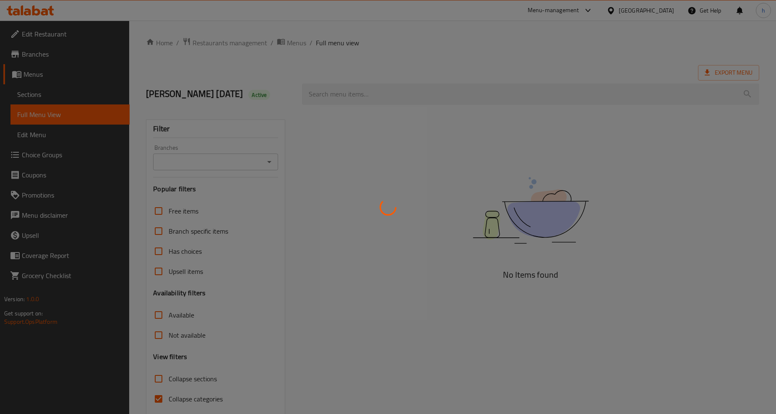
click at [159, 399] on div at bounding box center [388, 207] width 776 height 414
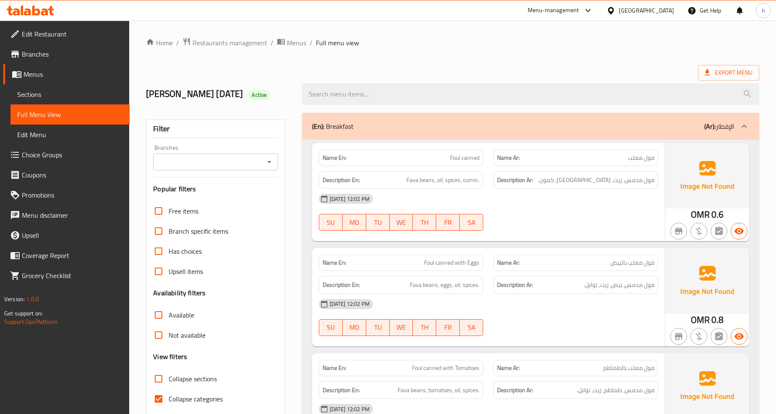
click at [159, 399] on input "Collapse categories" at bounding box center [158, 399] width 20 height 20
checkbox input "false"
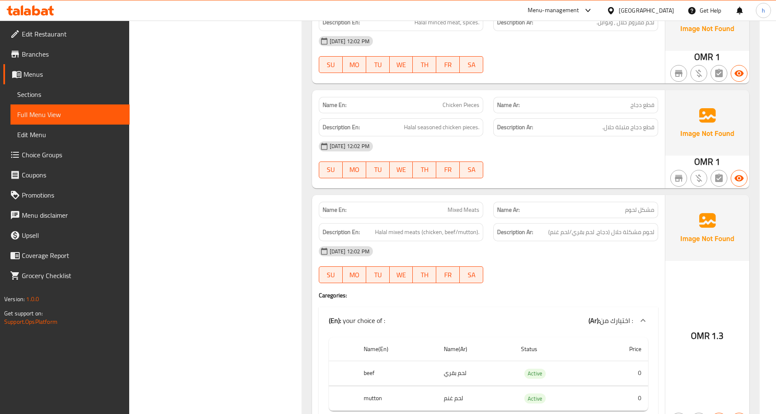
scroll to position [6322, 0]
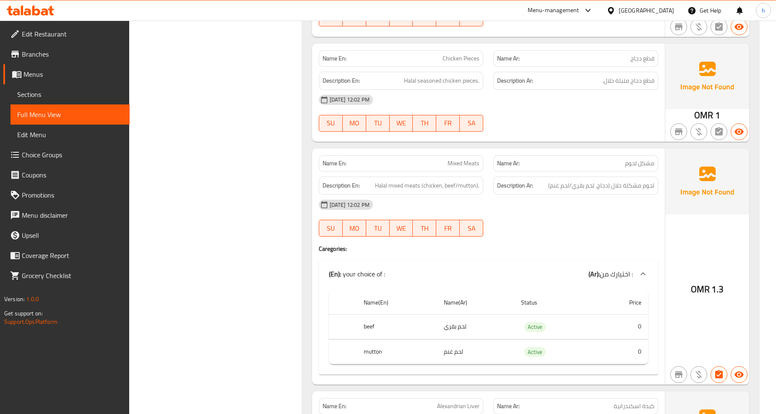
click at [447, 159] on p "Name En: Mixed Meats" at bounding box center [400, 163] width 157 height 9
click at [449, 159] on span "Mixed Meats" at bounding box center [463, 163] width 32 height 9
copy span "Mixed Meats"
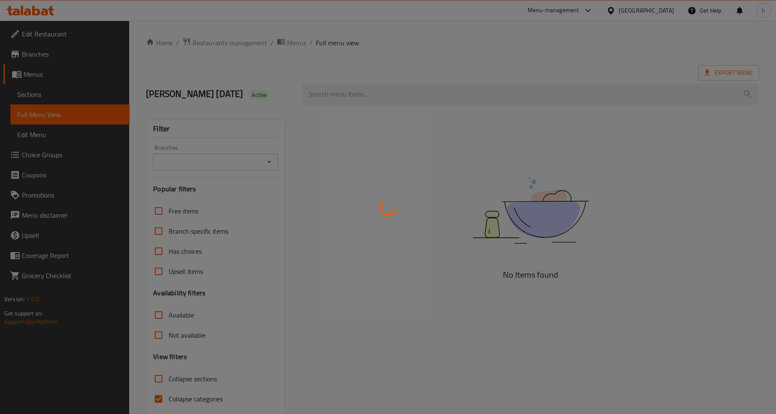
click at [157, 397] on div at bounding box center [388, 207] width 776 height 414
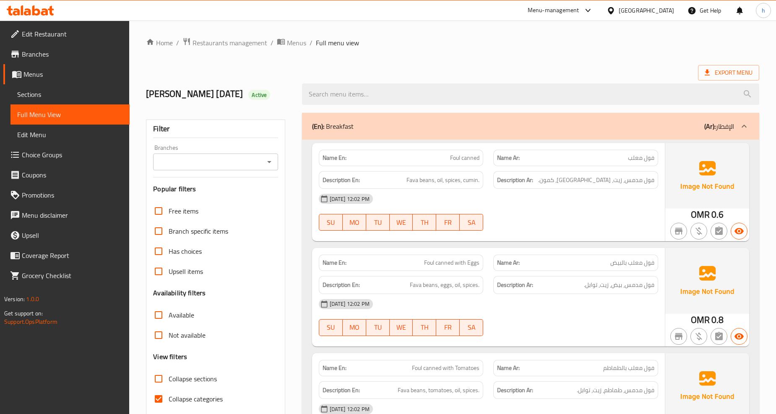
click at [157, 397] on input "Collapse categories" at bounding box center [158, 399] width 20 height 20
checkbox input "false"
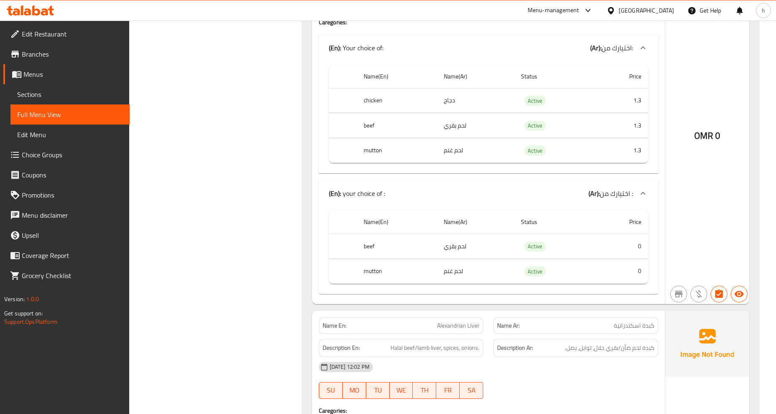
scroll to position [6548, 0]
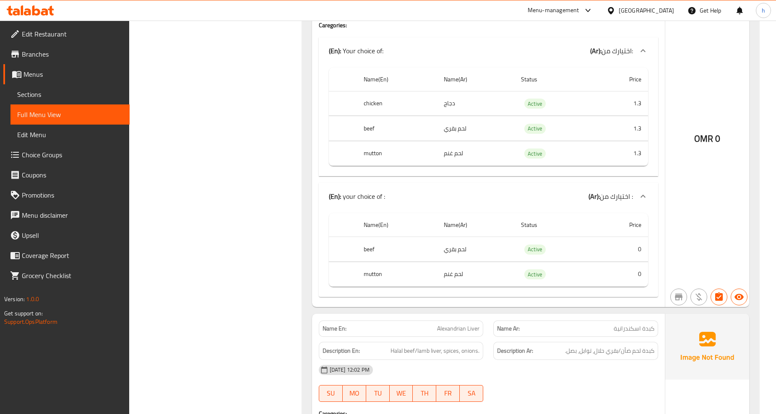
click at [649, 186] on div at bounding box center [643, 196] width 20 height 20
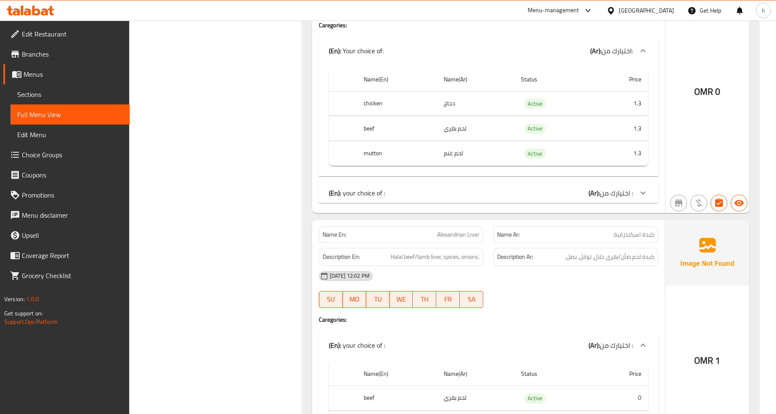
click at [643, 192] on icon at bounding box center [642, 193] width 5 height 3
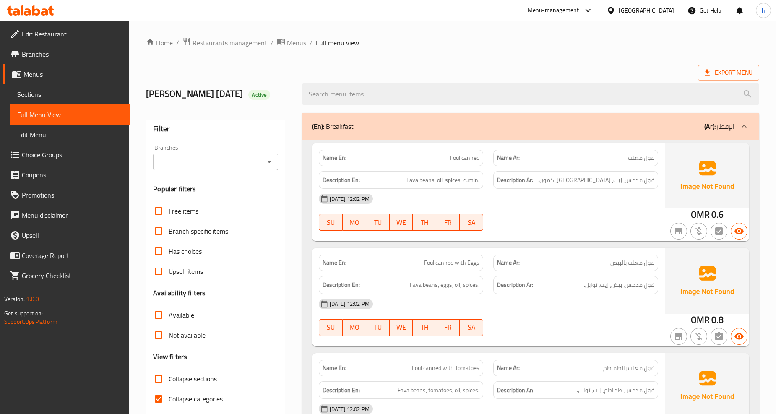
click at [161, 398] on input "Collapse categories" at bounding box center [158, 399] width 20 height 20
checkbox input "false"
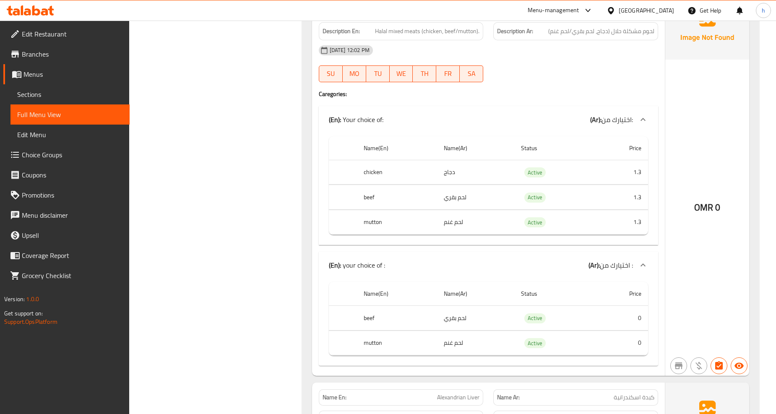
scroll to position [6430, 0]
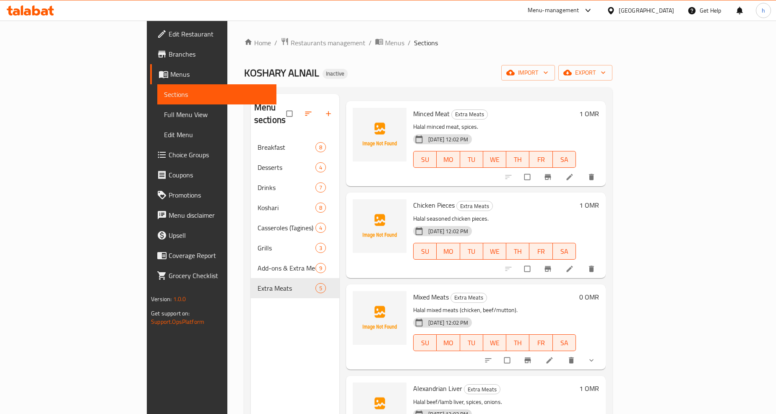
scroll to position [47, 0]
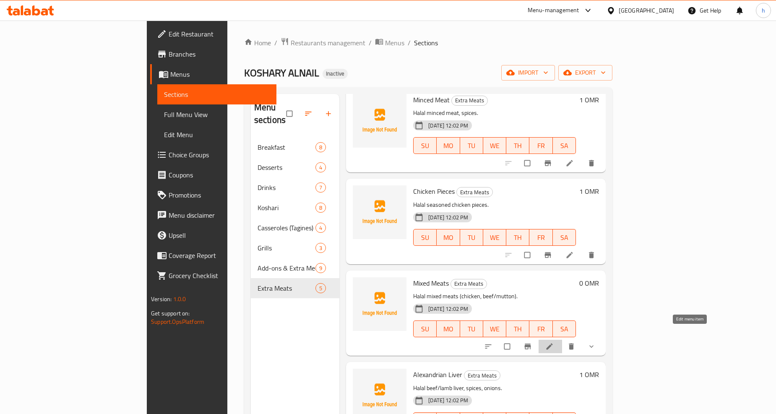
click at [552, 343] on icon at bounding box center [549, 346] width 6 height 6
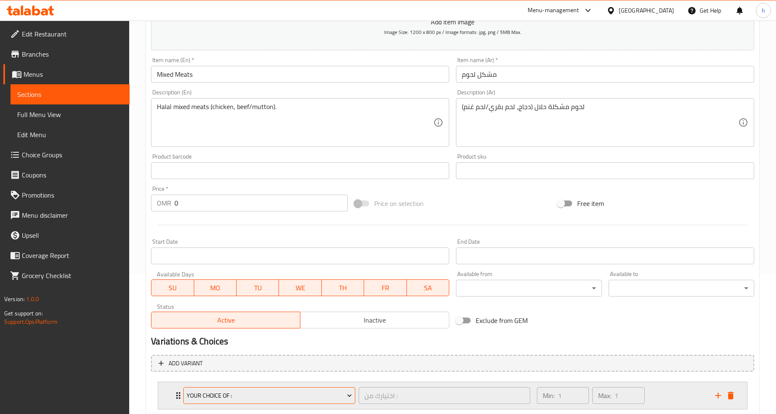
scroll to position [191, 0]
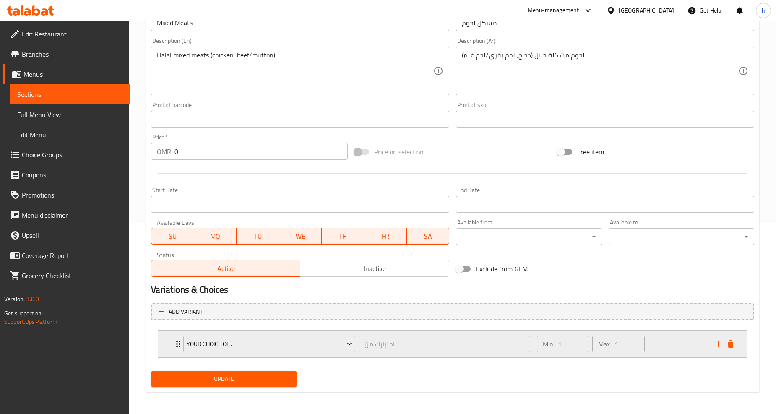
click at [170, 341] on div "your choice of : اختيارك من : ​ Min: 1 ​ Max: 1 ​" at bounding box center [452, 343] width 589 height 27
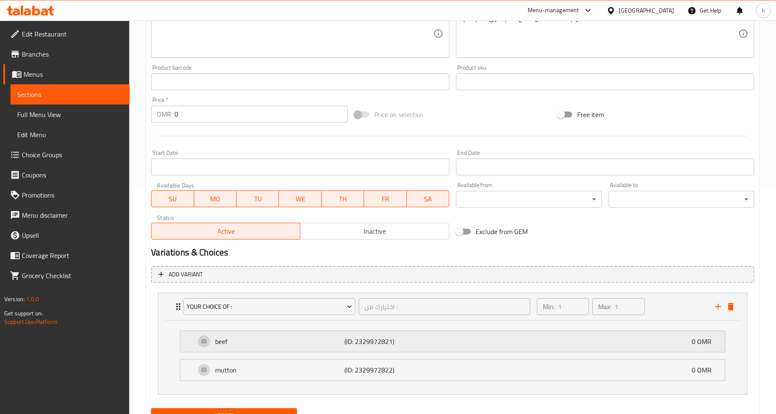
scroll to position [266, 0]
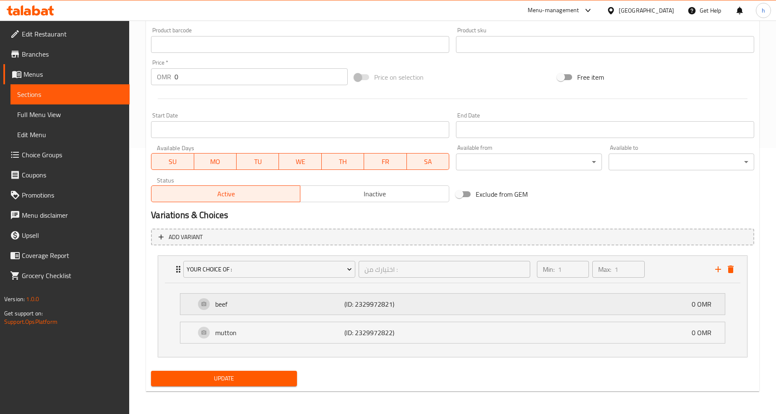
click at [194, 302] on div "beef (ID: 2329972821) 0 OMR" at bounding box center [452, 303] width 544 height 21
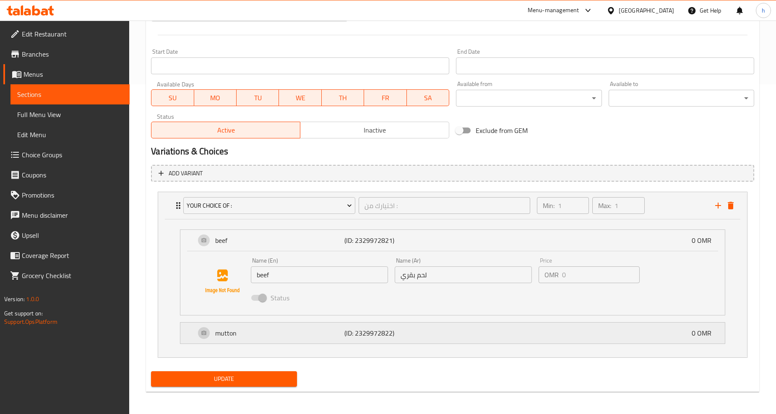
scroll to position [330, 0]
click at [194, 332] on div "mutton (ID: 2329972822) 0 OMR" at bounding box center [452, 332] width 544 height 21
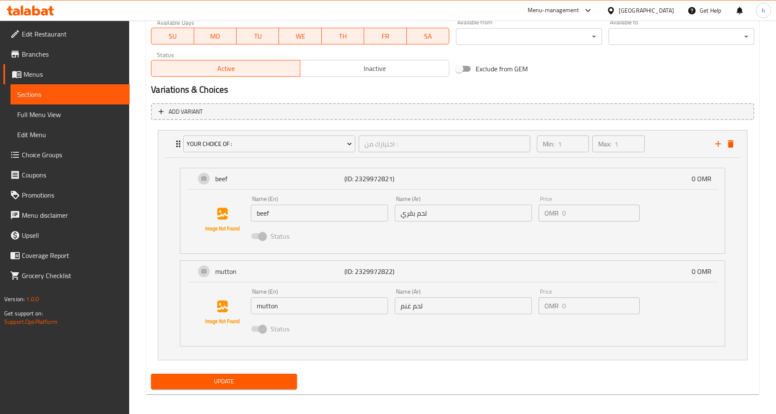
scroll to position [394, 0]
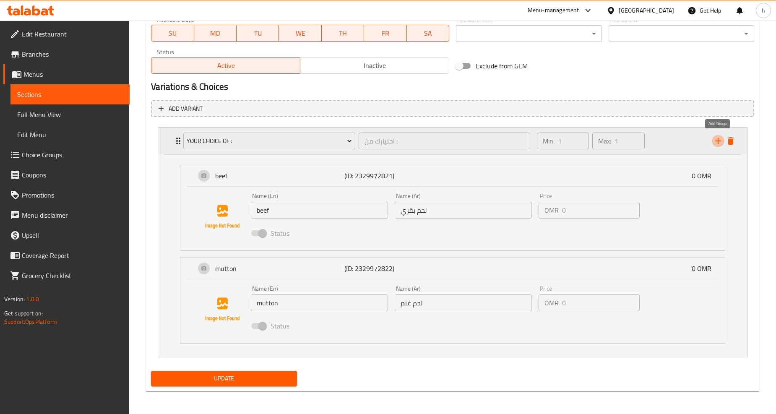
click at [721, 142] on icon "add" at bounding box center [718, 141] width 10 height 10
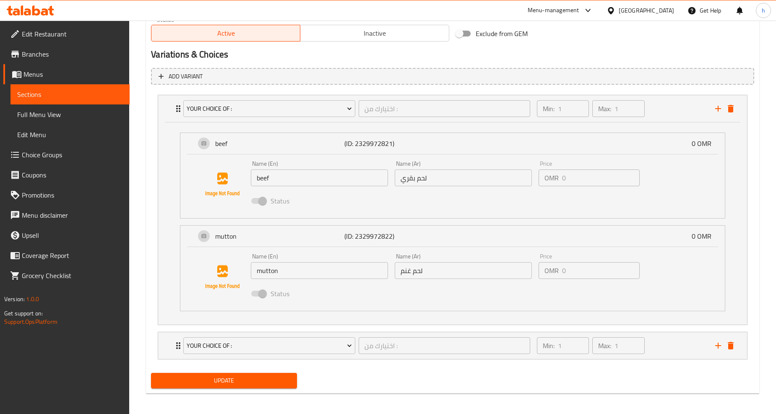
scroll to position [429, 0]
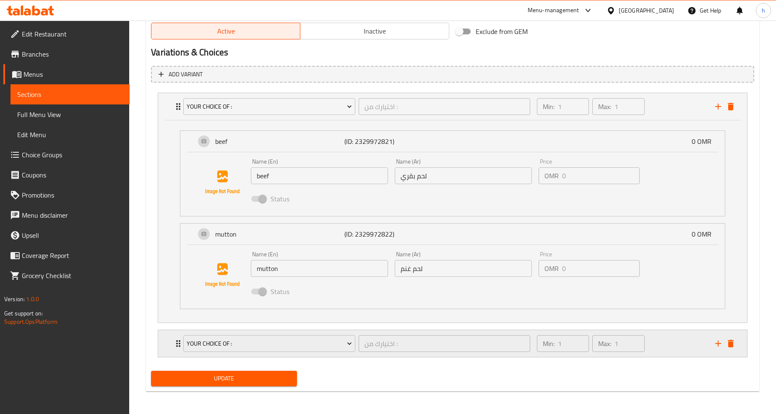
click at [168, 342] on div "your choice of : اختيارك من : ​ Min: 1 ​ Max: 1 ​" at bounding box center [452, 343] width 589 height 27
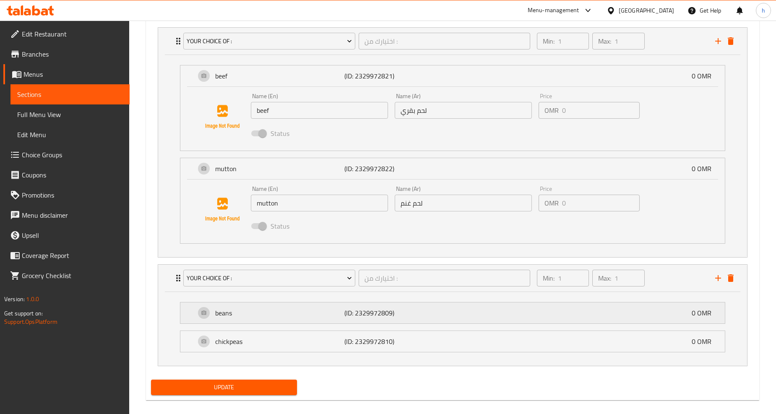
scroll to position [503, 0]
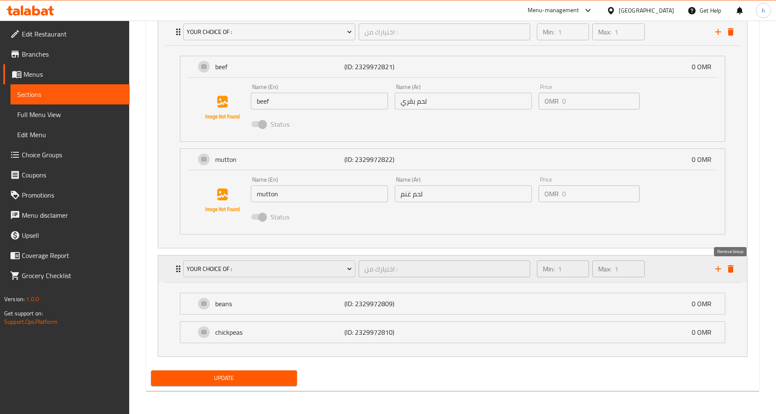
click at [732, 267] on icon "delete" at bounding box center [730, 269] width 6 height 8
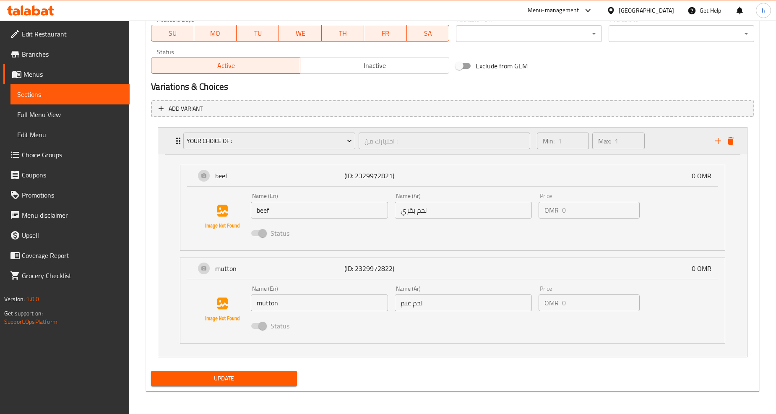
click at [736, 143] on div "Expand" at bounding box center [724, 141] width 25 height 13
click at [732, 137] on icon "delete" at bounding box center [730, 141] width 6 height 8
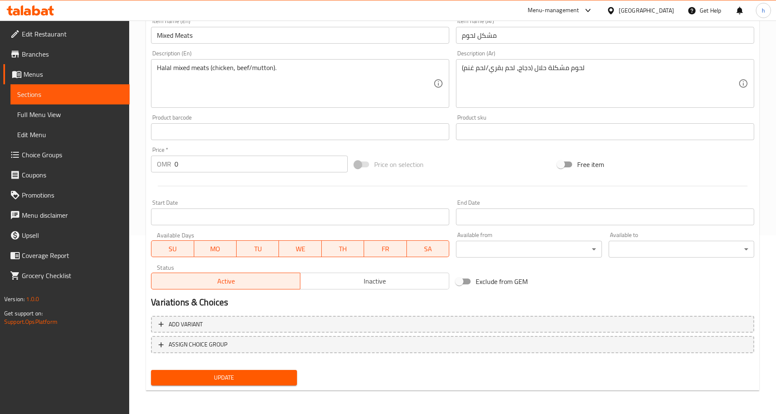
scroll to position [177, 0]
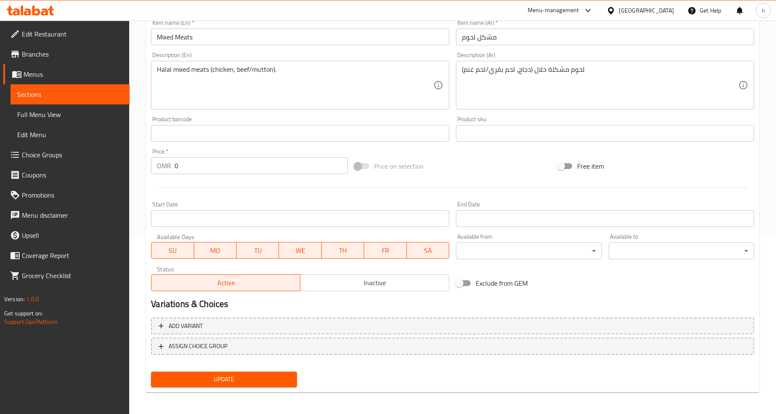
click at [245, 383] on span "Update" at bounding box center [224, 379] width 132 height 10
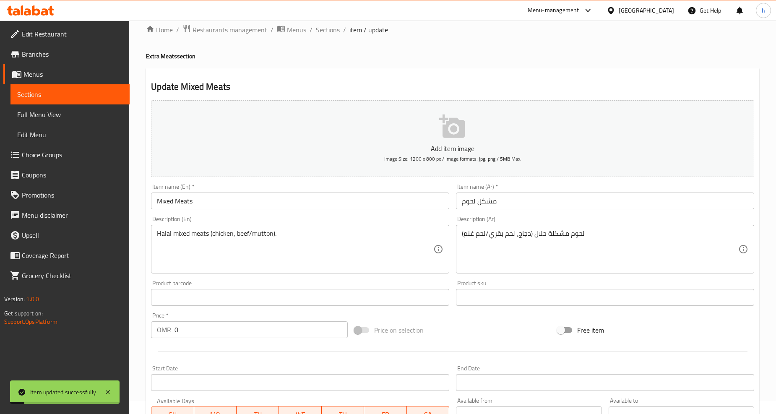
scroll to position [0, 0]
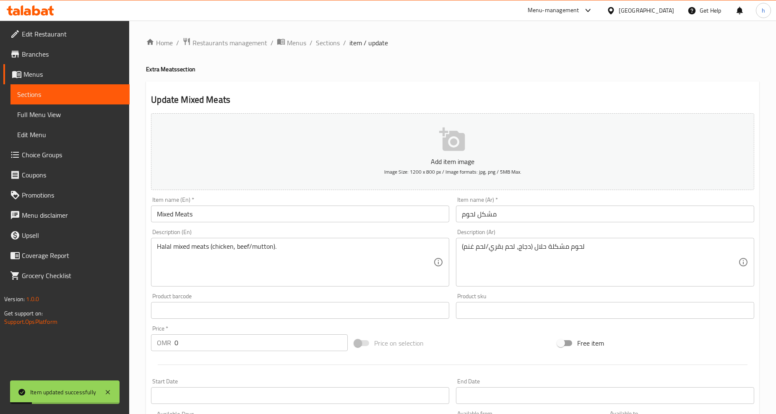
drag, startPoint x: 323, startPoint y: 41, endPoint x: 332, endPoint y: 60, distance: 20.8
click at [323, 41] on span "Sections" at bounding box center [328, 43] width 24 height 10
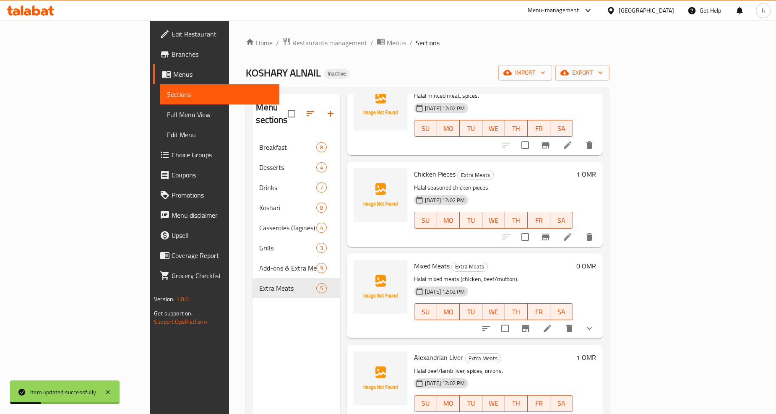
scroll to position [64, 0]
click at [571, 324] on icon at bounding box center [568, 328] width 8 height 8
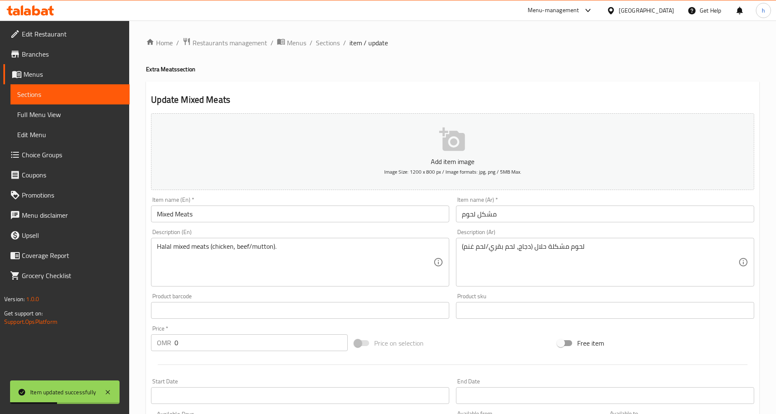
scroll to position [177, 0]
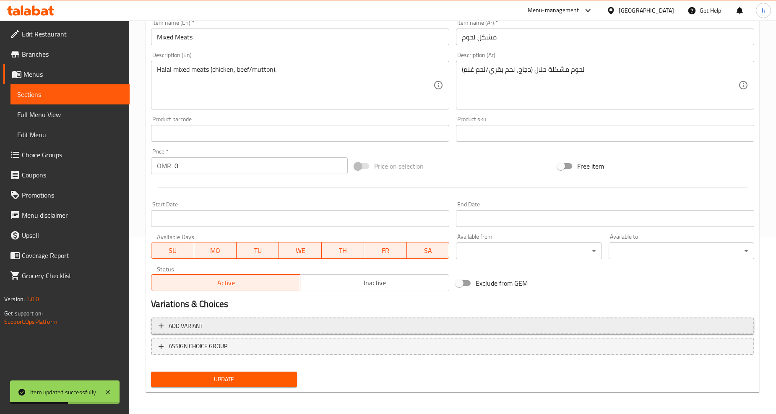
click at [221, 324] on span "Add variant" at bounding box center [452, 326] width 588 height 10
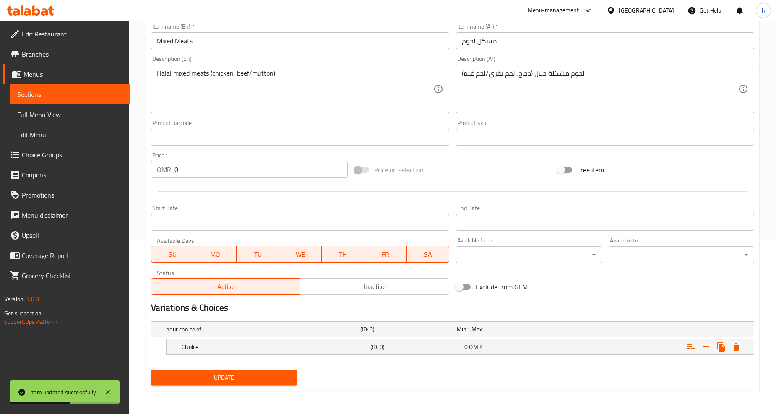
scroll to position [173, 0]
click at [327, 344] on h5 "Choice" at bounding box center [274, 347] width 185 height 8
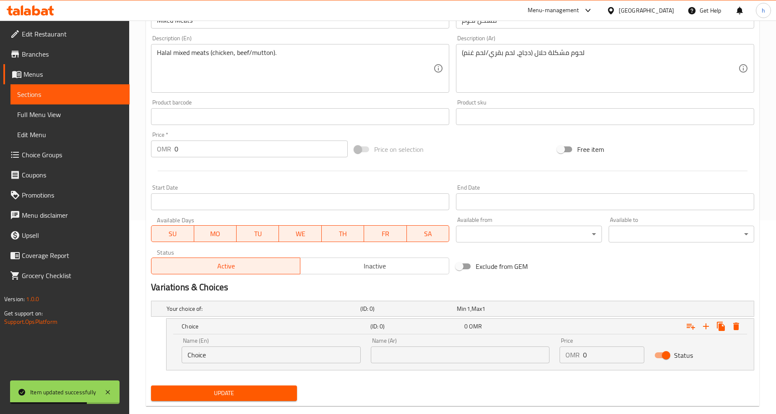
scroll to position [208, 0]
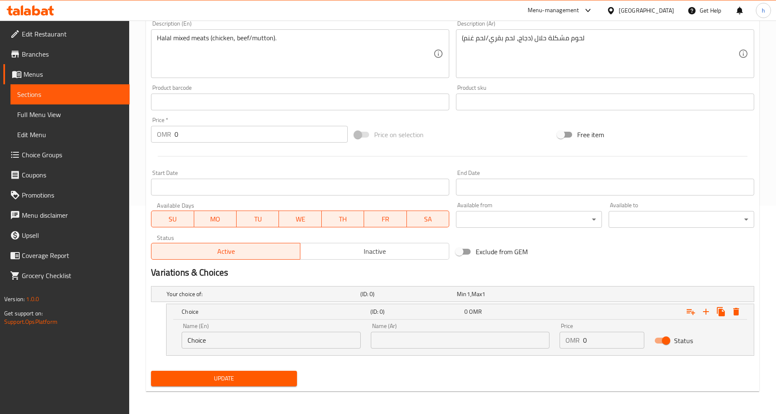
click at [252, 338] on input "Choice" at bounding box center [271, 340] width 179 height 17
type input "chicken"
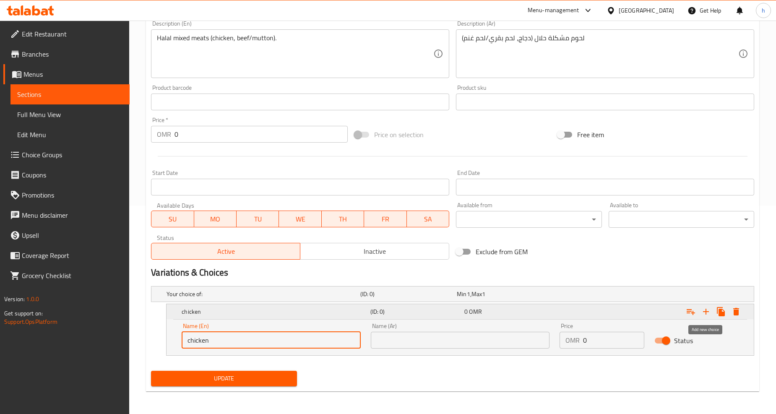
click at [707, 312] on icon "Expand" at bounding box center [706, 311] width 10 height 10
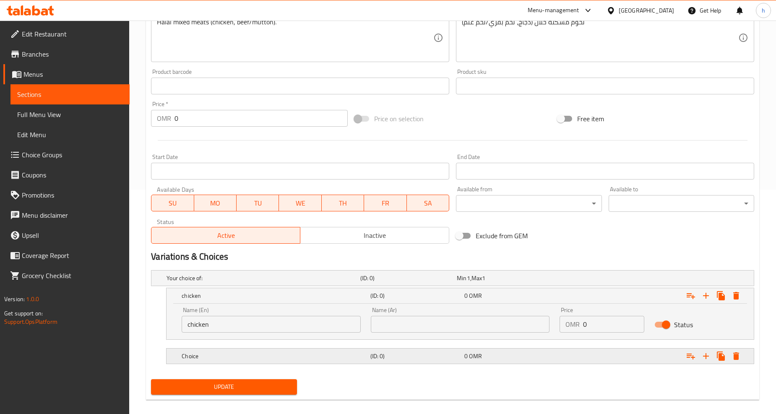
scroll to position [233, 0]
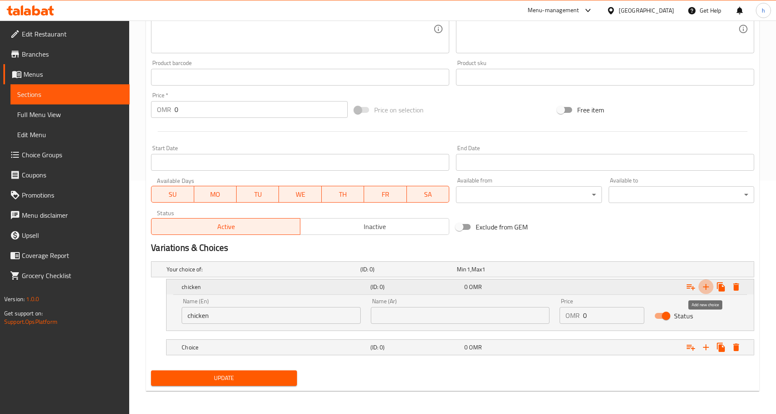
click at [703, 287] on icon "Expand" at bounding box center [706, 287] width 10 height 10
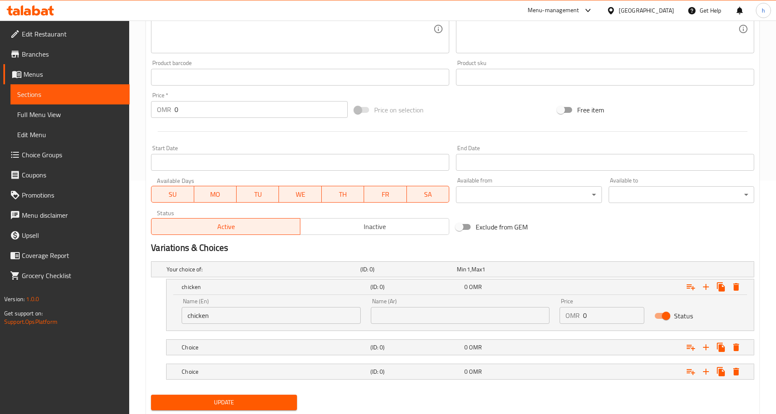
click at [468, 314] on input "text" at bounding box center [460, 315] width 179 height 17
type input "دجاج"
click at [299, 350] on h5 "Choice" at bounding box center [274, 347] width 185 height 8
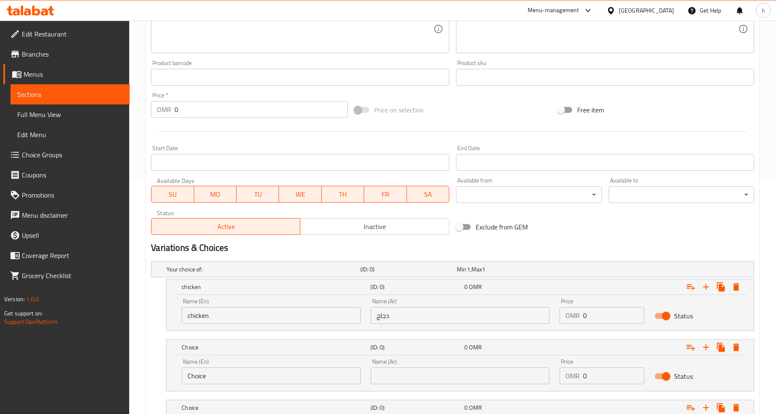
click at [250, 376] on input "Choice" at bounding box center [271, 375] width 179 height 17
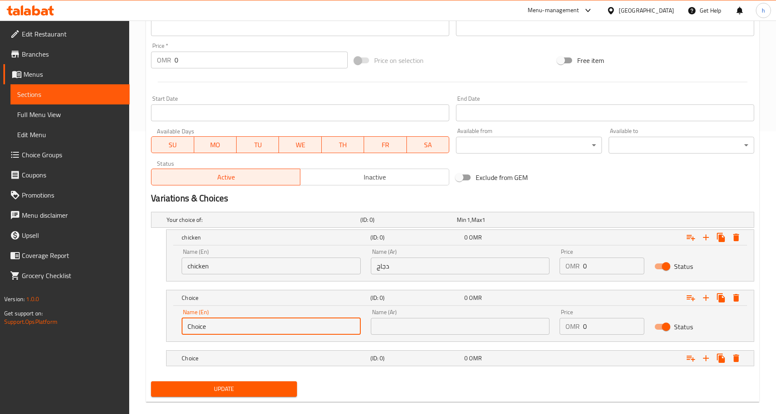
scroll to position [293, 0]
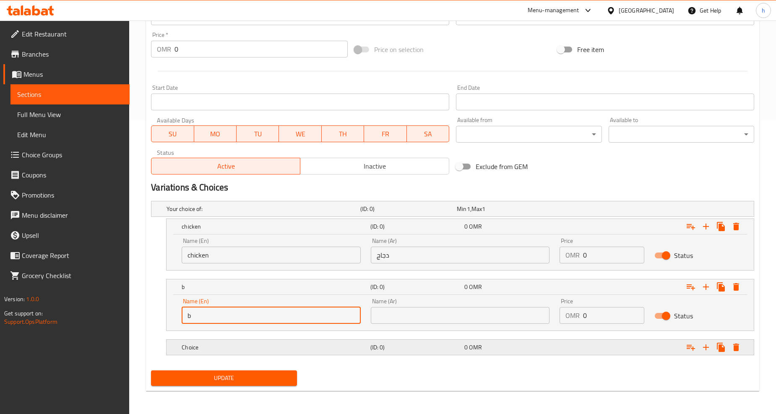
type input "beef"
click at [421, 312] on input "text" at bounding box center [460, 315] width 179 height 17
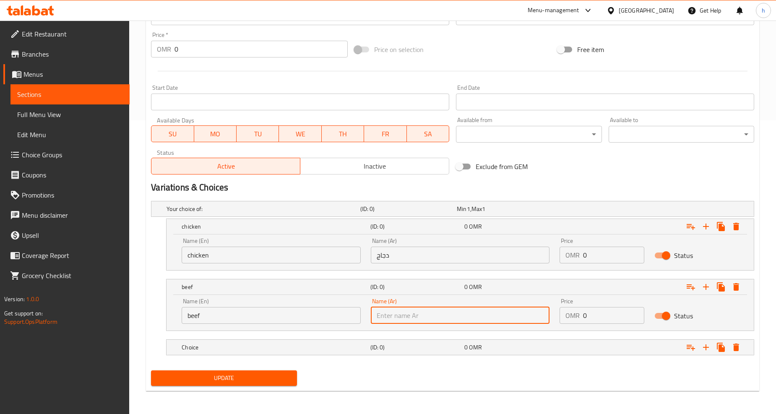
type input "لحم بقري"
click at [306, 353] on div "Choice (ID: 0) 0 OMR" at bounding box center [462, 347] width 565 height 18
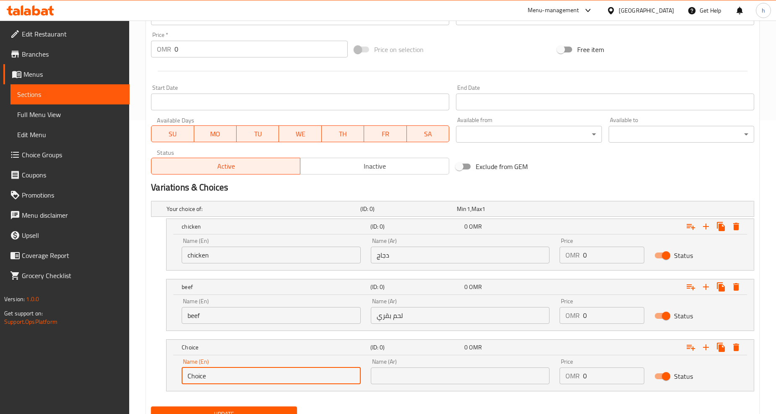
click at [241, 376] on input "Choice" at bounding box center [271, 375] width 179 height 17
click at [236, 371] on input "Choice" at bounding box center [271, 375] width 179 height 17
type input "mutton"
click at [382, 366] on div "Name (Ar) Name (Ar)" at bounding box center [460, 371] width 179 height 26
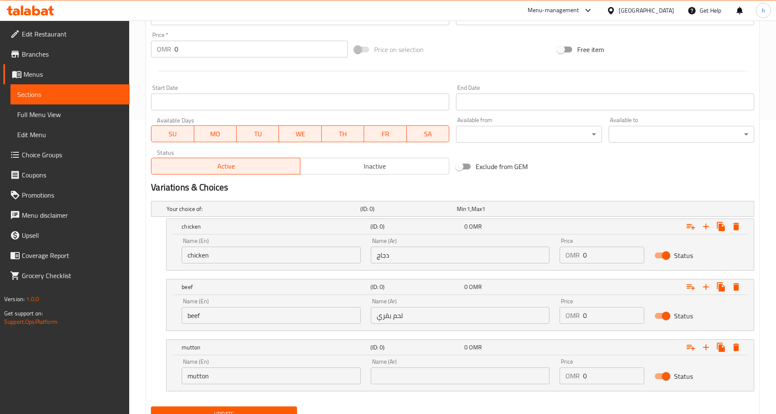
click at [383, 371] on input "text" at bounding box center [460, 375] width 179 height 17
type input "لحم غنم"
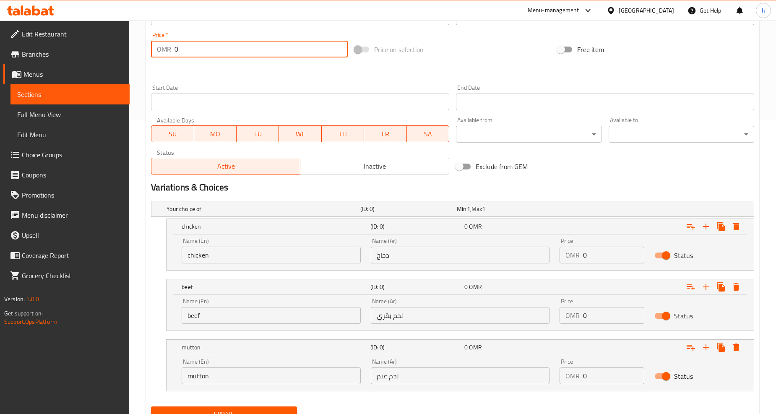
click at [231, 52] on input "0" at bounding box center [260, 49] width 173 height 17
click at [615, 258] on input "0" at bounding box center [613, 255] width 61 height 17
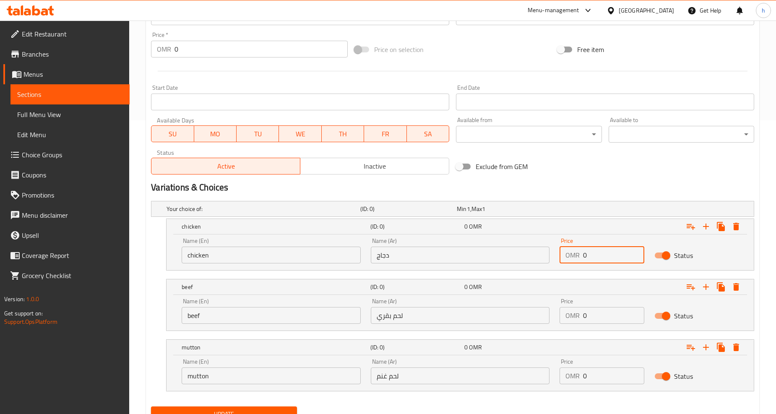
click at [615, 258] on input "0" at bounding box center [613, 255] width 61 height 17
click at [608, 252] on input "0" at bounding box center [613, 255] width 61 height 17
drag, startPoint x: 581, startPoint y: 256, endPoint x: 589, endPoint y: 256, distance: 8.4
click at [589, 256] on div "OMR 0 Price" at bounding box center [601, 255] width 84 height 17
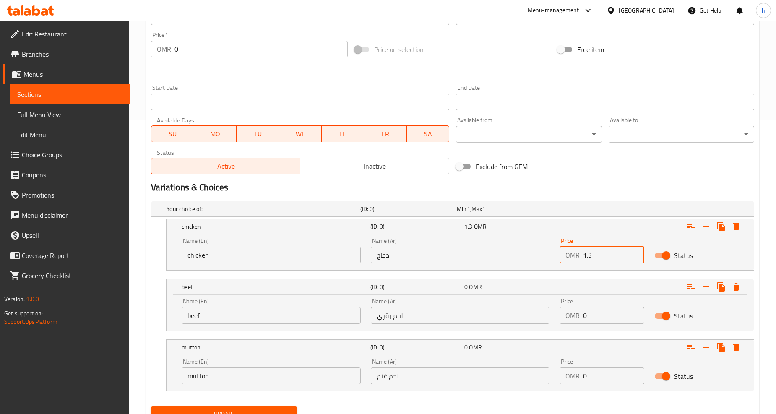
type input "1.3"
drag, startPoint x: 580, startPoint y: 316, endPoint x: 602, endPoint y: 319, distance: 22.0
click at [602, 319] on div "OMR 0 Price" at bounding box center [601, 315] width 84 height 17
click at [587, 315] on input "0" at bounding box center [613, 315] width 61 height 17
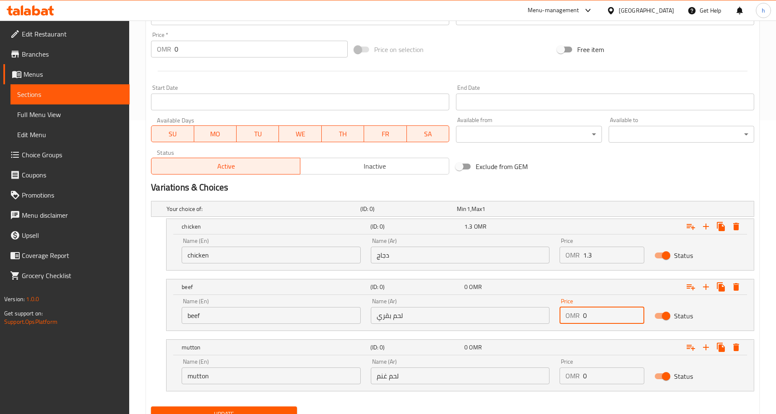
click at [586, 314] on input "0" at bounding box center [613, 315] width 61 height 17
click at [585, 314] on input "0" at bounding box center [613, 315] width 61 height 17
click at [584, 314] on input "0" at bounding box center [613, 315] width 61 height 17
type input "1.3"
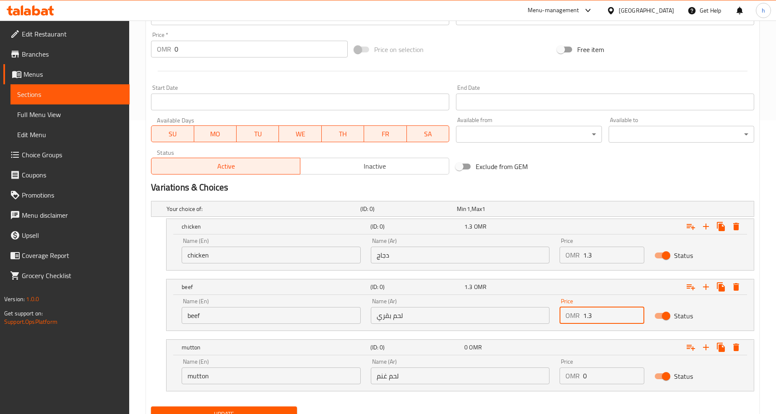
click at [584, 374] on input "0" at bounding box center [613, 375] width 61 height 17
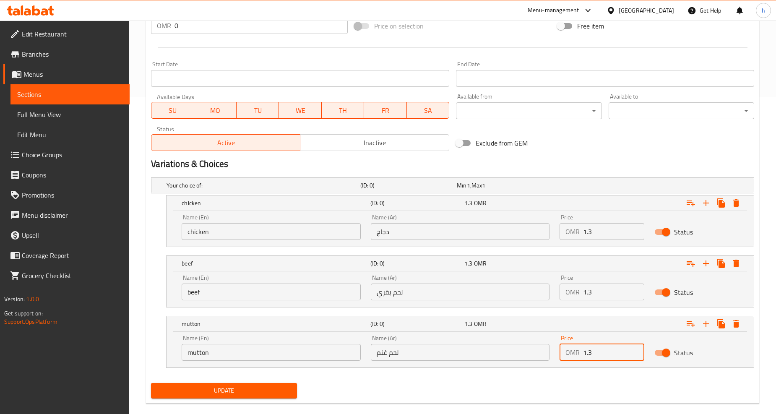
scroll to position [330, 0]
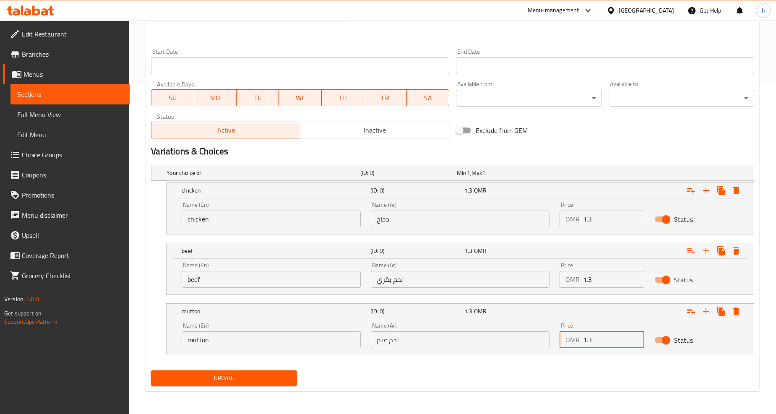
type input "1.3"
click at [229, 379] on span "Update" at bounding box center [224, 378] width 132 height 10
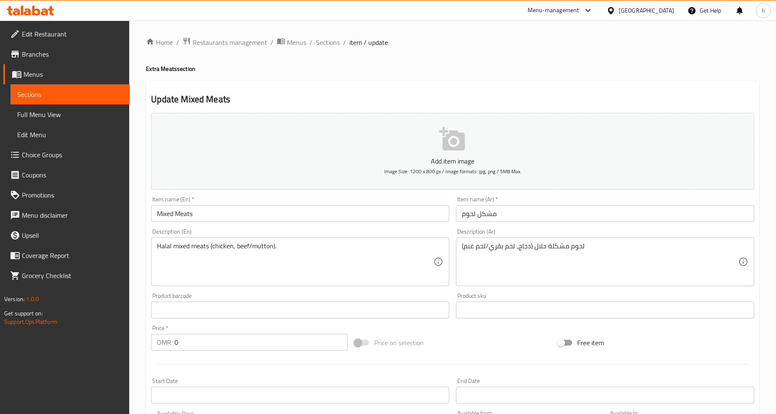
scroll to position [0, 0]
click at [51, 31] on span "Edit Restaurant" at bounding box center [72, 34] width 101 height 10
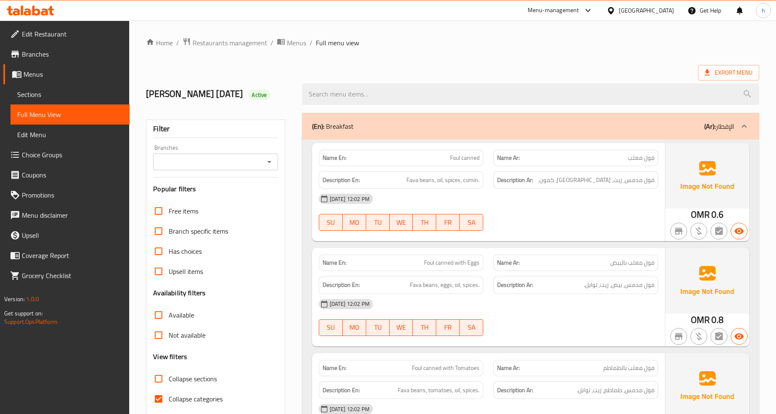
drag, startPoint x: 157, startPoint y: 399, endPoint x: 368, endPoint y: 239, distance: 264.9
click at [157, 399] on input "Collapse categories" at bounding box center [158, 399] width 20 height 20
checkbox input "false"
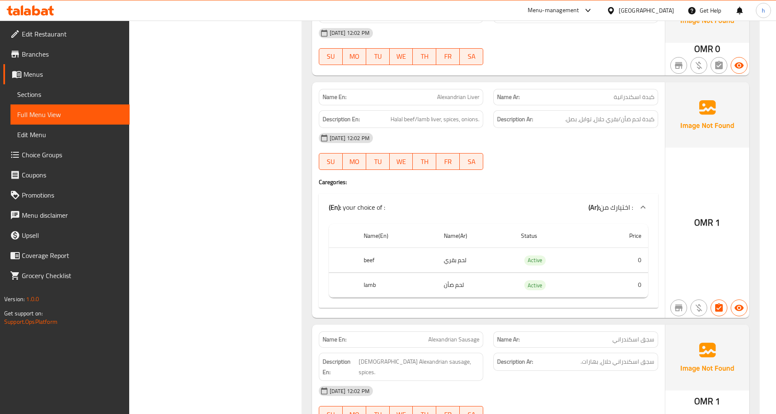
scroll to position [6475, 0]
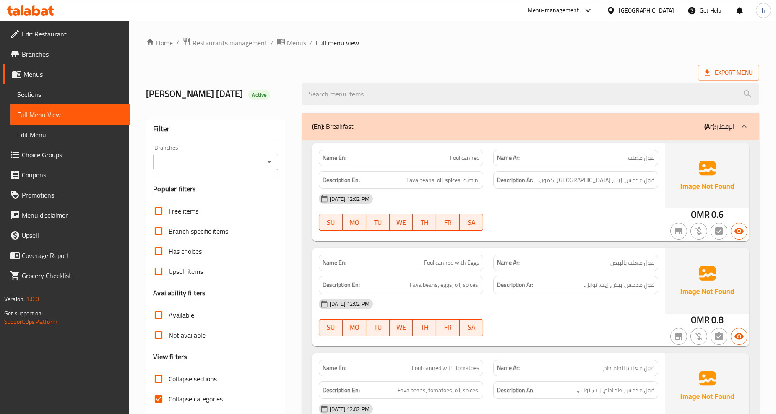
click at [162, 399] on input "Collapse categories" at bounding box center [158, 399] width 20 height 20
checkbox input "false"
click at [705, 68] on span "Export Menu" at bounding box center [728, 73] width 48 height 10
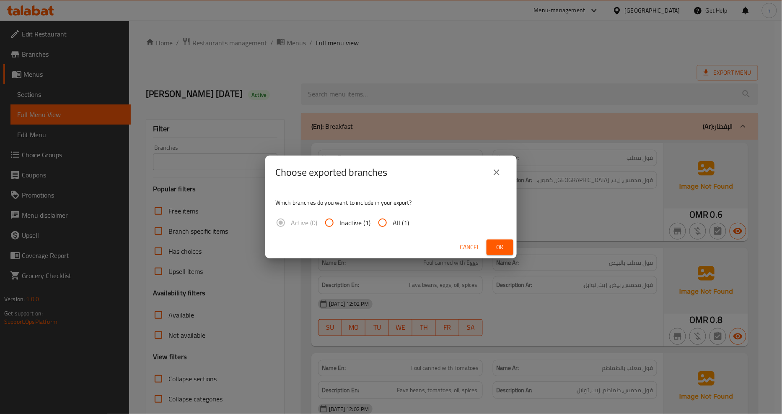
click at [386, 223] on input "All (1)" at bounding box center [383, 223] width 20 height 20
radio input "true"
click at [501, 254] on button "Ok" at bounding box center [500, 247] width 27 height 16
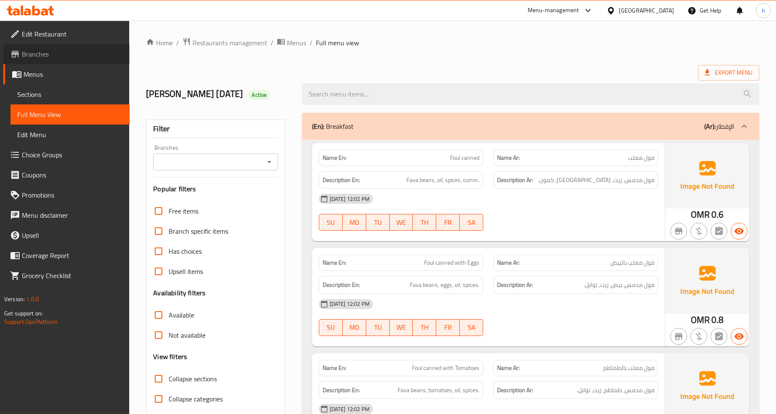
click at [50, 51] on span "Branches" at bounding box center [72, 54] width 101 height 10
